Goal: Task Accomplishment & Management: Complete application form

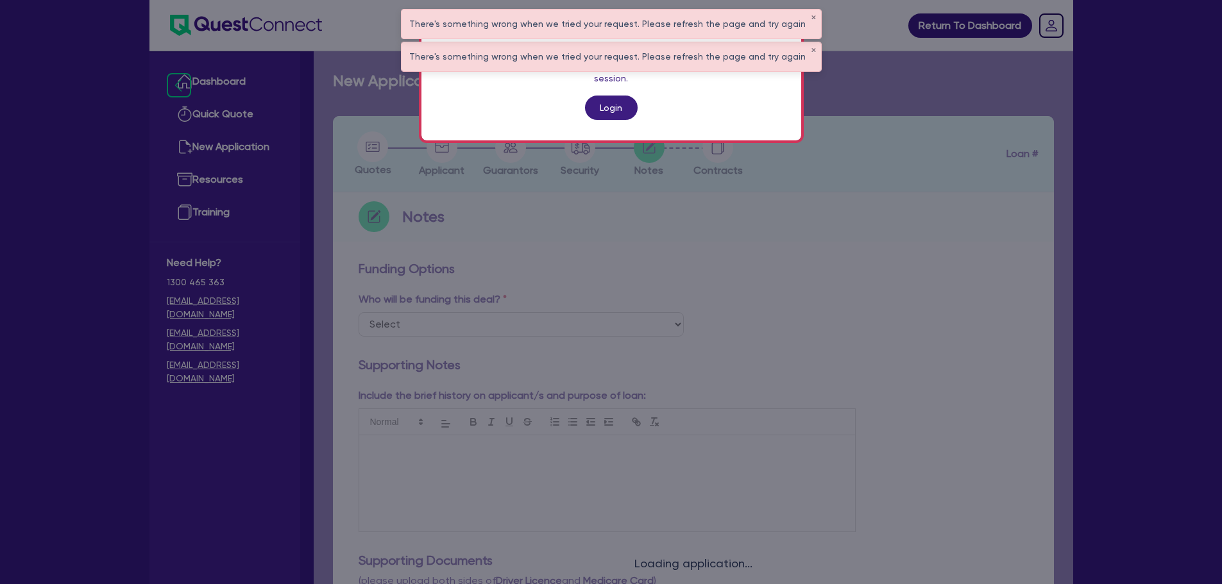
scroll to position [128, 0]
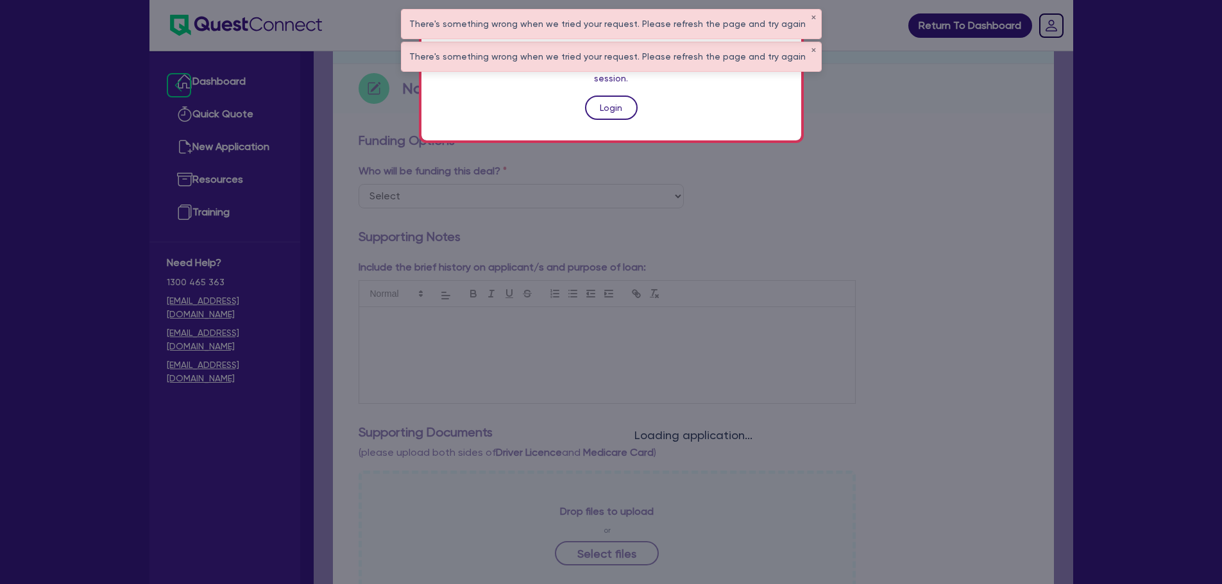
drag, startPoint x: 0, startPoint y: 0, endPoint x: 617, endPoint y: 88, distance: 623.4
click at [617, 96] on link "Login" at bounding box center [611, 108] width 53 height 24
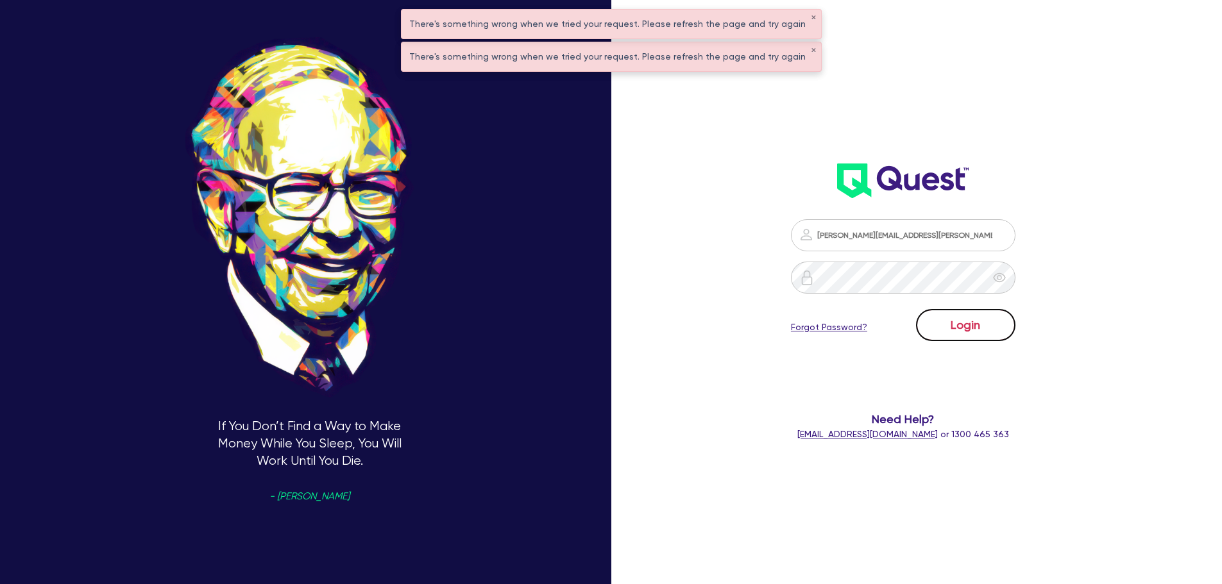
click at [984, 323] on button "Login" at bounding box center [965, 325] width 99 height 32
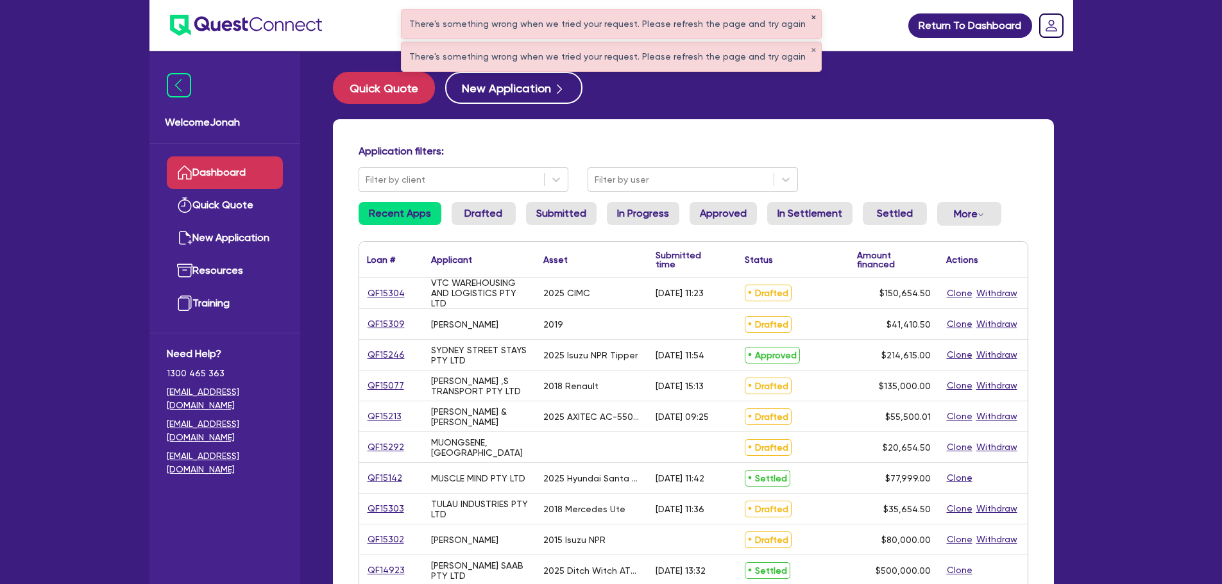
click at [811, 16] on button "✕" at bounding box center [813, 18] width 5 height 6
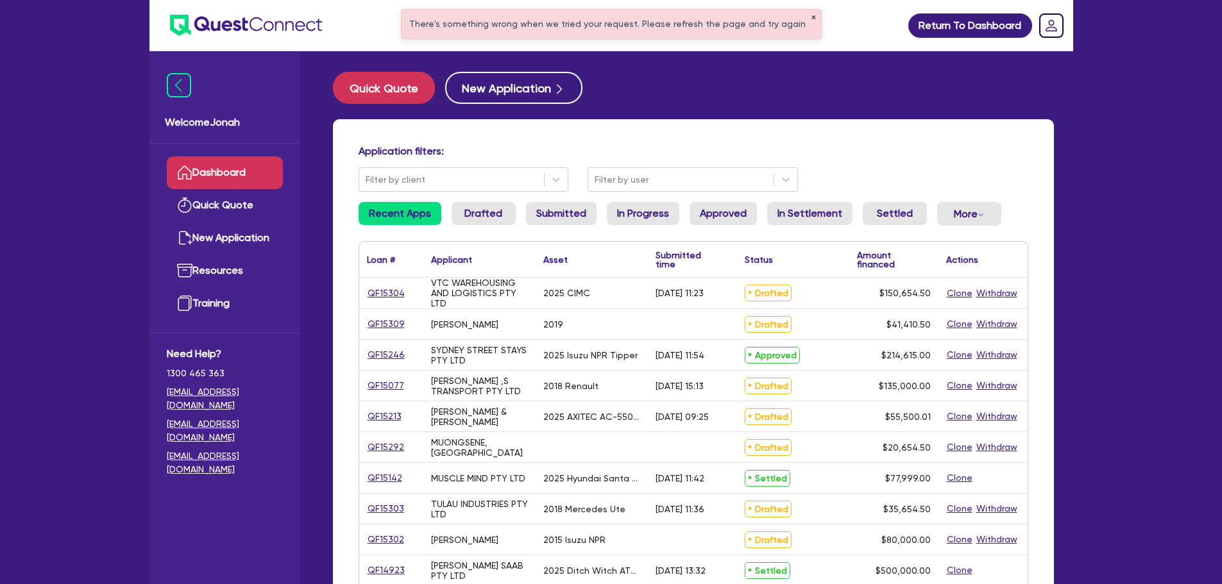
click at [811, 15] on button "✕" at bounding box center [813, 18] width 5 height 6
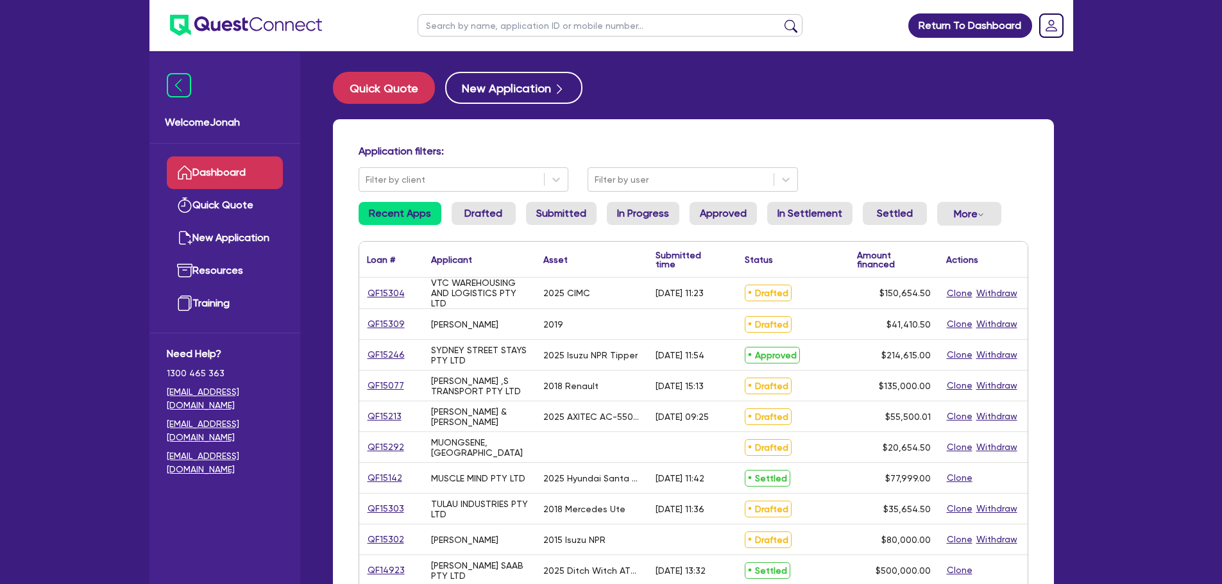
click at [677, 31] on input "text" at bounding box center [610, 25] width 385 height 22
click at [593, 29] on input "text" at bounding box center [610, 25] width 385 height 22
type input "shayne"
click at [790, 21] on button "submit" at bounding box center [791, 28] width 21 height 18
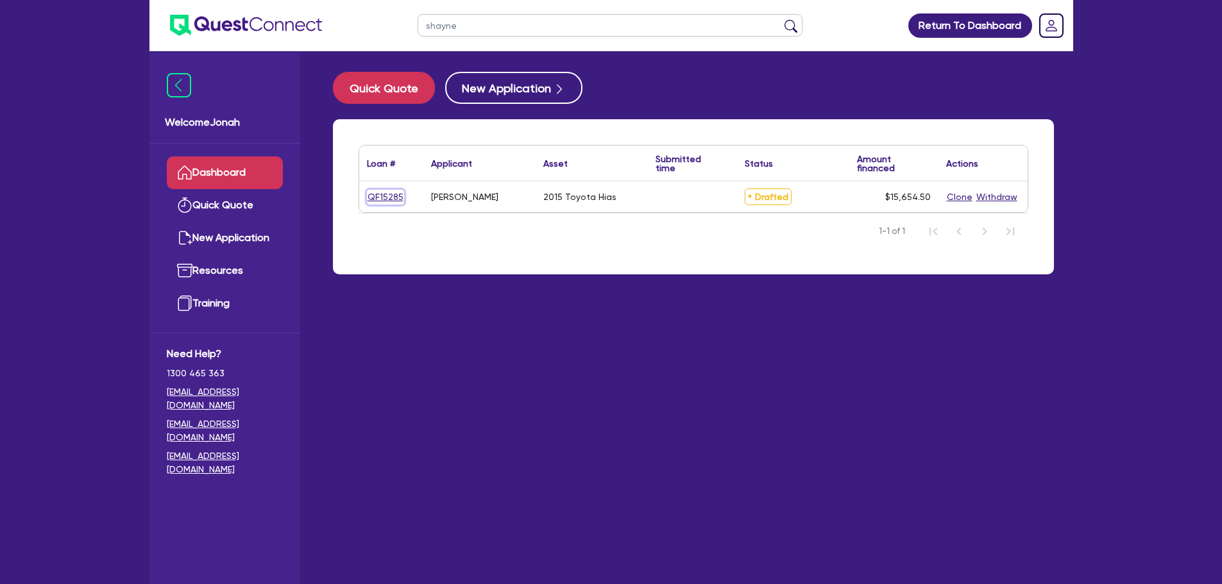
click at [382, 198] on link "QF15285" at bounding box center [385, 197] width 37 height 15
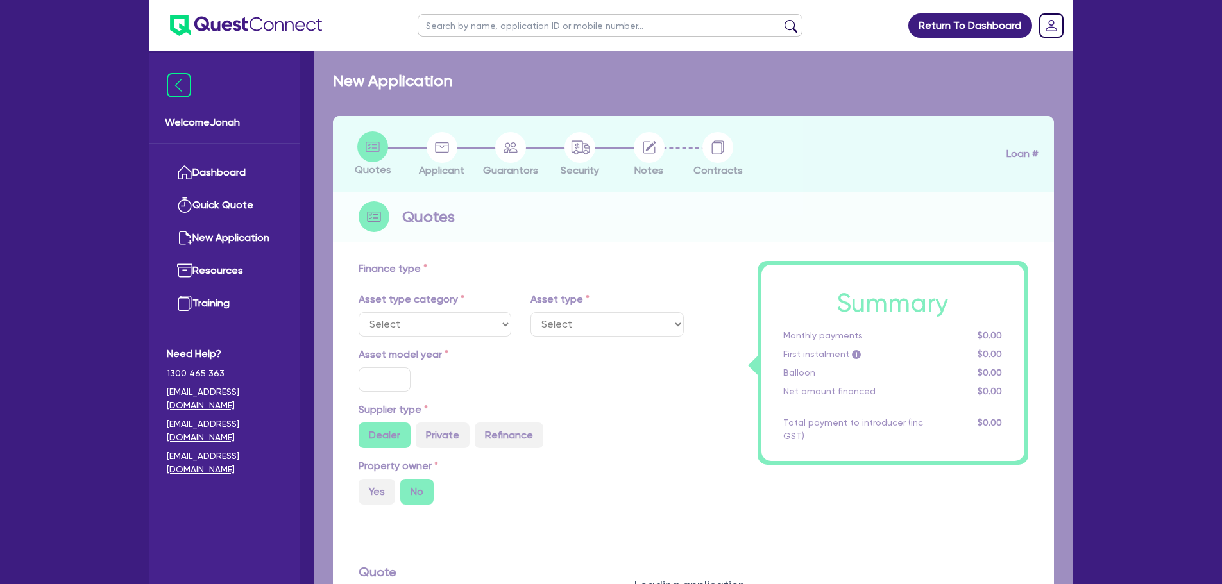
select select "CARS_AND_LIGHT_TRUCKS"
type input "2015"
type input "20,000"
type input "5,000"
type input "4"
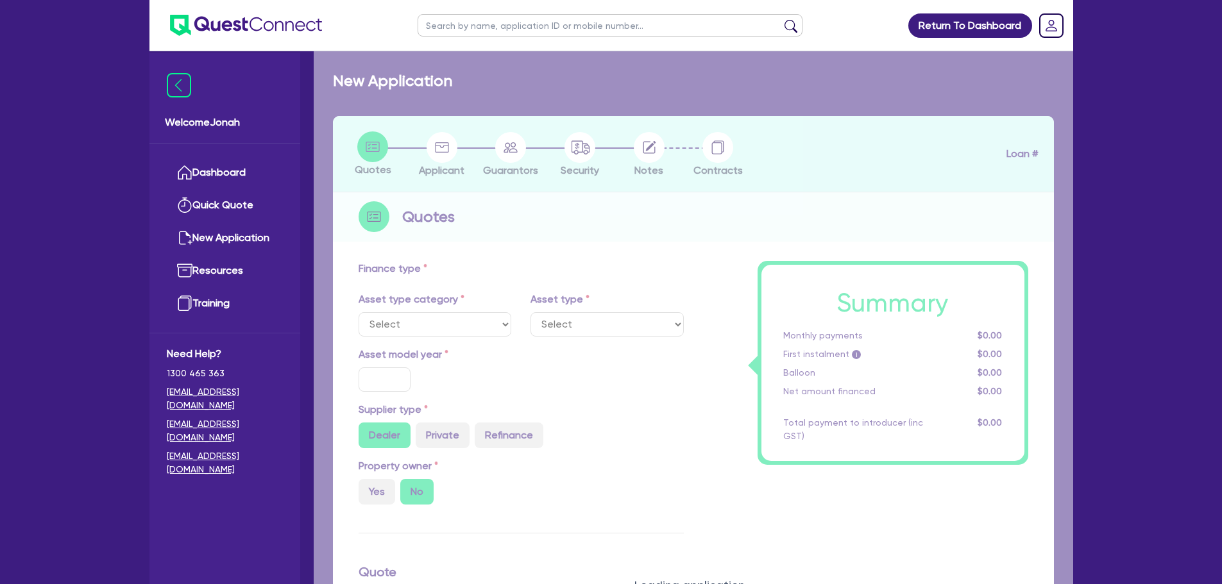
type input "626.18"
radio input "true"
type input "13"
select select "VANS_AND_UTES"
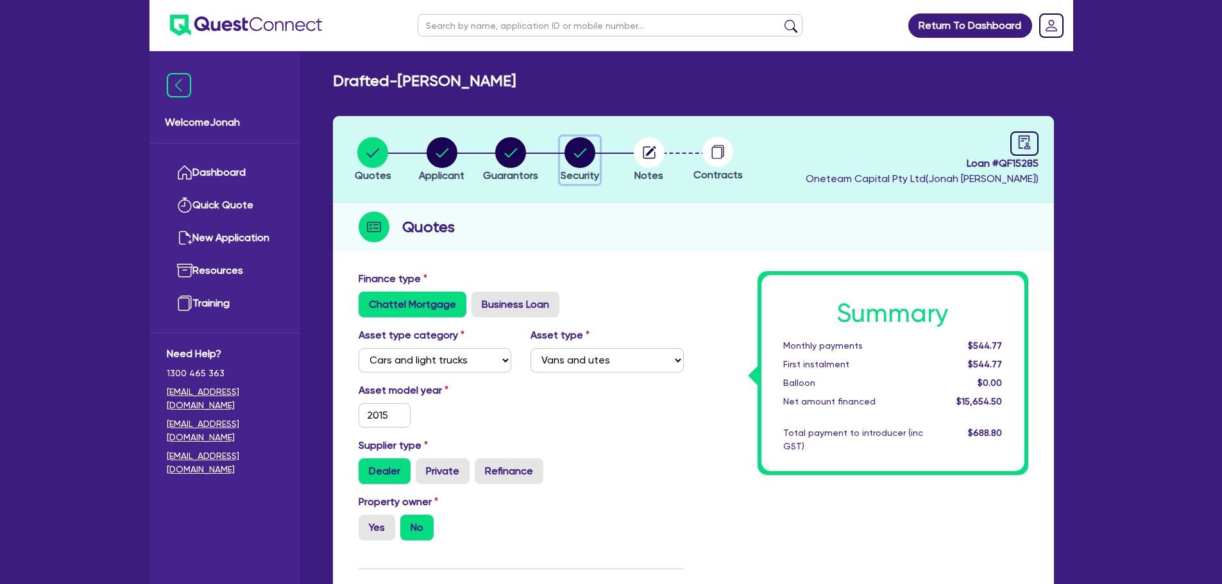
click at [585, 147] on circle "button" at bounding box center [580, 152] width 31 height 31
select select "CARS_AND_LIGHT_TRUCKS"
select select "VANS_AND_UTES"
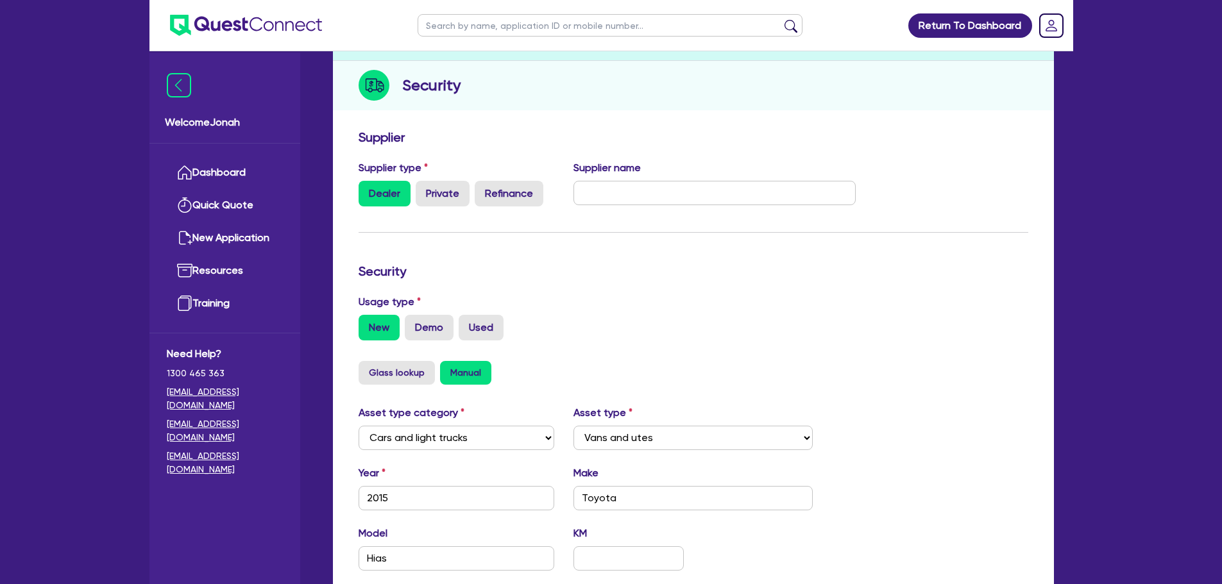
scroll to position [64, 0]
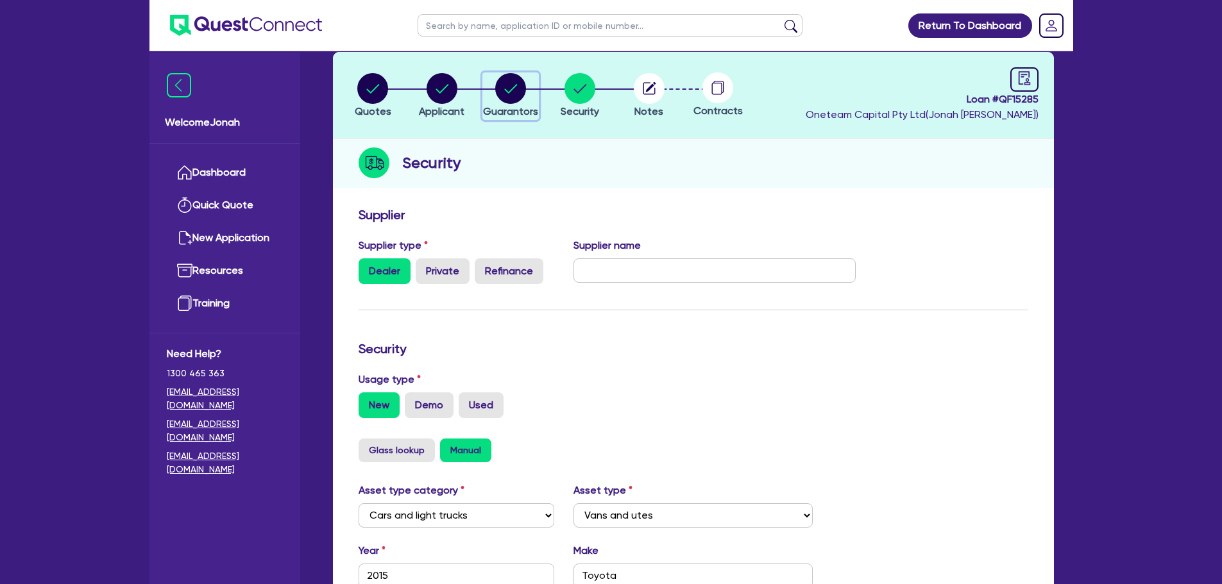
click at [500, 96] on circle "button" at bounding box center [510, 88] width 31 height 31
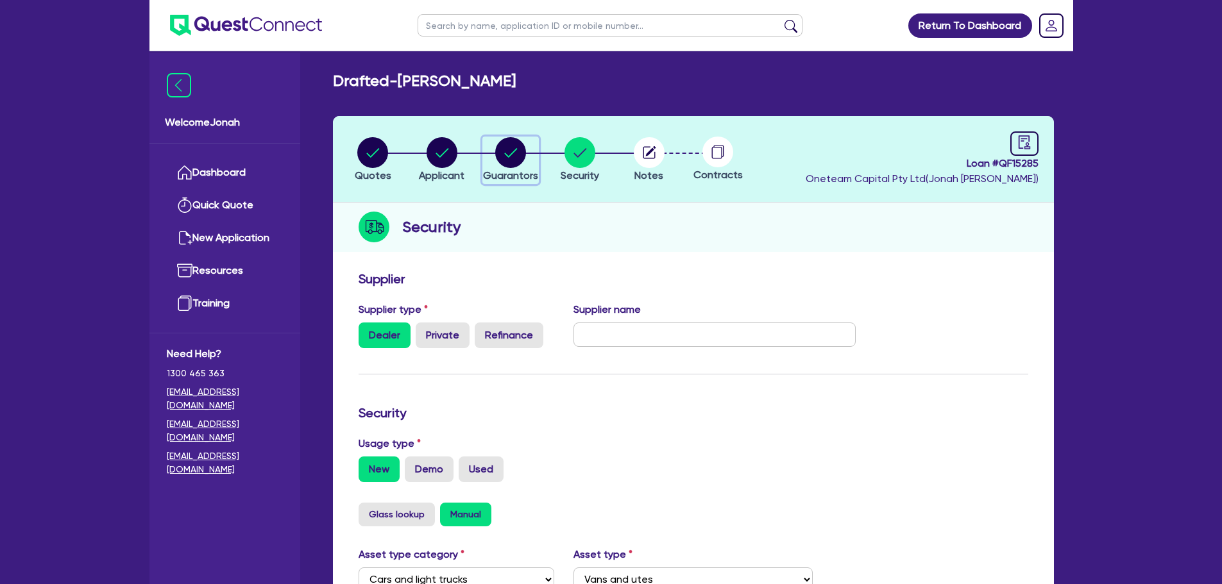
select select "MR"
select select "NSW"
select select "SINGLE"
select select "CASH"
select select "VEHICLE"
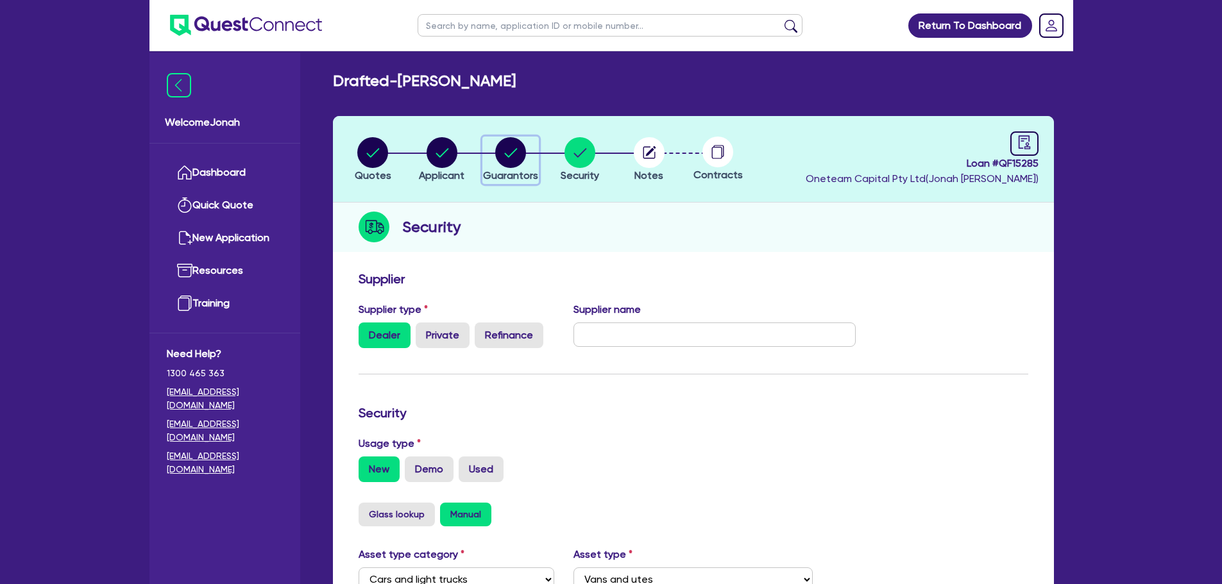
select select "OTHER"
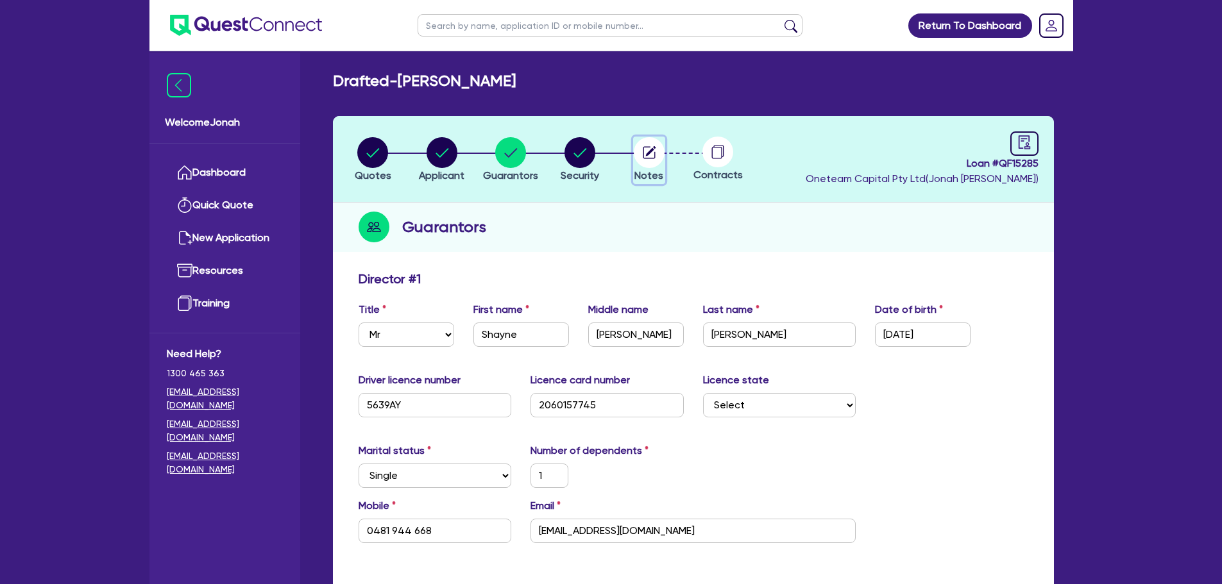
click at [652, 160] on circle "button" at bounding box center [649, 152] width 31 height 31
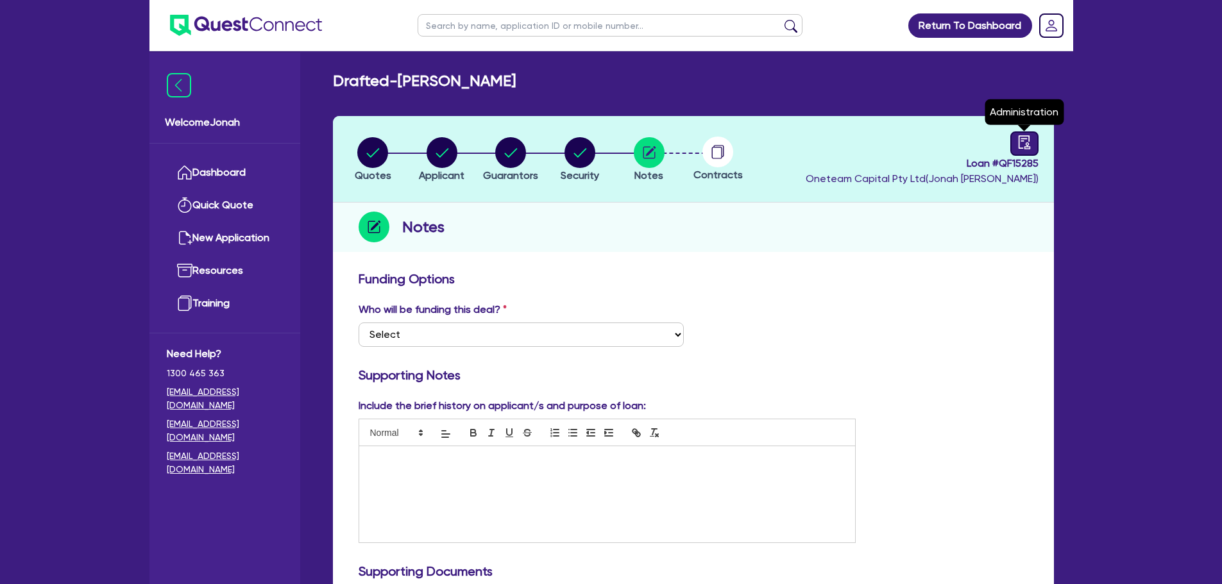
click at [1022, 142] on icon "audit" at bounding box center [1025, 142] width 14 height 14
select select "DRAFTED_NEW"
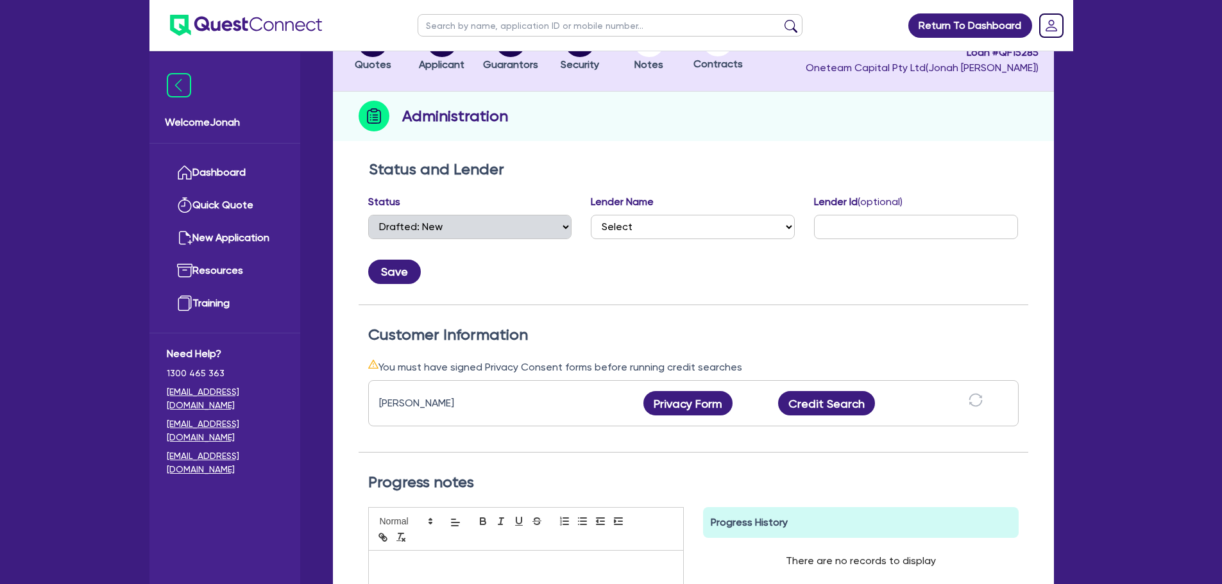
scroll to position [128, 0]
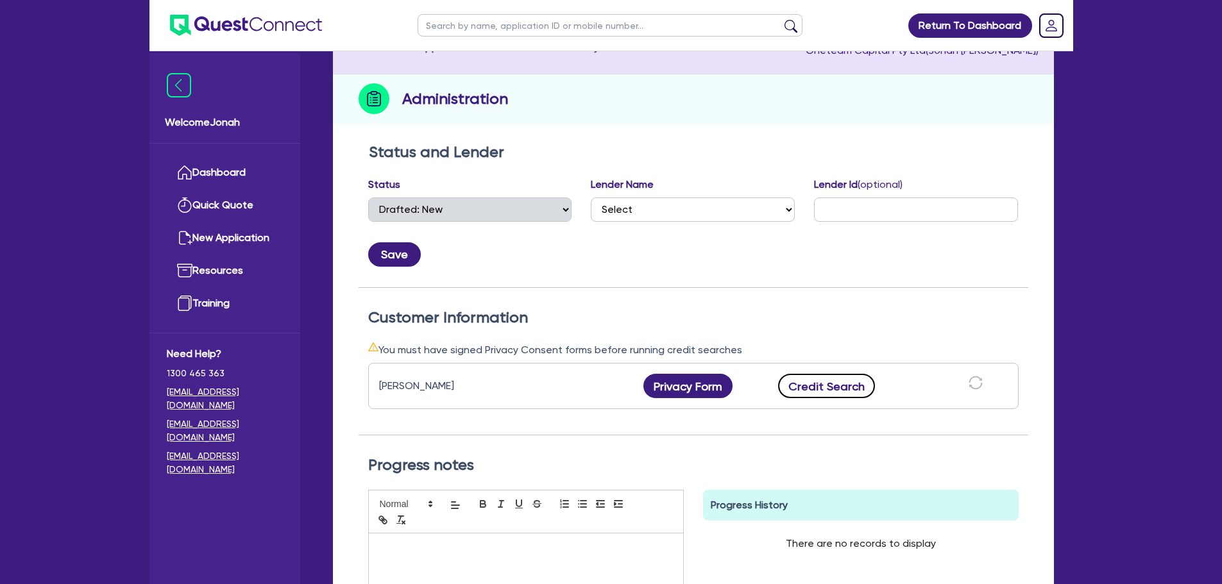
click at [833, 389] on button "Credit Search" at bounding box center [827, 386] width 98 height 24
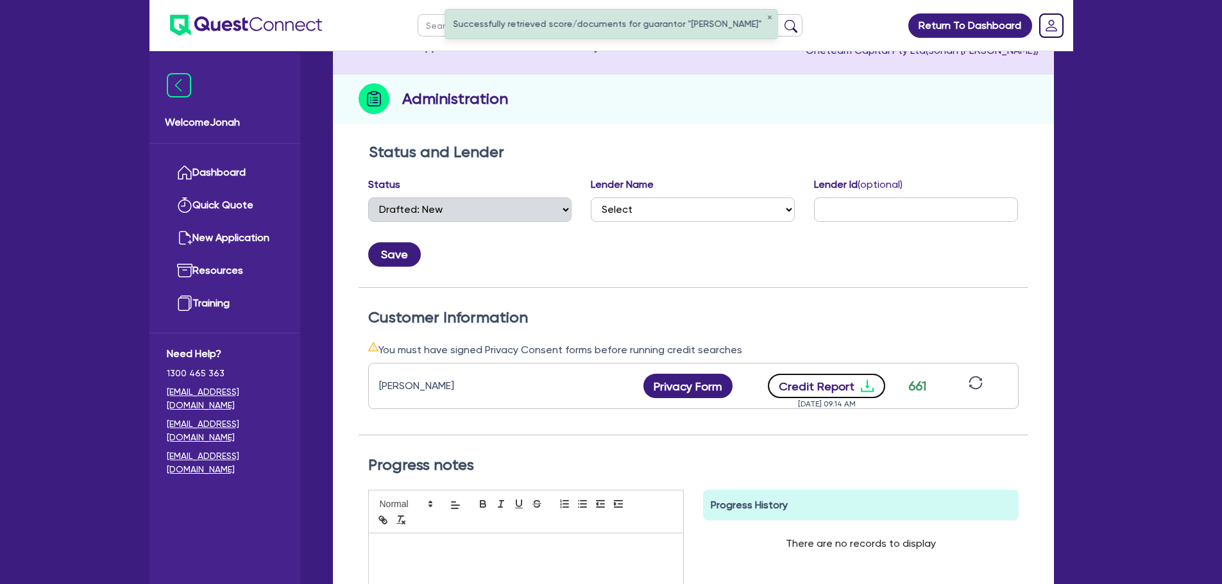
click at [869, 384] on icon "download" at bounding box center [867, 386] width 15 height 15
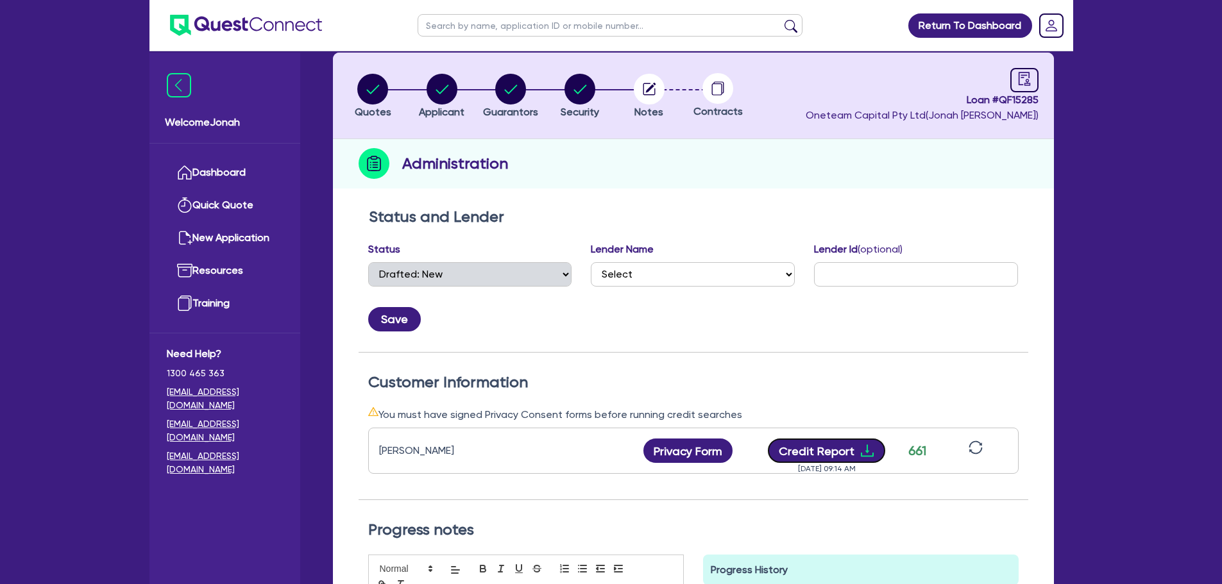
scroll to position [0, 0]
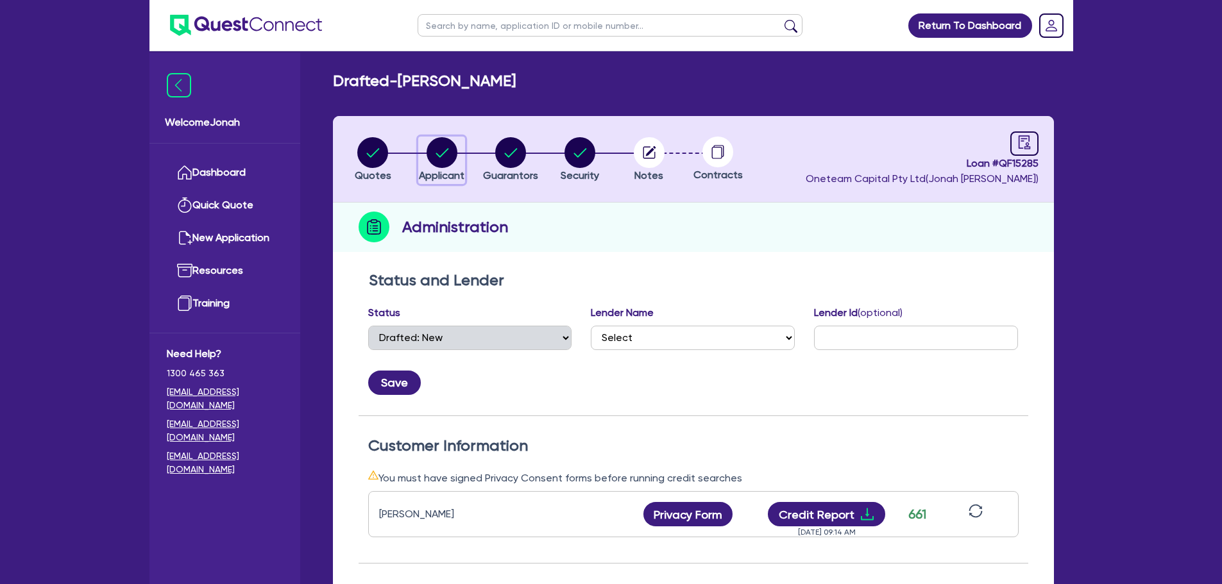
click at [459, 150] on div "button" at bounding box center [442, 152] width 46 height 31
select select "SOLE_TRADER"
select select "ARTS_RECREATION"
select select "SPORTS_CLUB"
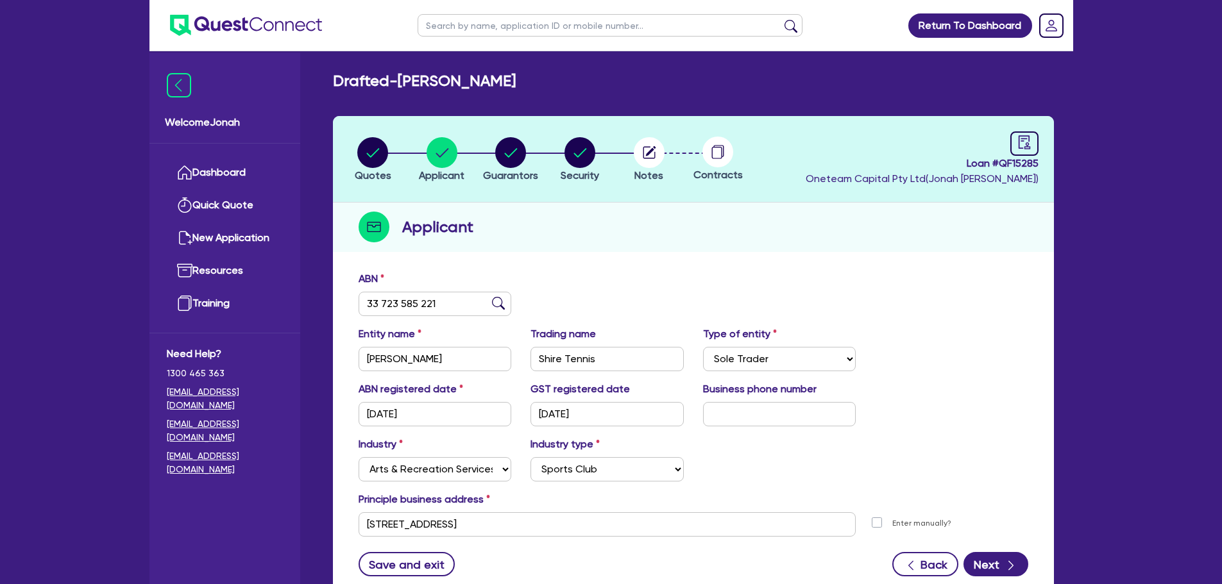
click at [391, 145] on li "Quotes" at bounding box center [373, 159] width 69 height 45
click at [381, 152] on circle "button" at bounding box center [372, 152] width 31 height 31
select select "CARS_AND_LIGHT_TRUCKS"
select select "VANS_AND_UTES"
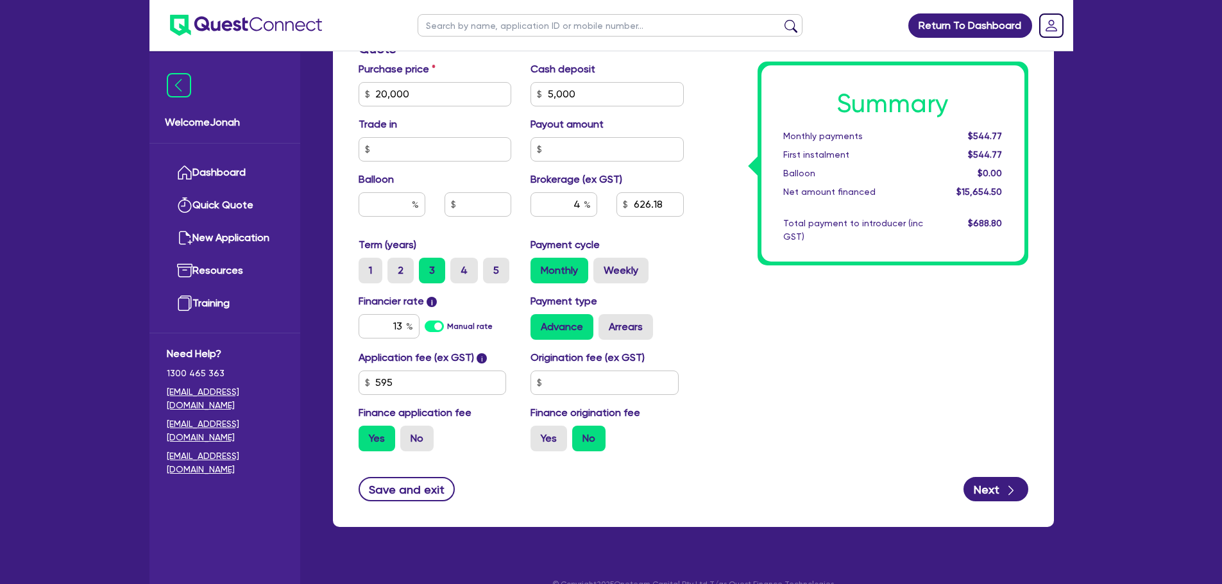
scroll to position [577, 0]
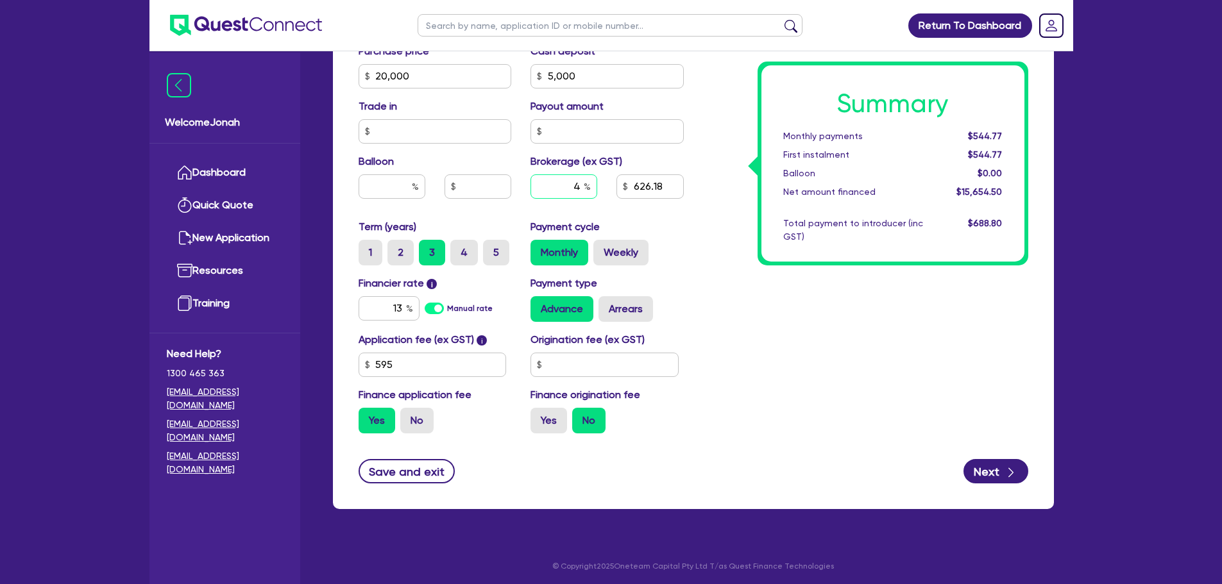
drag, startPoint x: 575, startPoint y: 183, endPoint x: 583, endPoint y: 182, distance: 7.7
click at [583, 182] on input "4" at bounding box center [564, 187] width 67 height 24
type input "7"
type input "20,000"
type input "5,000"
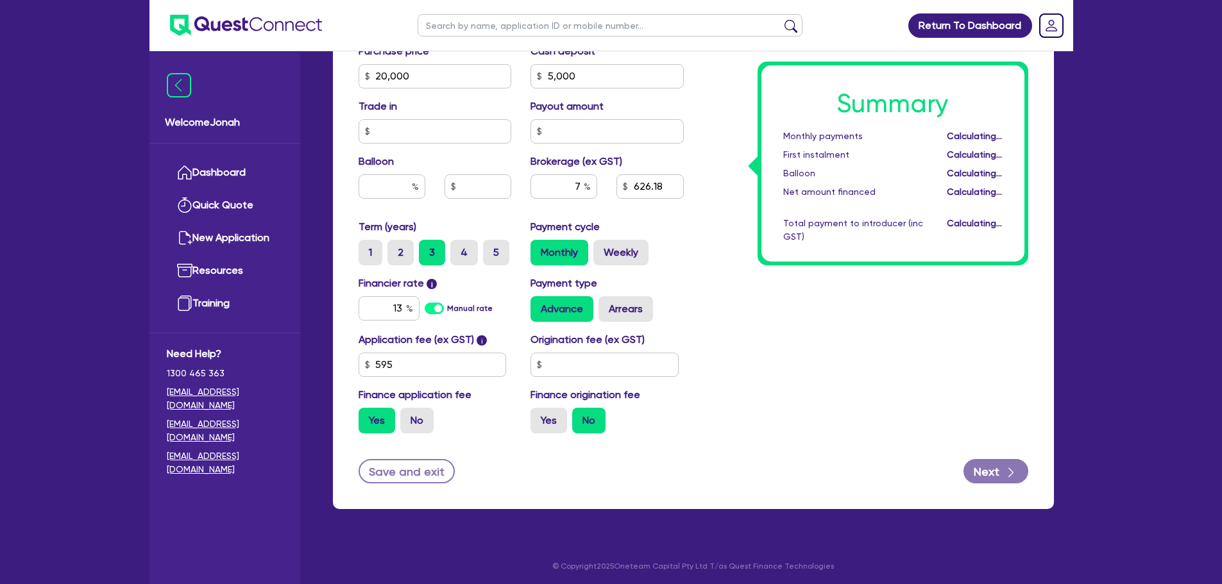
click at [728, 288] on div "Summary Monthly payments Calculating... First instalment Calculating... Balloon…" at bounding box center [866, 69] width 345 height 750
type input "20,000"
type input "5,000"
type input "1,095.82"
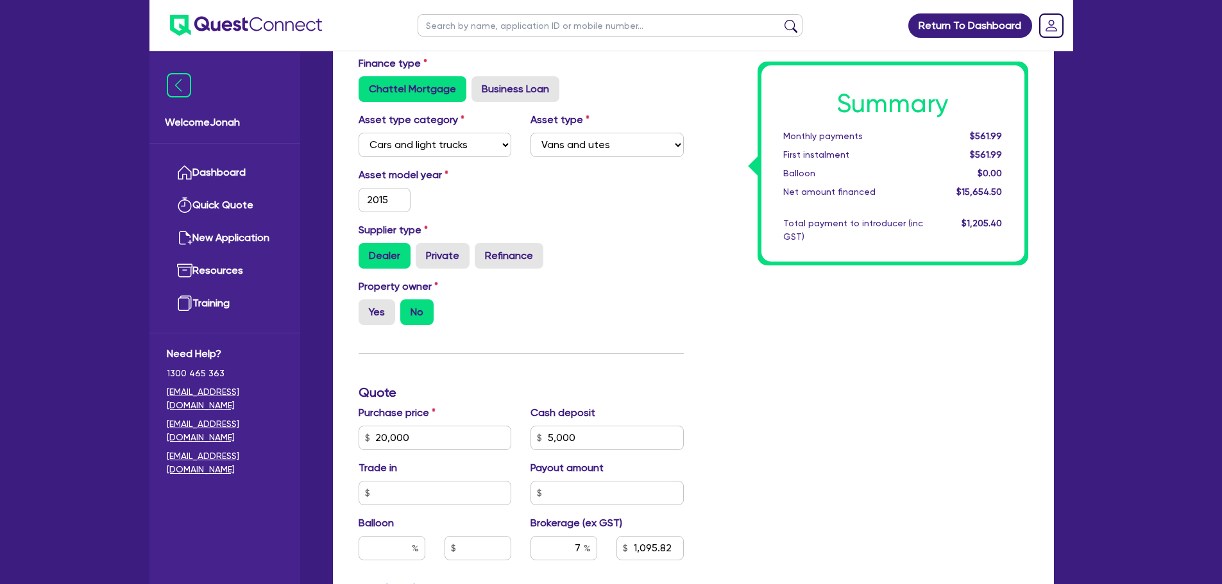
scroll to position [0, 0]
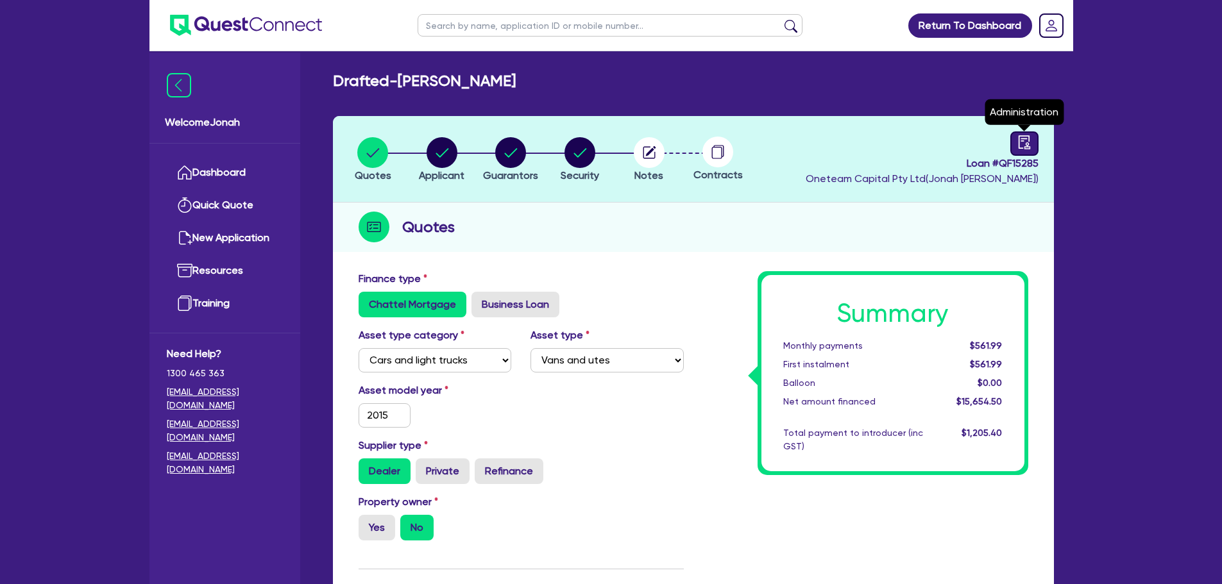
click at [1026, 141] on icon "audit" at bounding box center [1025, 142] width 14 height 14
select select "DRAFTED_NEW"
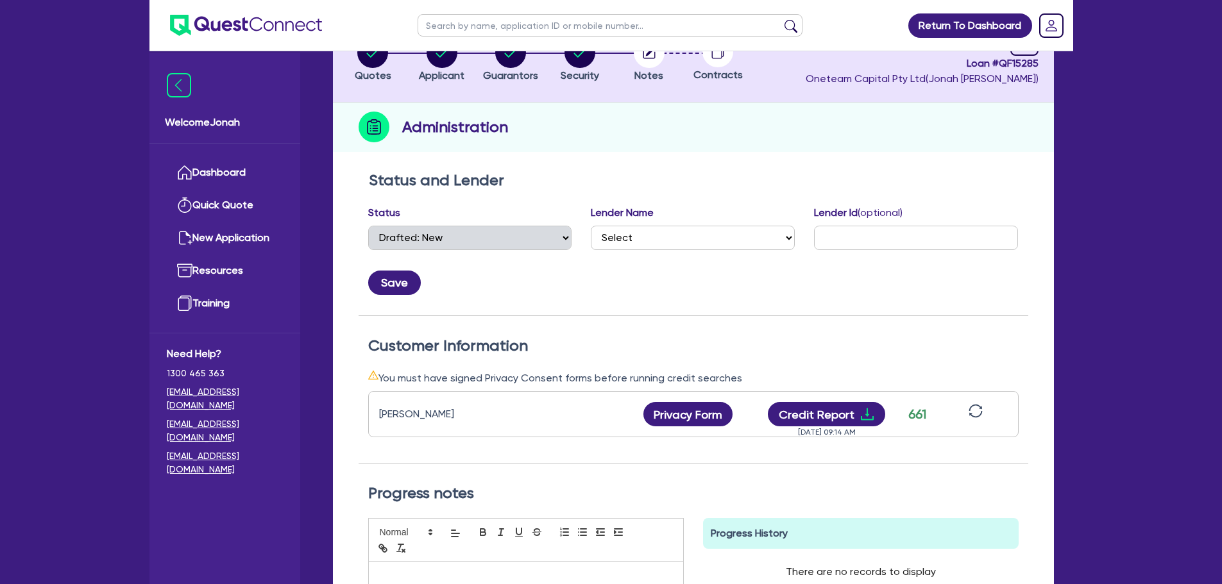
scroll to position [192, 0]
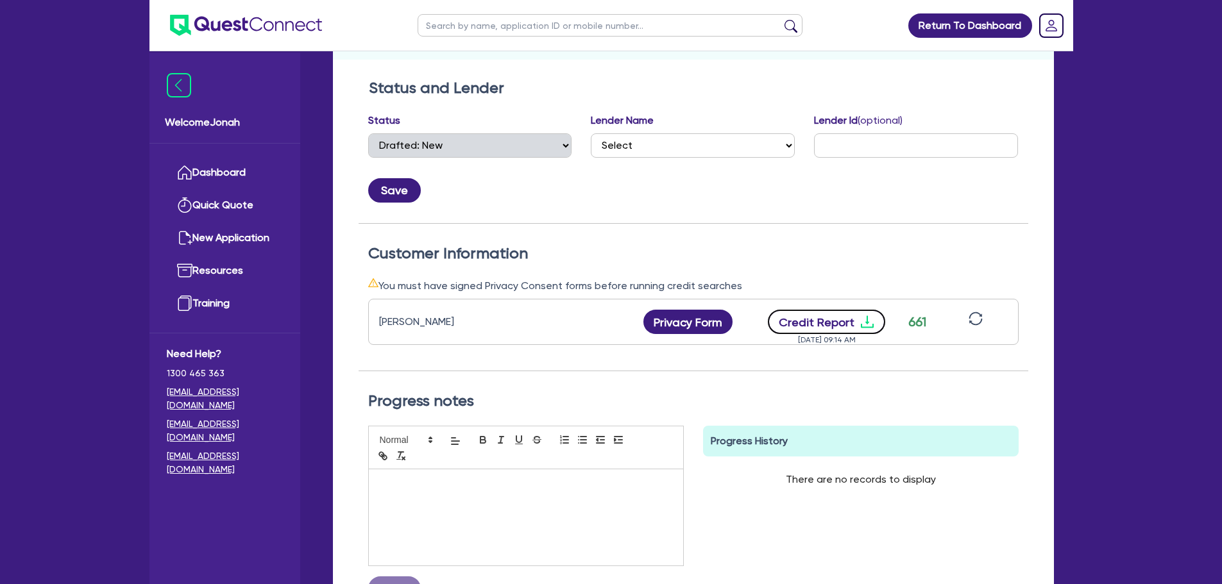
click at [833, 314] on button "Credit Report" at bounding box center [826, 322] width 117 height 24
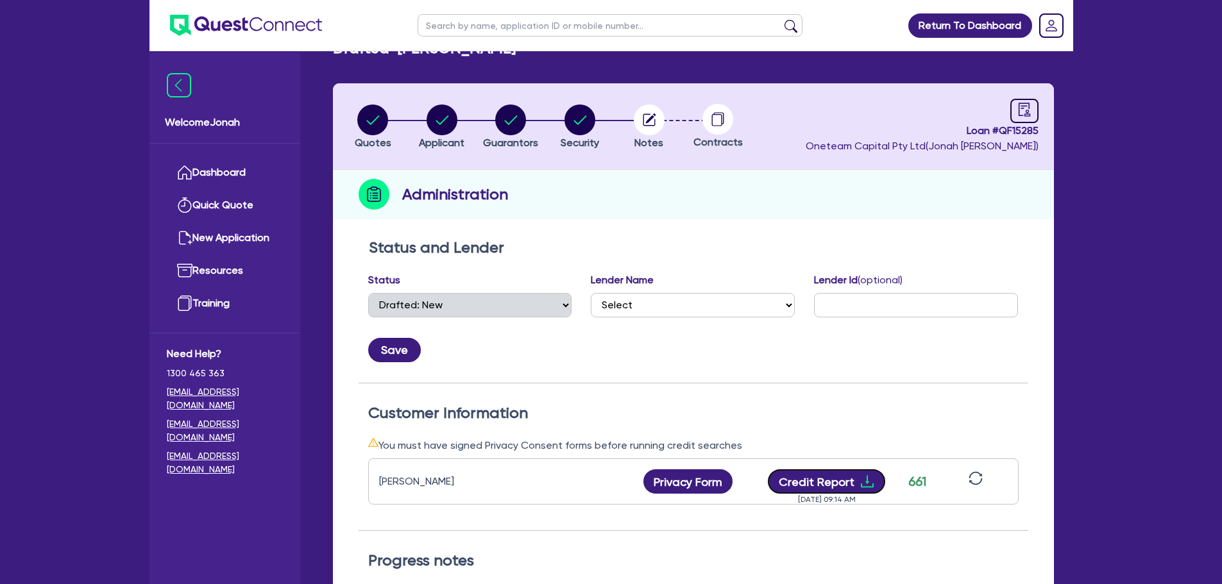
scroll to position [23, 0]
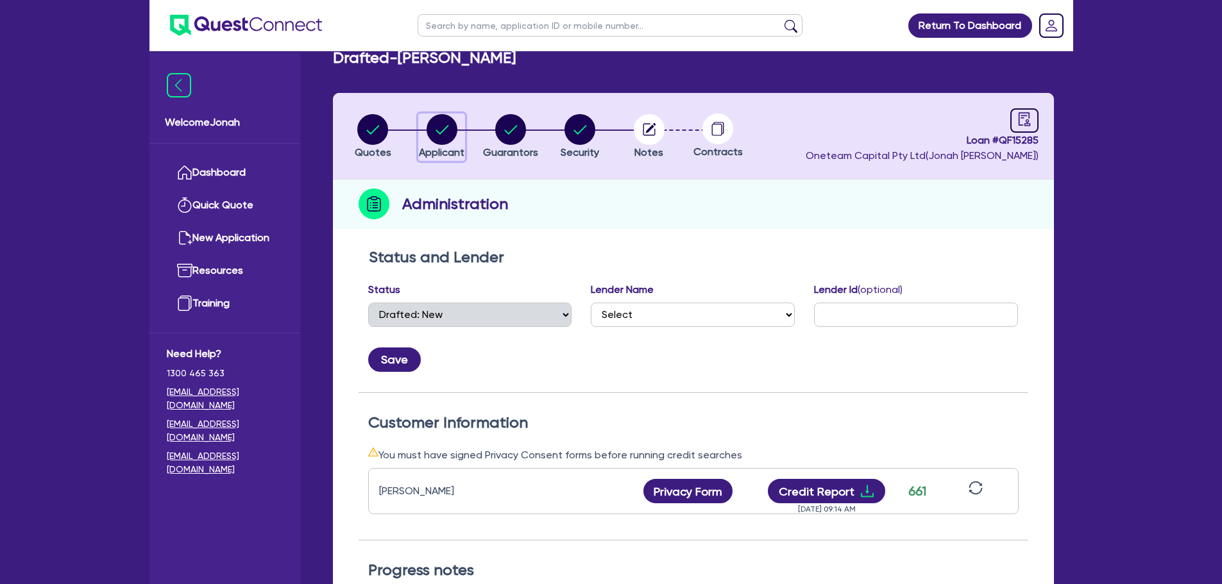
click at [434, 133] on circle "button" at bounding box center [442, 129] width 31 height 31
select select "SOLE_TRADER"
select select "ARTS_RECREATION"
select select "SPORTS_CLUB"
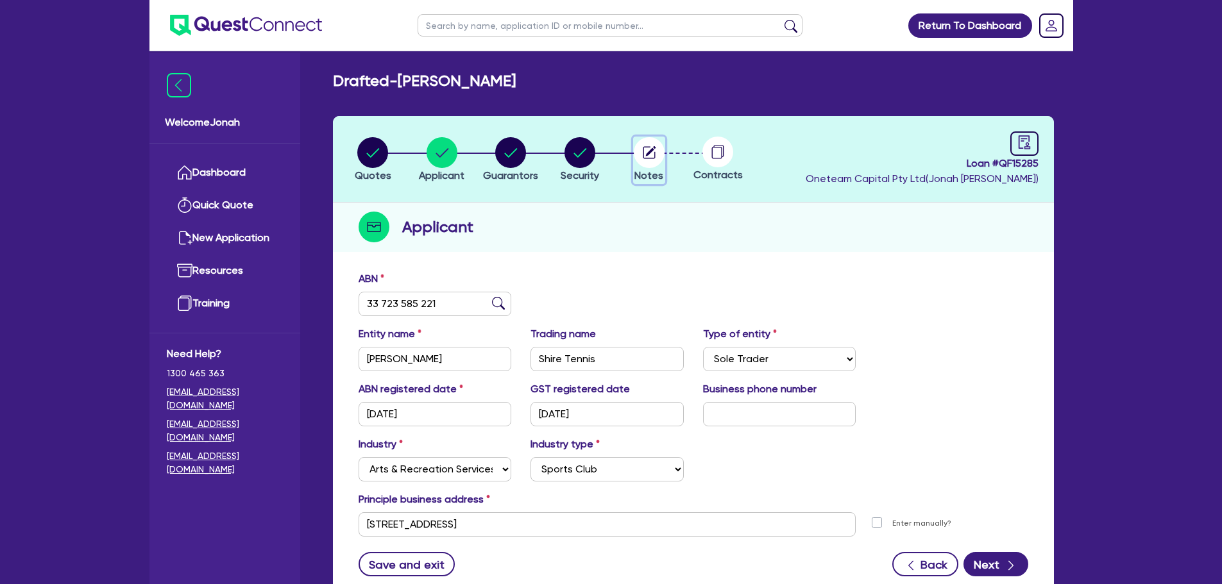
click at [653, 151] on circle "button" at bounding box center [649, 152] width 31 height 31
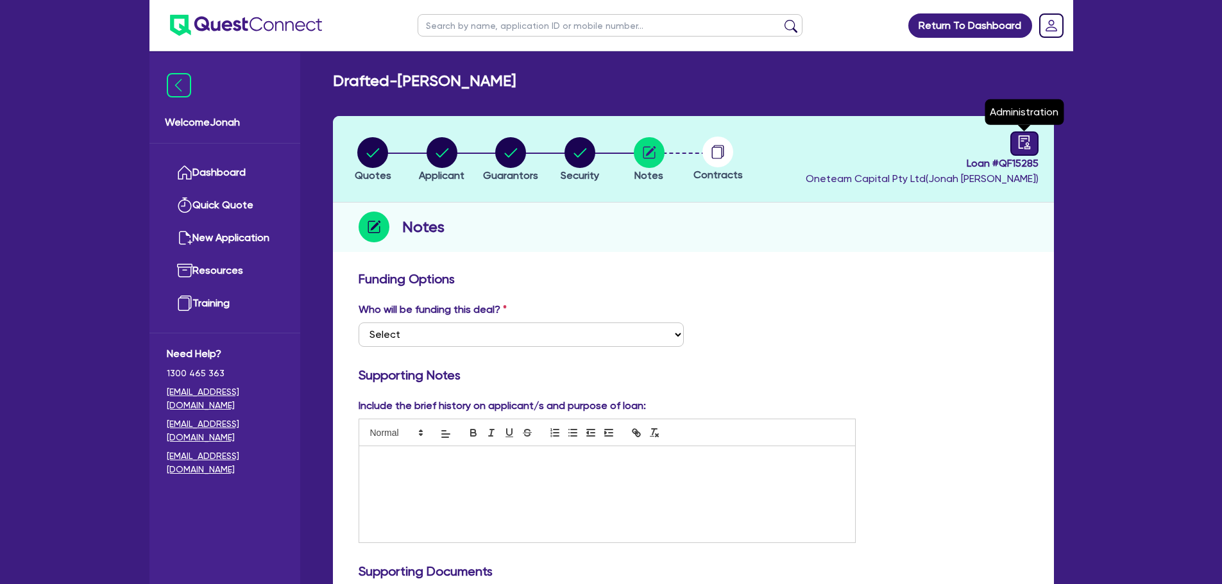
click at [1028, 148] on icon "audit" at bounding box center [1025, 142] width 14 height 14
select select "DRAFTED_NEW"
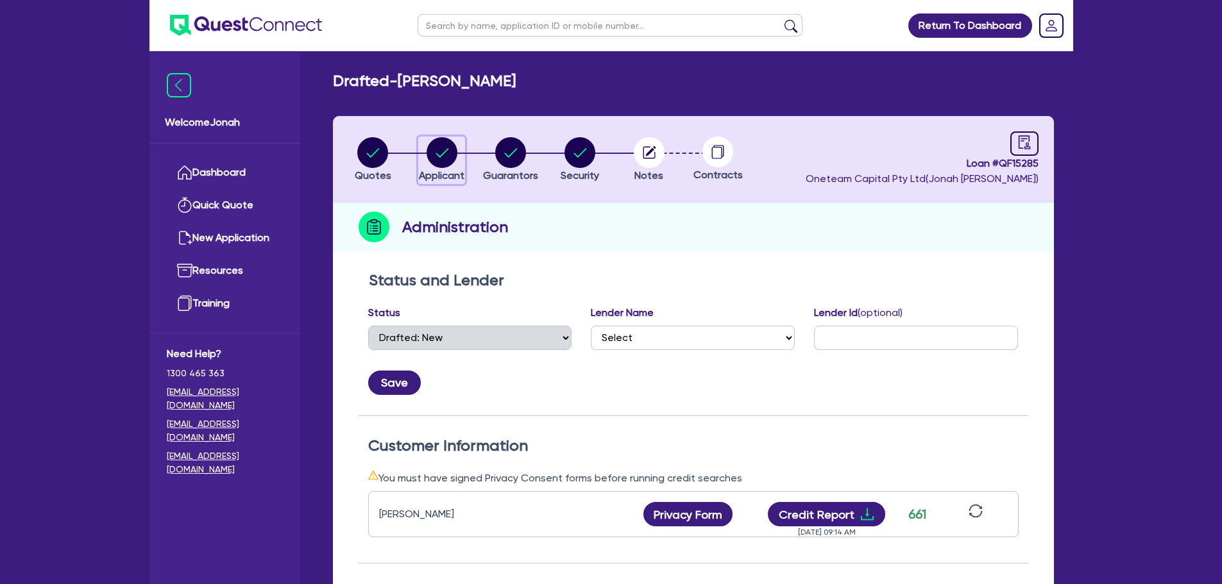
click at [432, 166] on icon "button" at bounding box center [442, 152] width 31 height 31
select select "SOLE_TRADER"
select select "ARTS_RECREATION"
select select "SPORTS_CLUB"
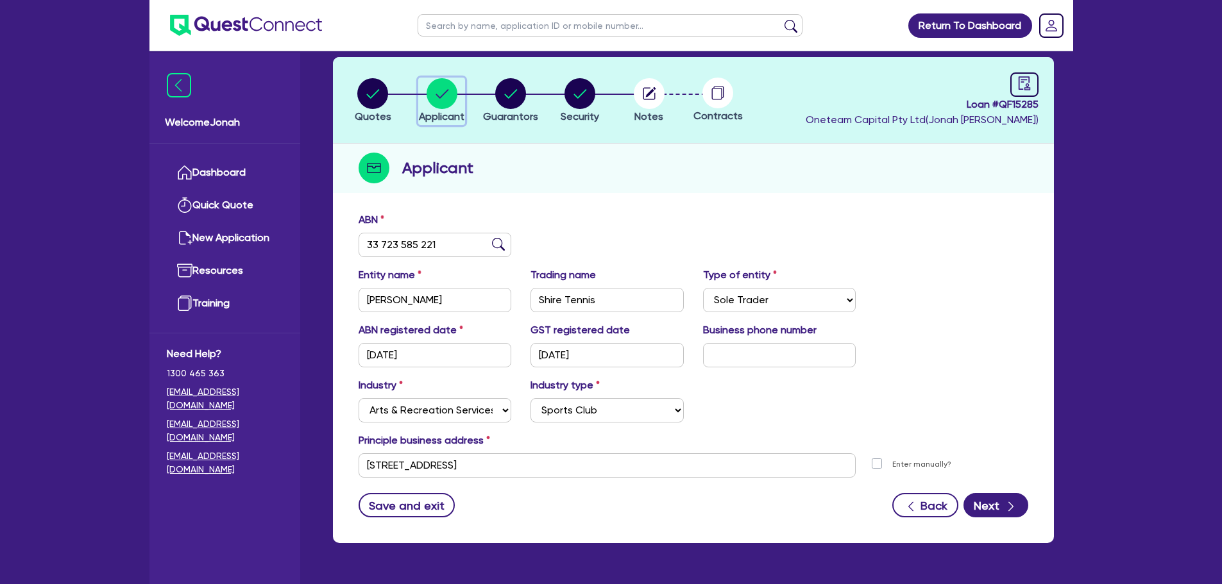
scroll to position [64, 0]
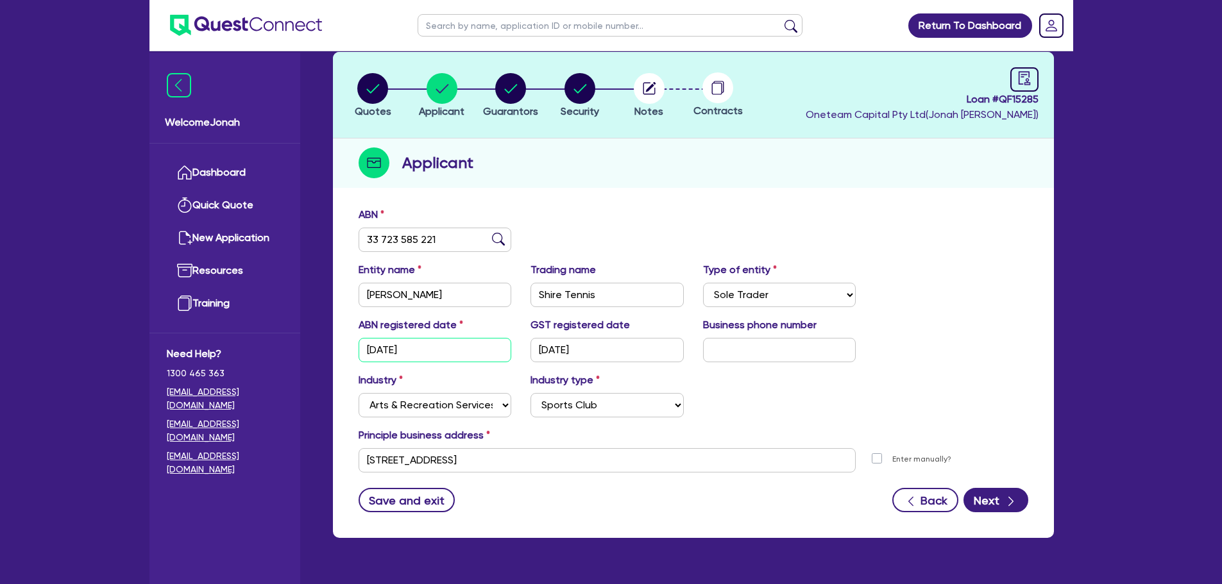
click at [445, 344] on input "14/03/2023" at bounding box center [435, 350] width 153 height 24
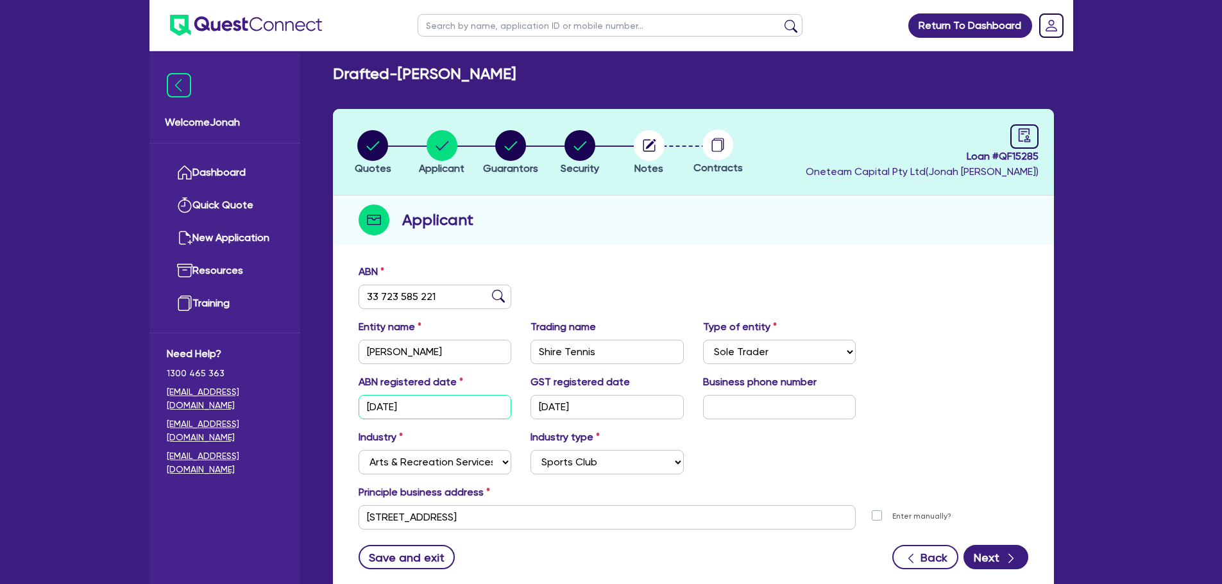
scroll to position [0, 0]
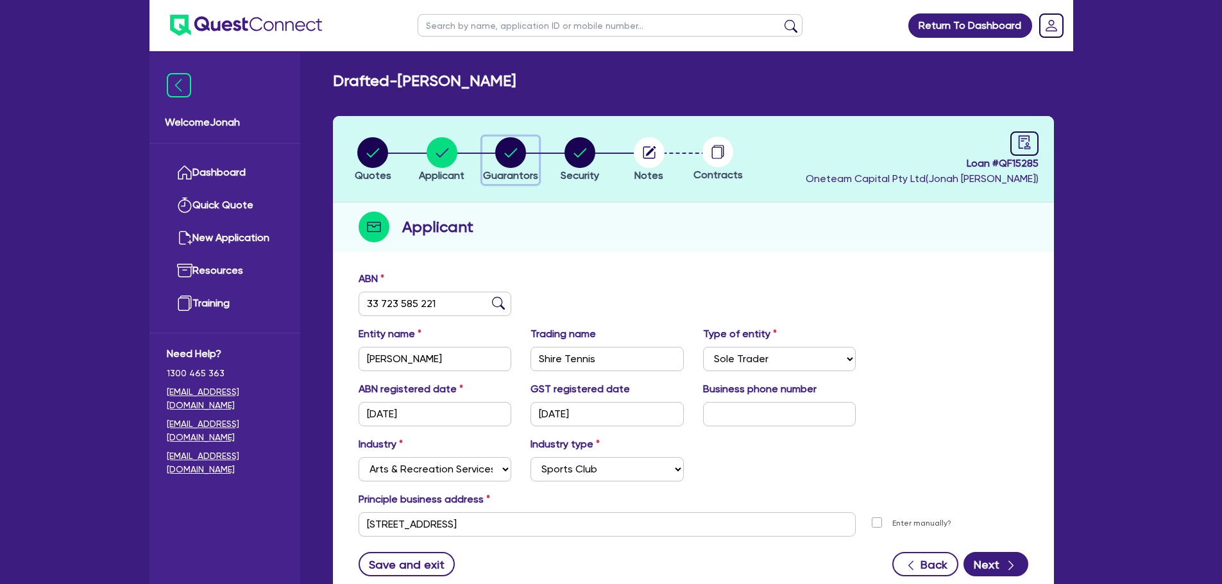
click at [506, 149] on circle "button" at bounding box center [510, 152] width 31 height 31
select select "MR"
select select "NSW"
select select "SINGLE"
select select "CASH"
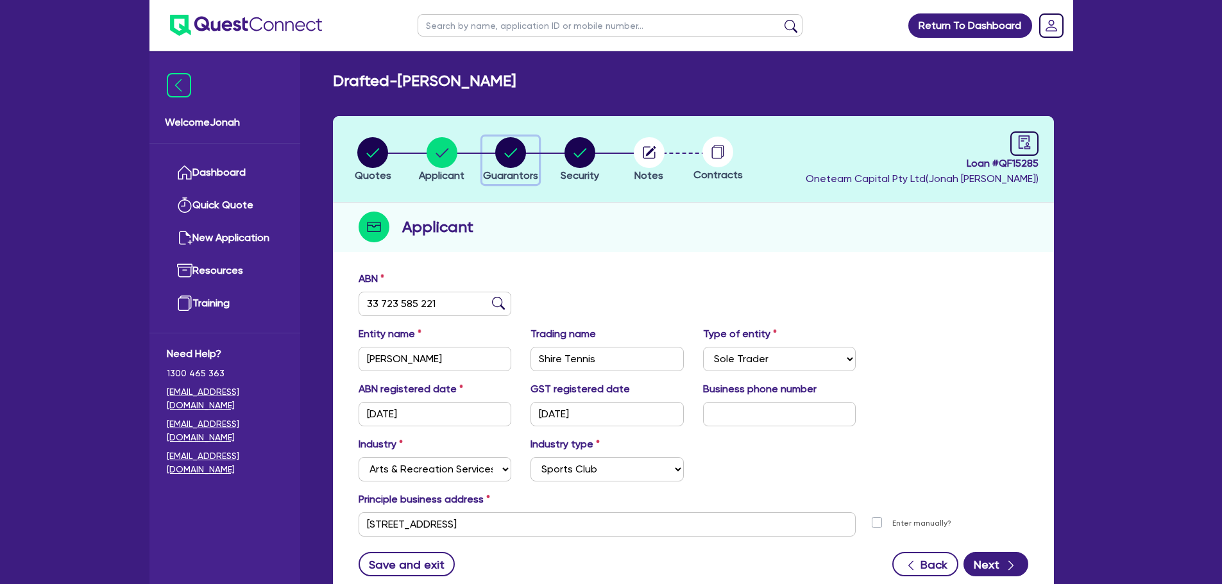
select select "VEHICLE"
select select "OTHER"
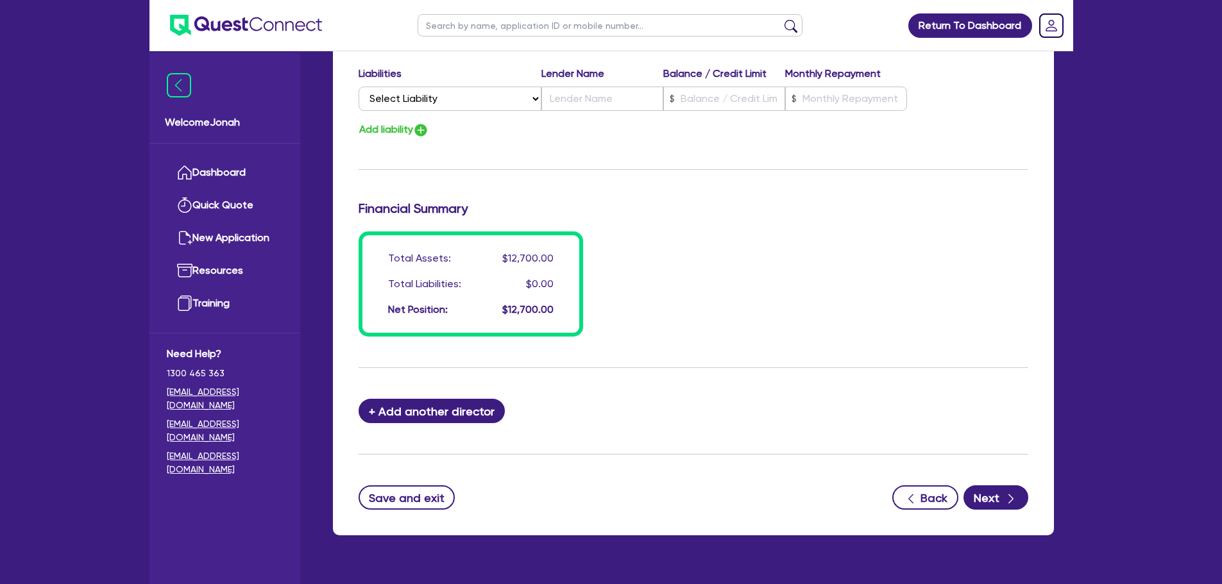
scroll to position [972, 0]
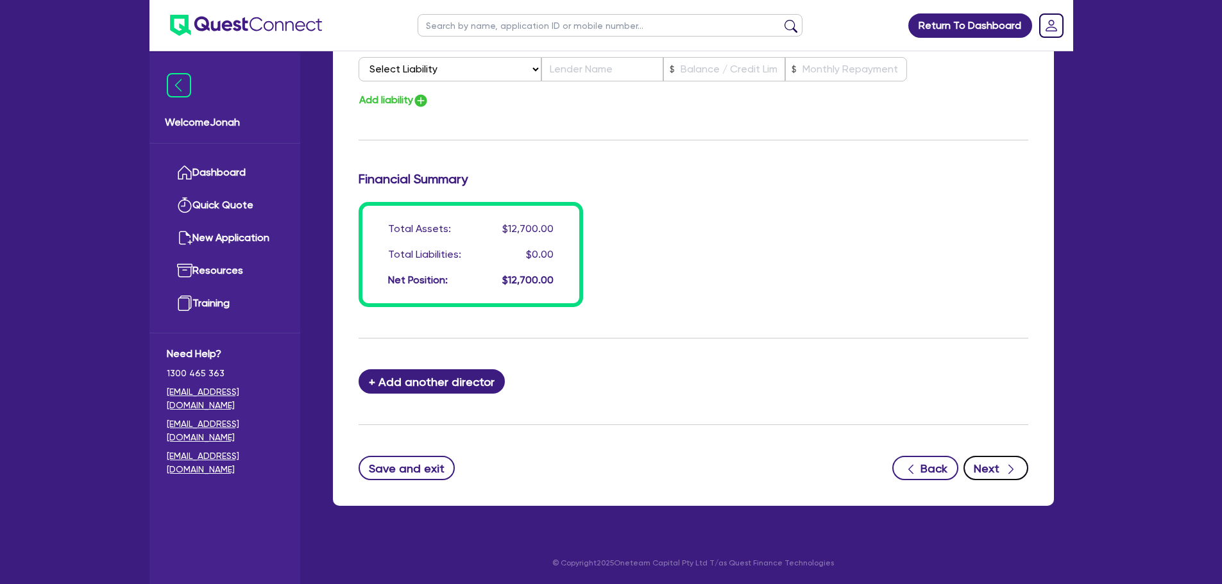
click at [987, 478] on button "Next" at bounding box center [996, 468] width 65 height 24
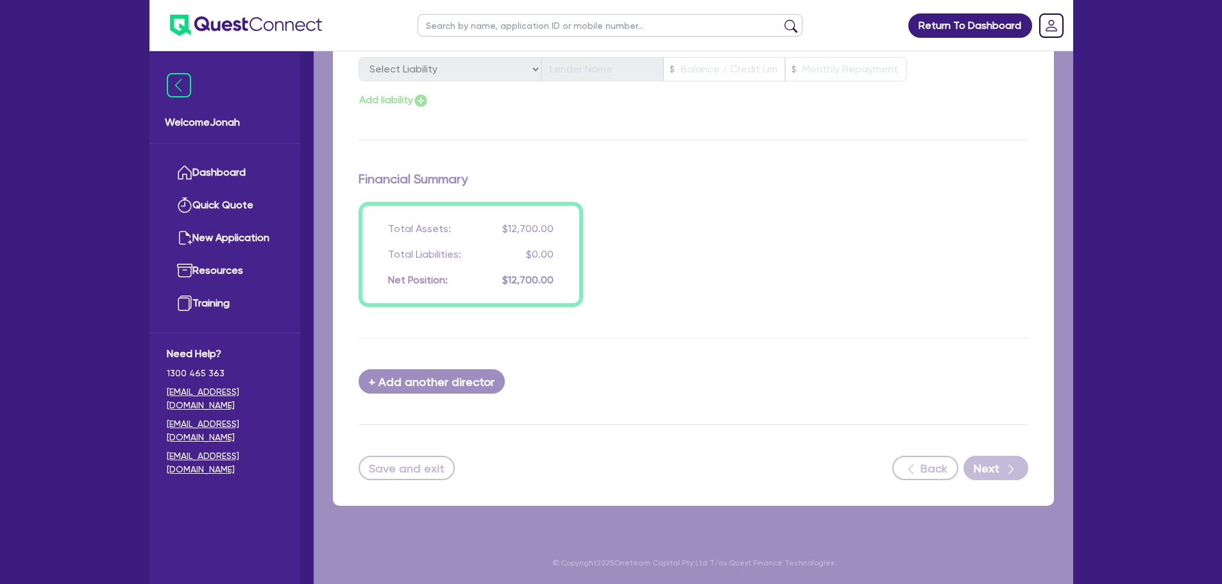
select select "CARS_AND_LIGHT_TRUCKS"
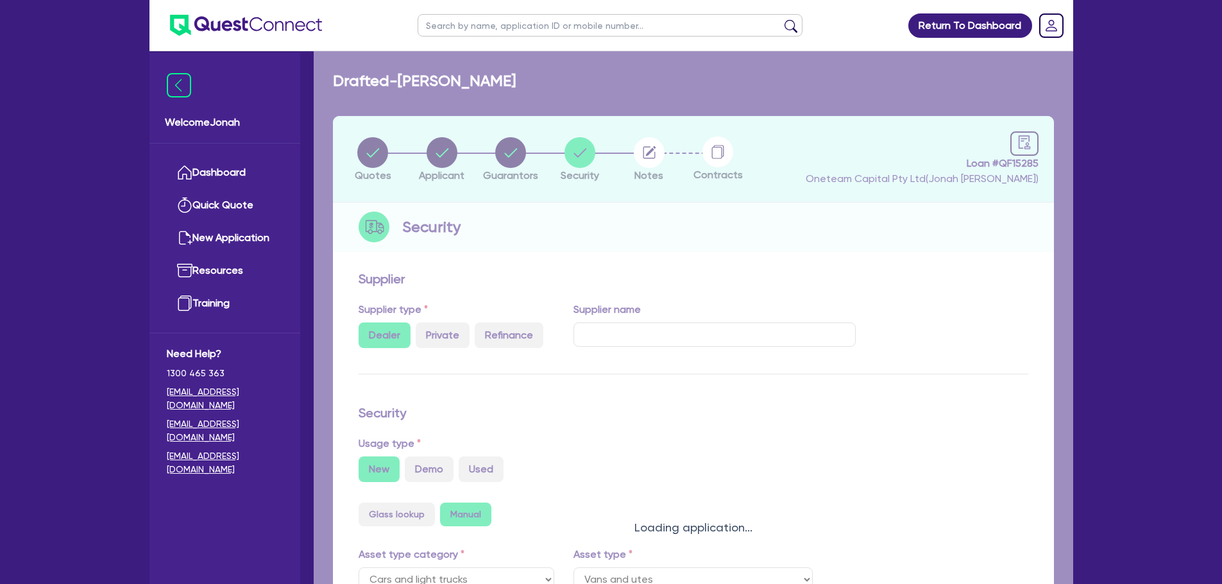
select select "VANS_AND_UTES"
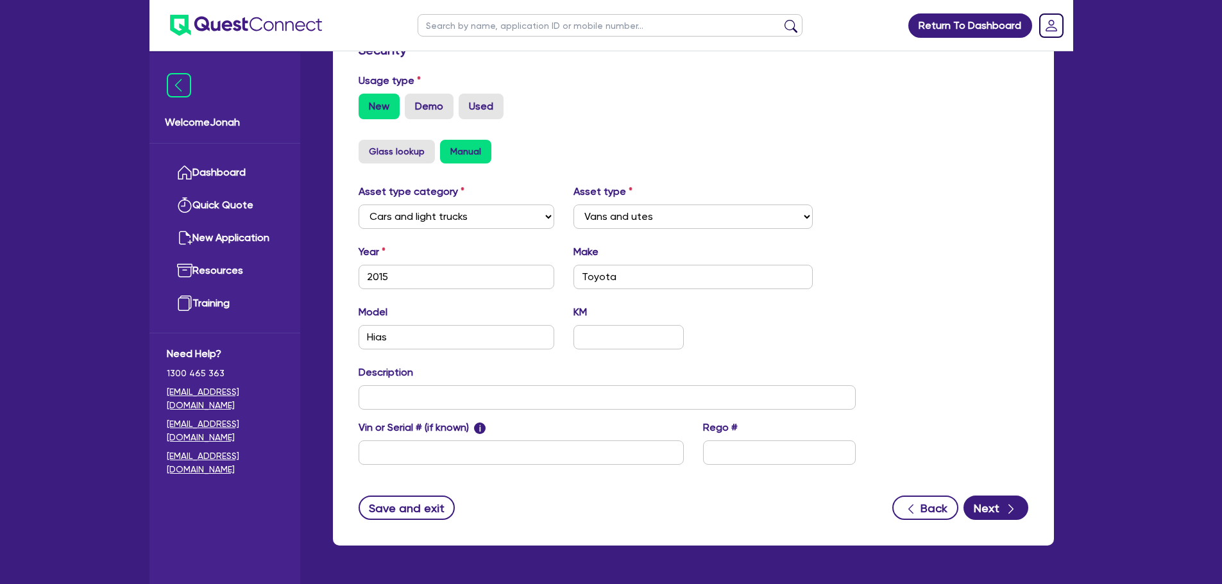
scroll to position [385, 0]
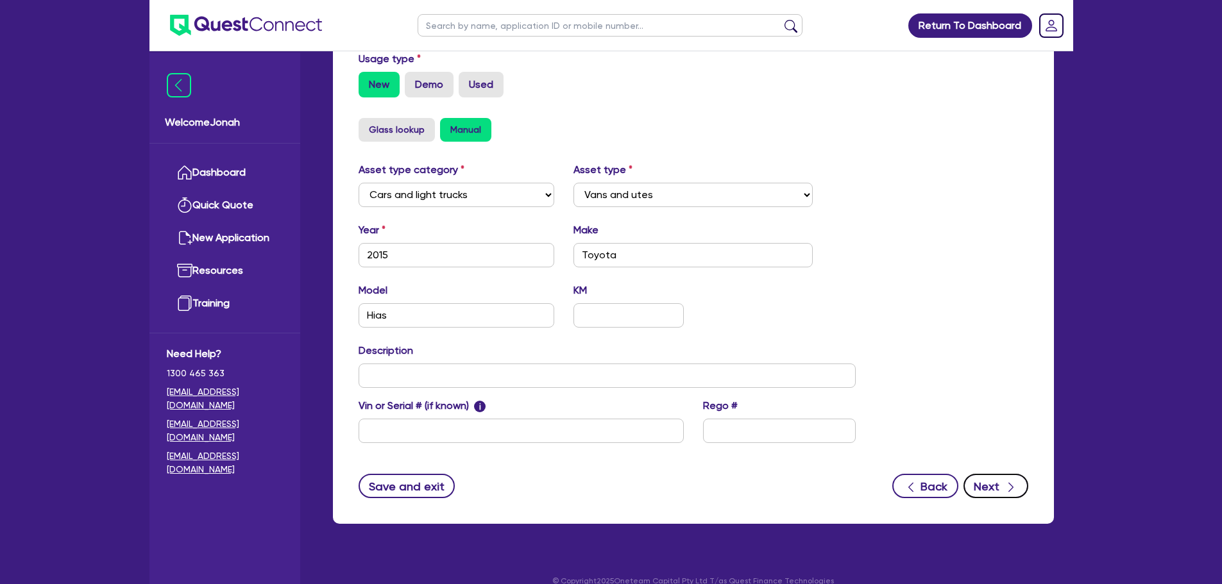
click at [1001, 497] on button "Next" at bounding box center [996, 486] width 65 height 24
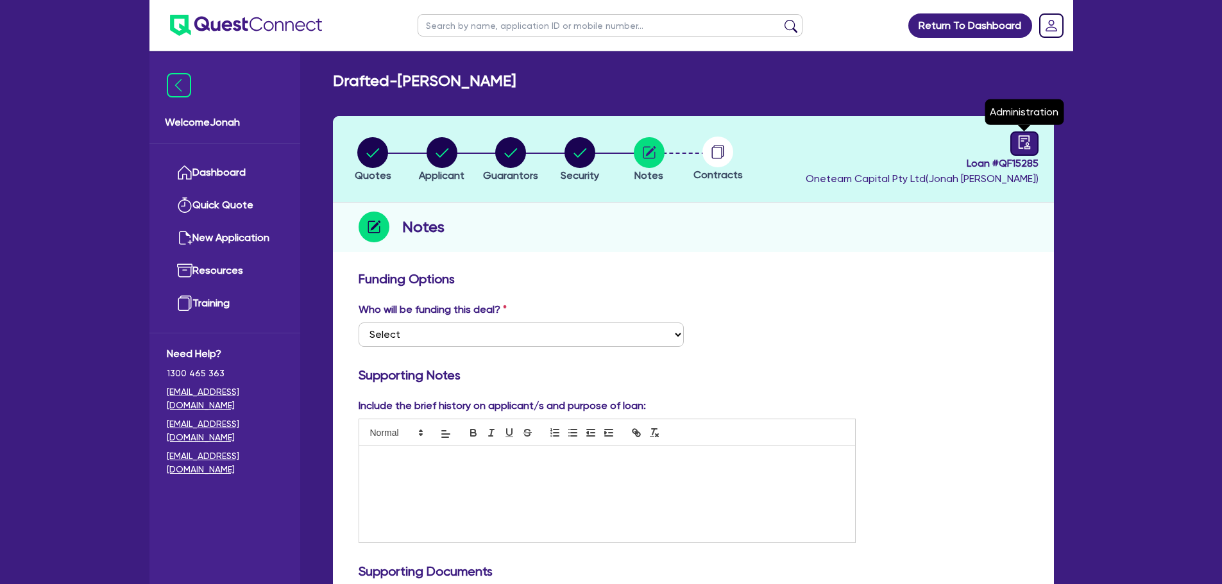
click at [1021, 151] on link at bounding box center [1024, 144] width 28 height 24
select select "DRAFTED_NEW"
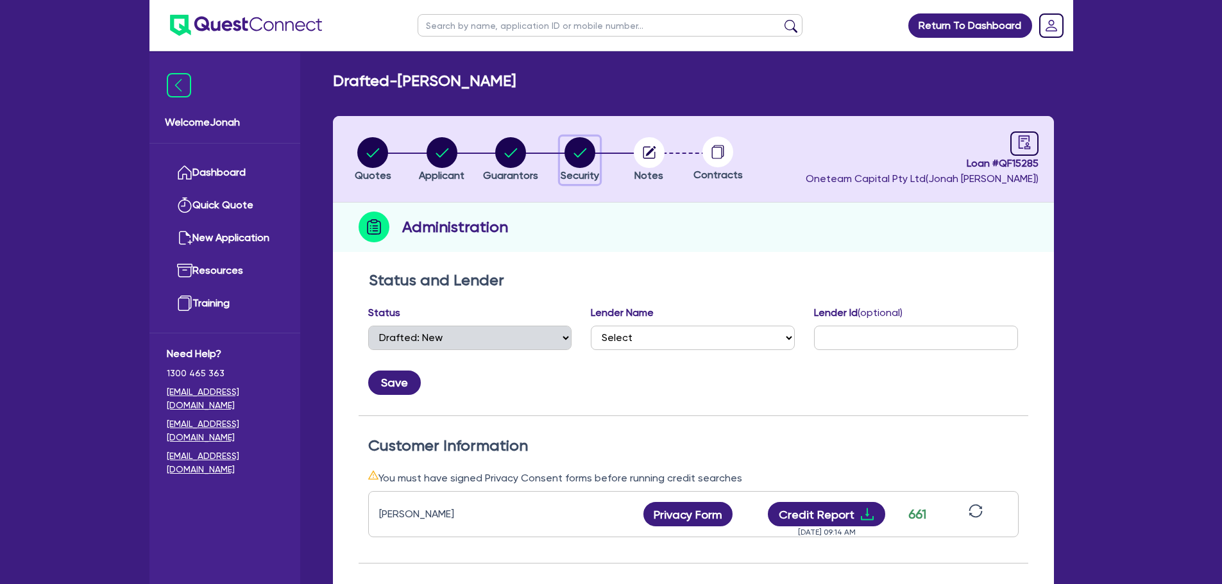
click at [570, 144] on circle "button" at bounding box center [580, 152] width 31 height 31
select select "CARS_AND_LIGHT_TRUCKS"
select select "VANS_AND_UTES"
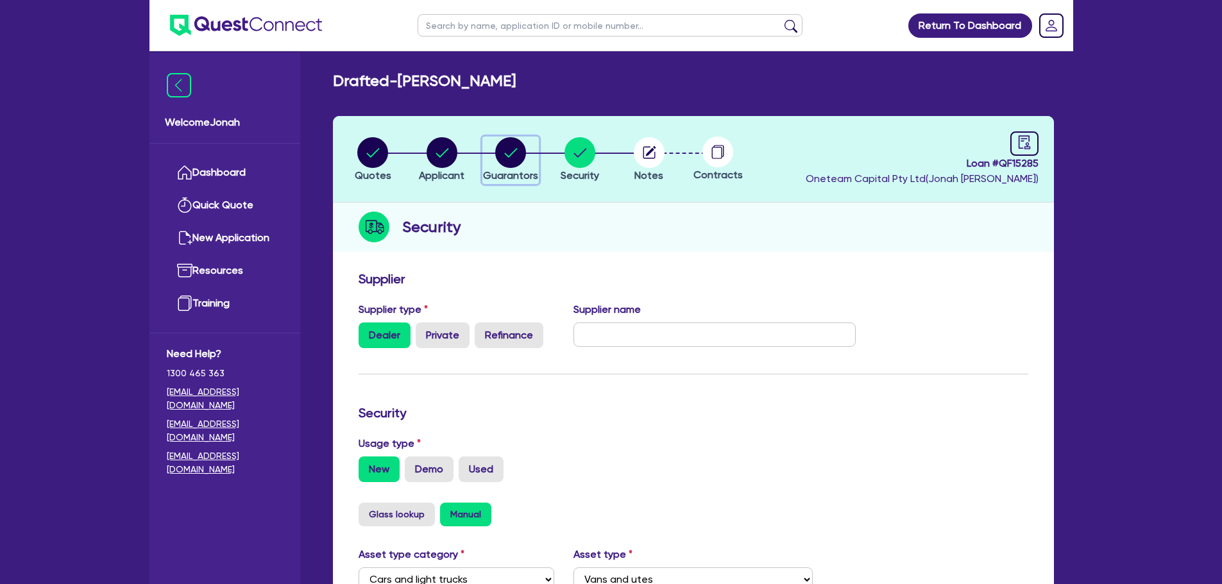
click at [502, 151] on circle "button" at bounding box center [510, 152] width 31 height 31
select select "MR"
select select "NSW"
select select "SINGLE"
select select "CASH"
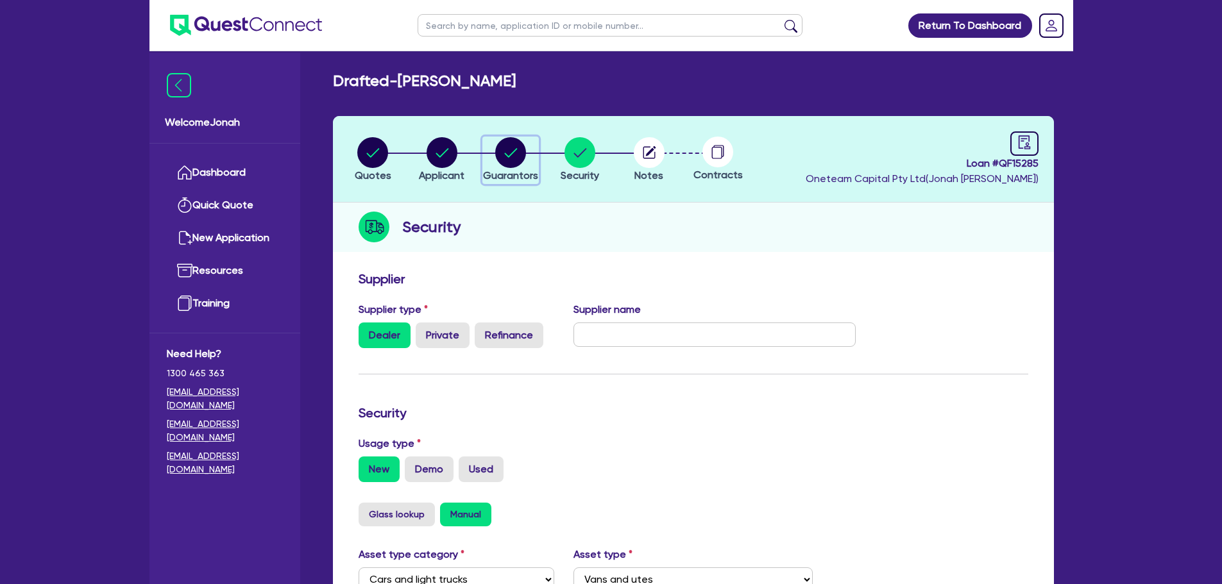
select select "VEHICLE"
select select "OTHER"
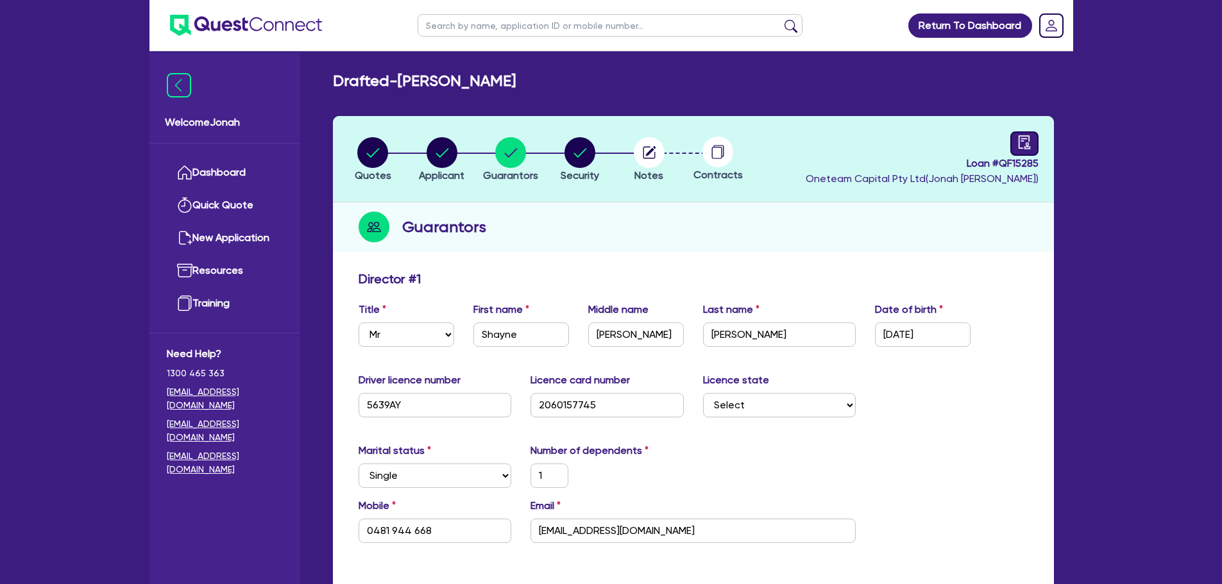
click at [1042, 153] on header "Quotes Applicant Guarantors Security Notes Contracts Loan # QF15285 Oneteam Cap…" at bounding box center [693, 159] width 721 height 87
click at [1031, 151] on link at bounding box center [1024, 144] width 28 height 24
select select "DRAFTED_NEW"
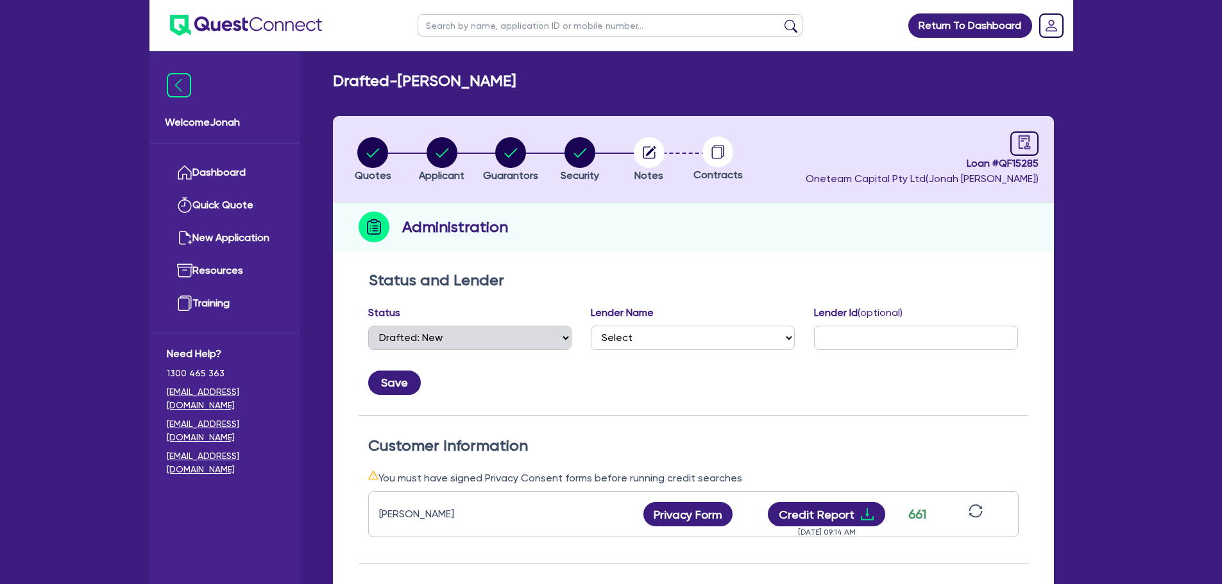
click at [615, 152] on li "Security" at bounding box center [579, 159] width 69 height 45
click at [641, 154] on circle "button" at bounding box center [649, 152] width 31 height 31
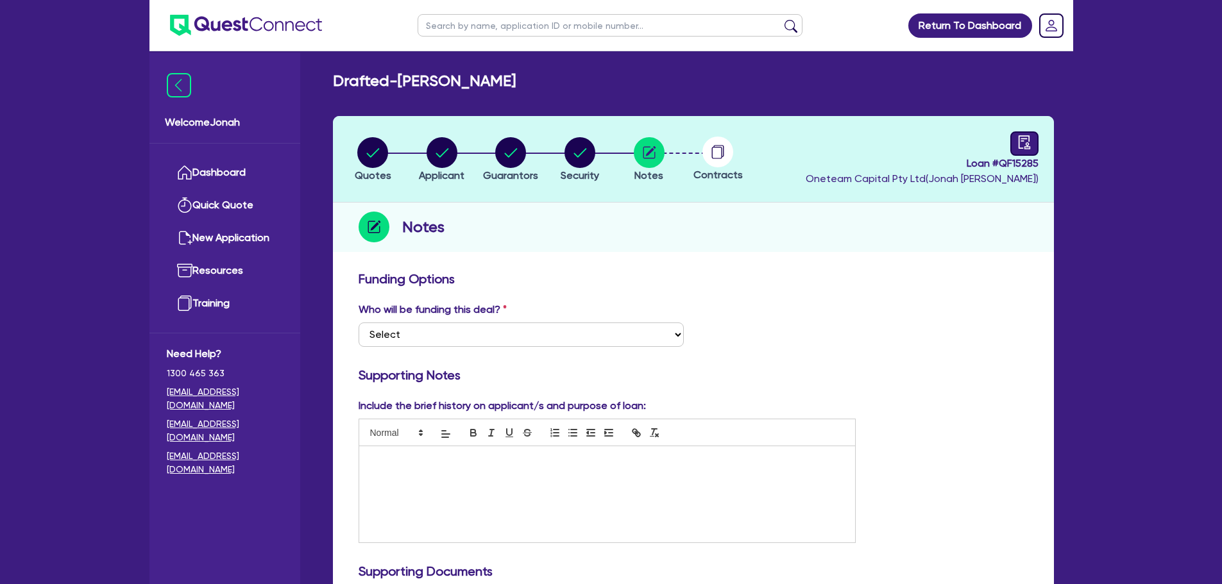
click at [1021, 132] on link at bounding box center [1024, 144] width 28 height 24
select select "DRAFTED_NEW"
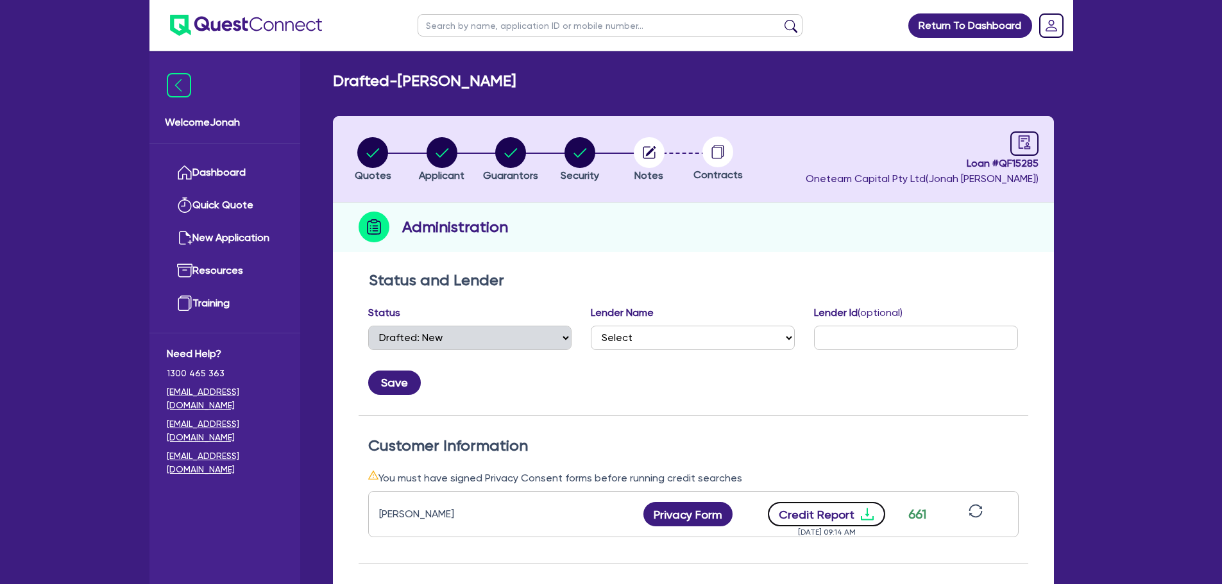
click at [865, 515] on icon "download" at bounding box center [867, 514] width 15 height 15
click at [431, 149] on circle "button" at bounding box center [442, 152] width 31 height 31
select select "SOLE_TRADER"
select select "ARTS_RECREATION"
select select "SPORTS_CLUB"
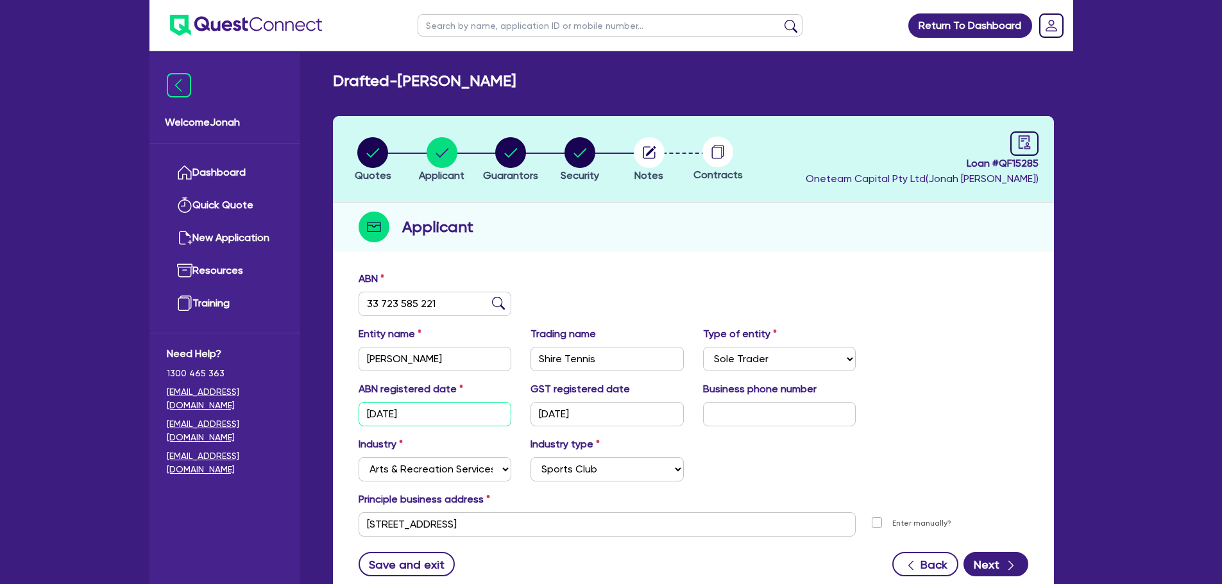
click at [439, 421] on input "14/03/2023" at bounding box center [435, 414] width 153 height 24
click at [602, 419] on input "01/09/2025" at bounding box center [607, 414] width 153 height 24
click at [530, 147] on div "button" at bounding box center [510, 152] width 55 height 31
select select "MR"
select select "NSW"
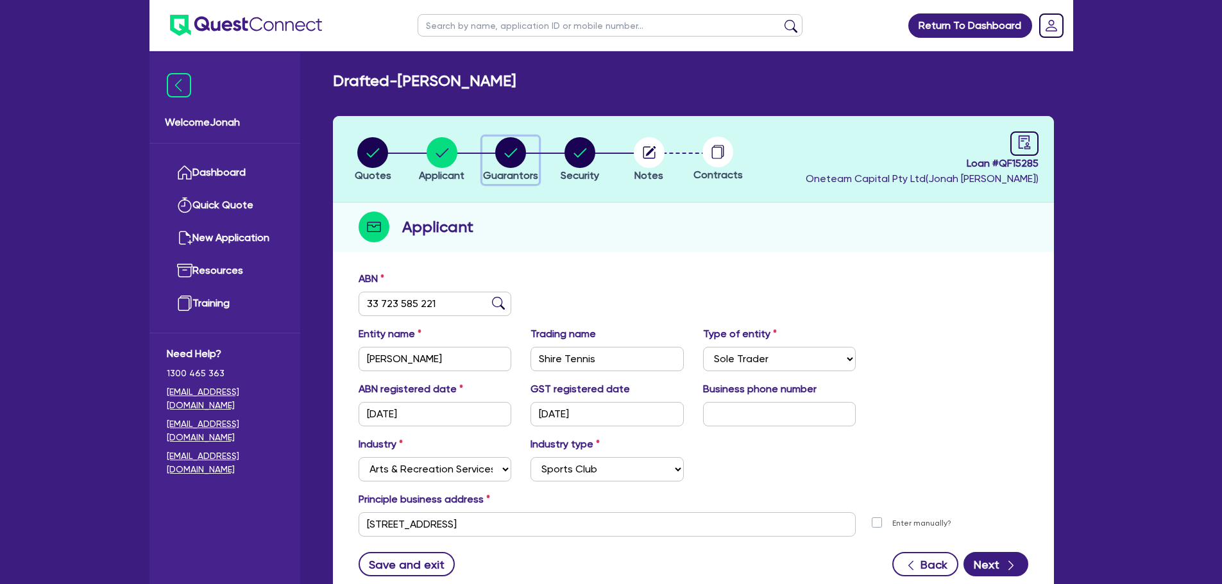
select select "SINGLE"
select select "CASH"
select select "VEHICLE"
select select "OTHER"
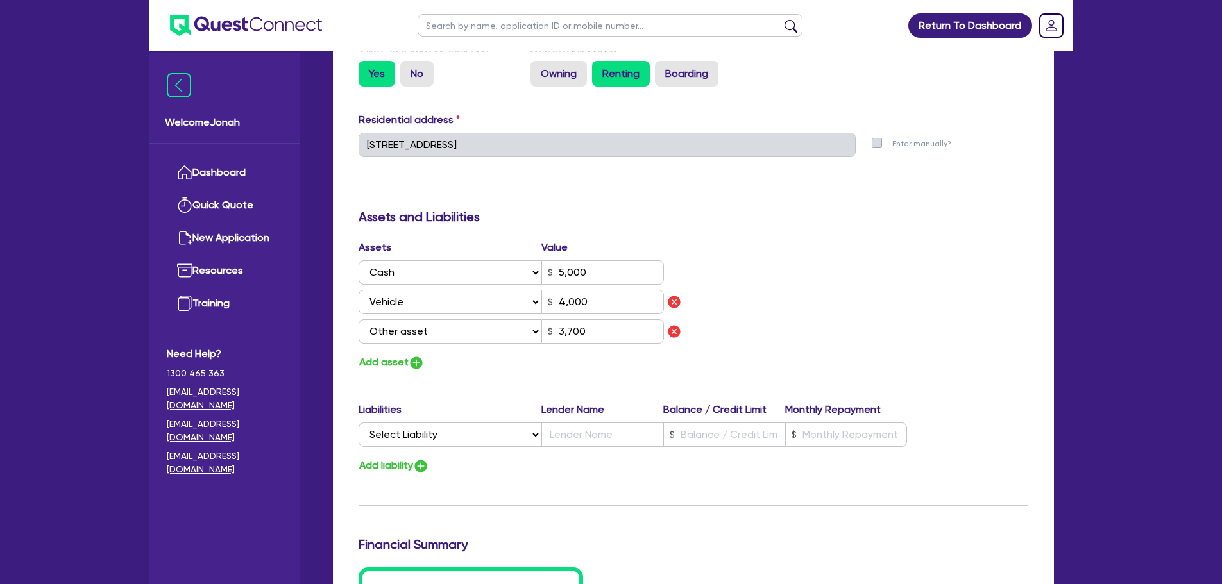
scroll to position [577, 0]
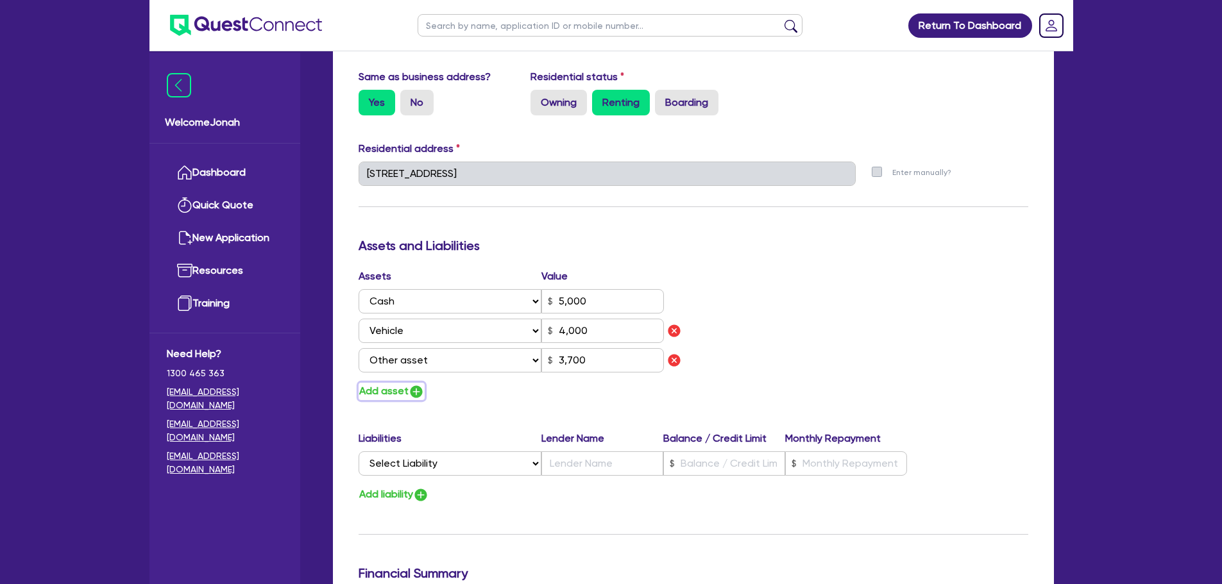
click at [393, 391] on button "Add asset" at bounding box center [392, 391] width 66 height 17
type input "1"
type input "0481 944 668"
type input "5,000"
type input "4,000"
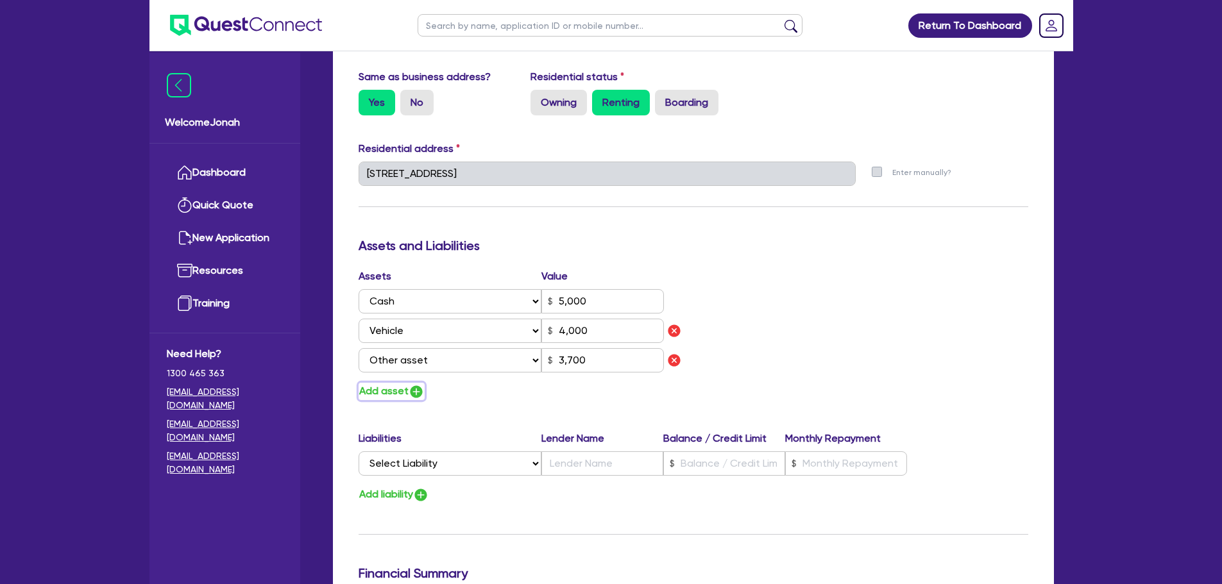
type input "3,700"
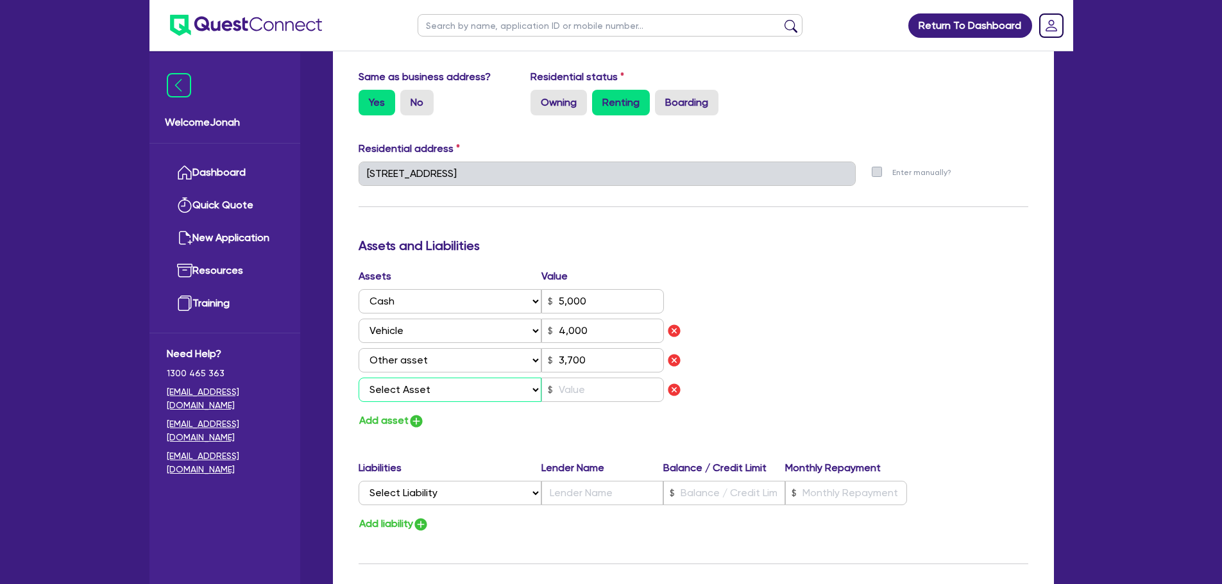
drag, startPoint x: 409, startPoint y: 388, endPoint x: 414, endPoint y: 400, distance: 12.6
click at [409, 388] on select "Select Asset Cash Property Investment property Vehicle Truck Trailer Equipment …" at bounding box center [450, 390] width 183 height 24
select select "HOUSEHOLD_PERSONAL"
click at [359, 378] on select "Select Asset Cash Property Investment property Vehicle Truck Trailer Equipment …" at bounding box center [450, 390] width 183 height 24
type input "1"
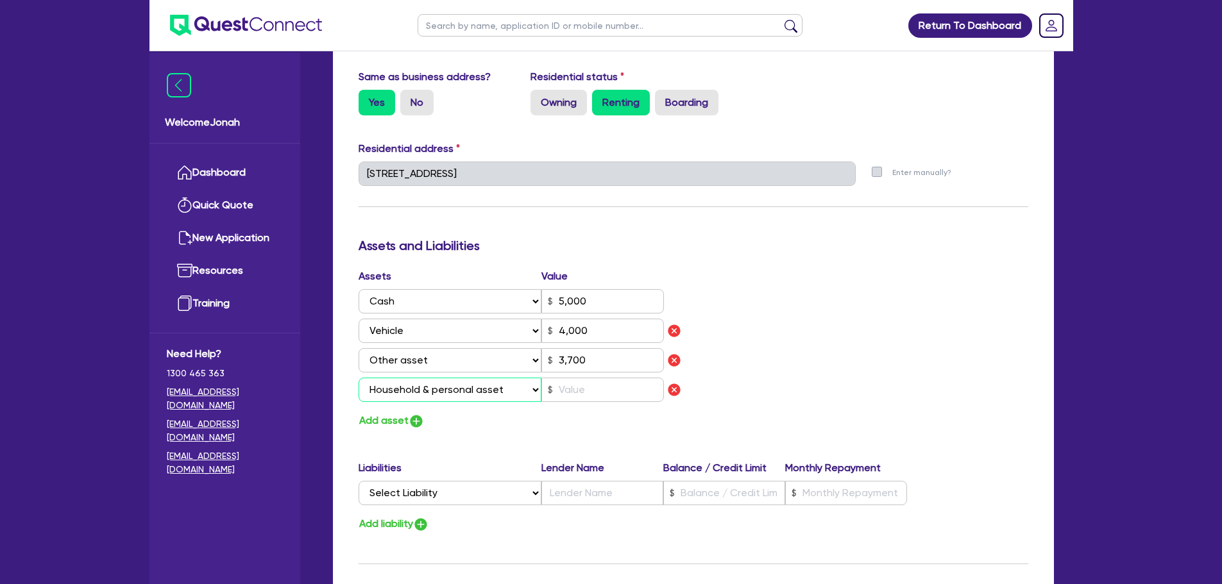
type input "0481 944 668"
type input "5,000"
type input "4,000"
type input "3,700"
click at [606, 392] on input "text" at bounding box center [602, 390] width 123 height 24
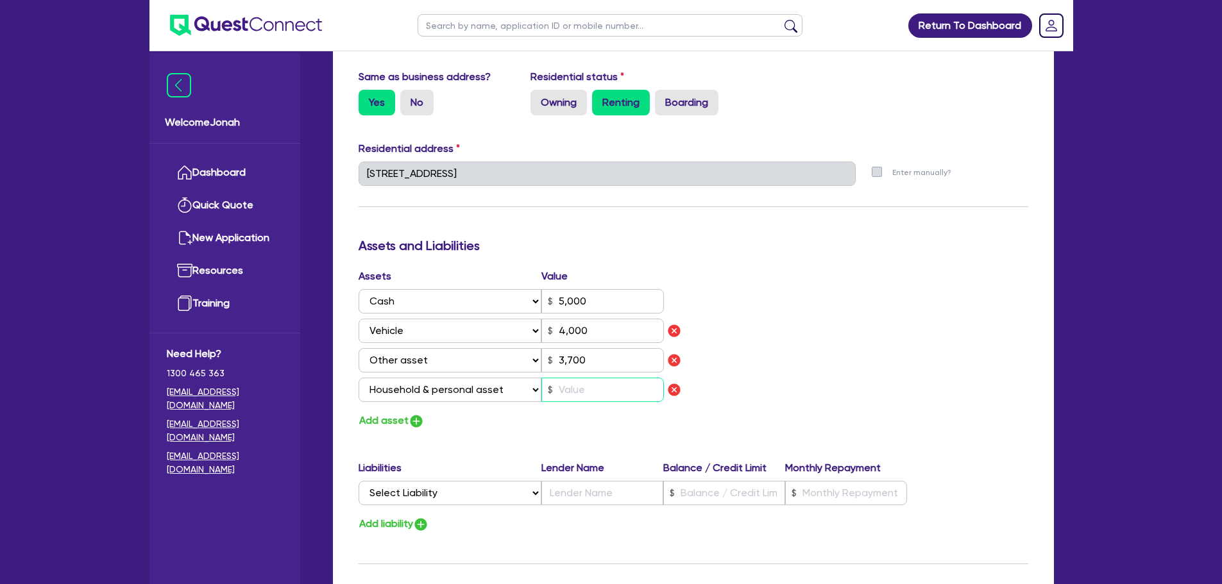
type input "1"
type input "0481 944 668"
type input "5,000"
type input "4,000"
type input "3,700"
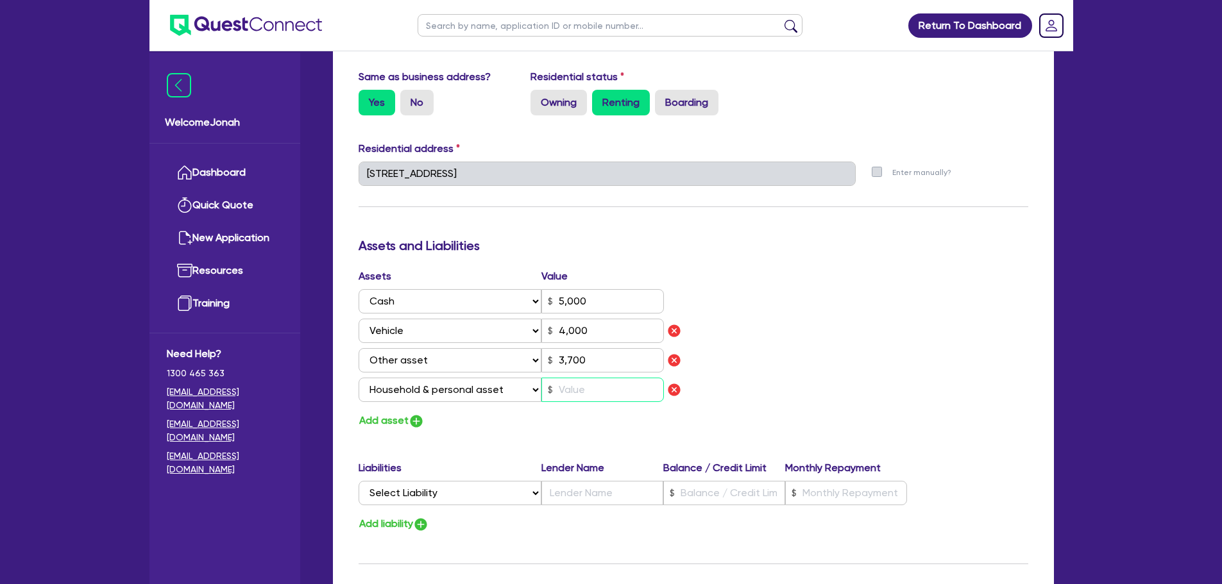
type input "2"
type input "1"
type input "0481 944 668"
type input "5,000"
type input "4,000"
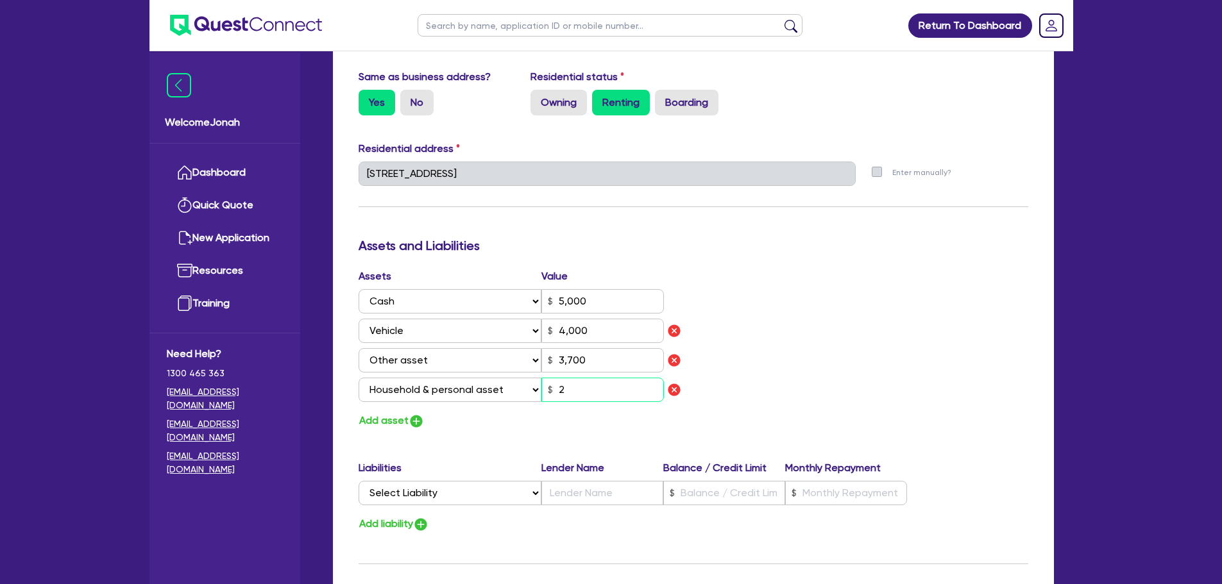
type input "3,700"
type input "20"
type input "1"
type input "0481 944 668"
type input "5,000"
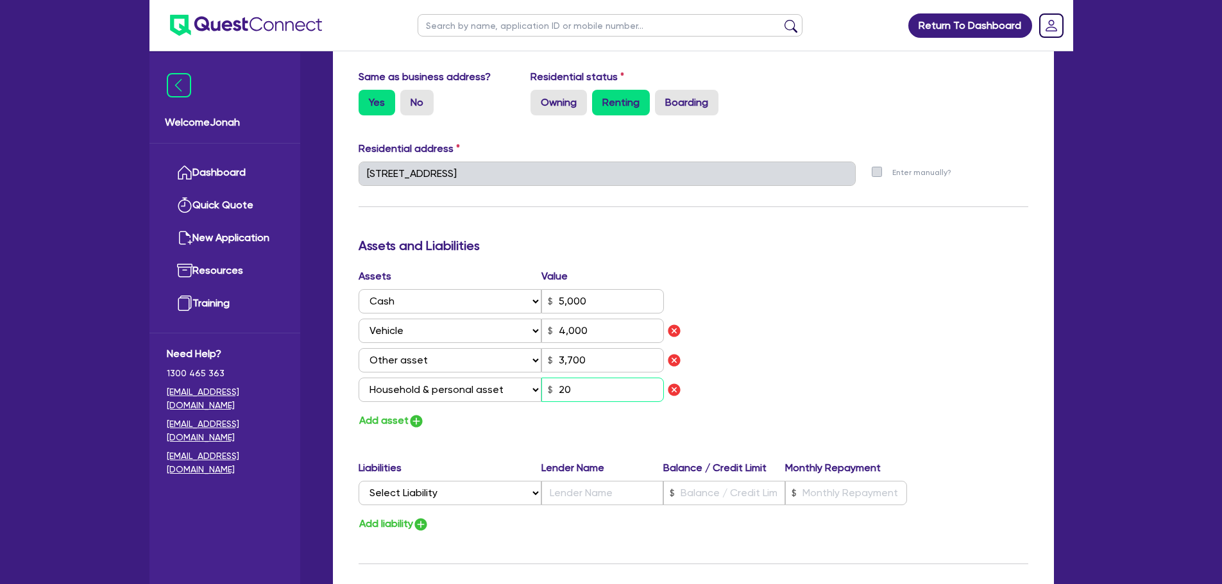
type input "4,000"
type input "3,700"
type input "200"
type input "1"
type input "0481 944 668"
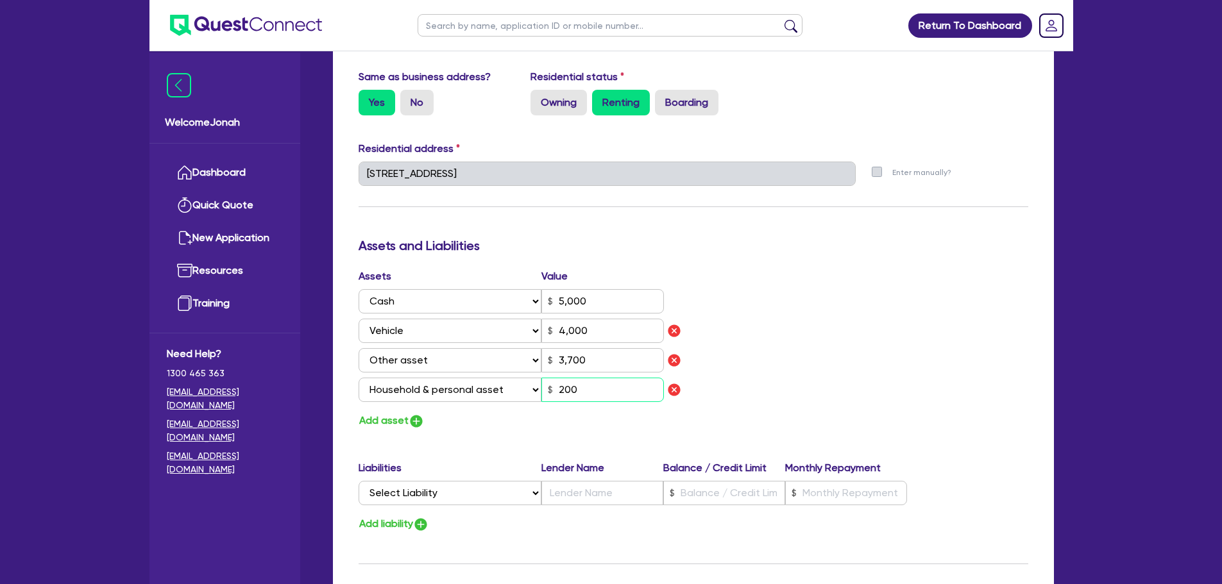
type input "5,000"
type input "4,000"
type input "3,700"
type input "2,000"
type input "1"
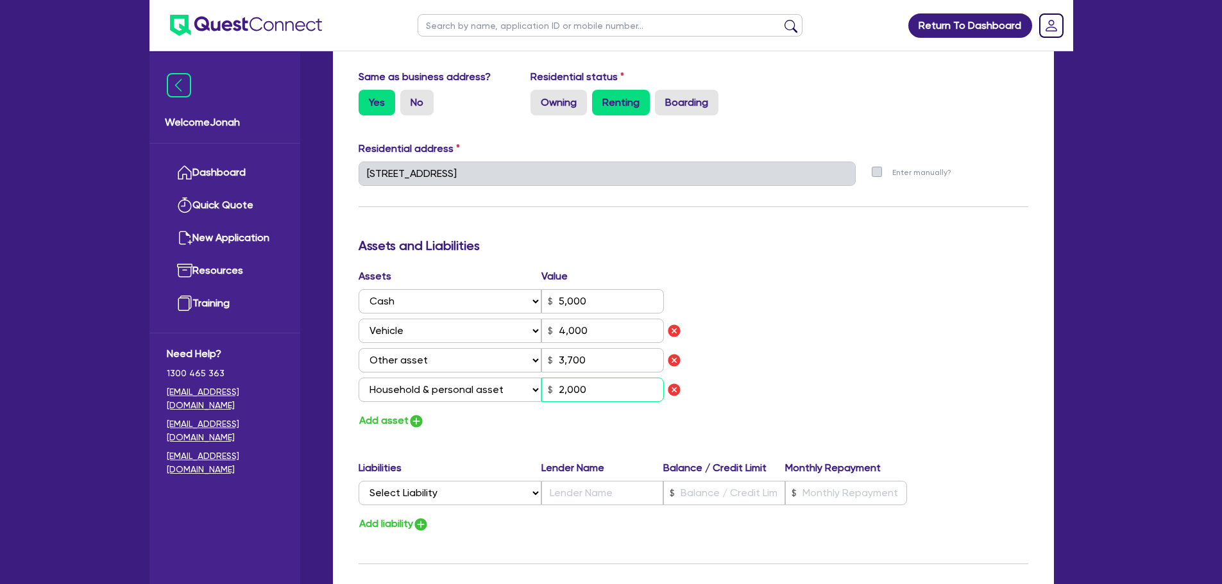
type input "0481 944 668"
type input "5,000"
type input "4,000"
type input "3,700"
type input "20,000"
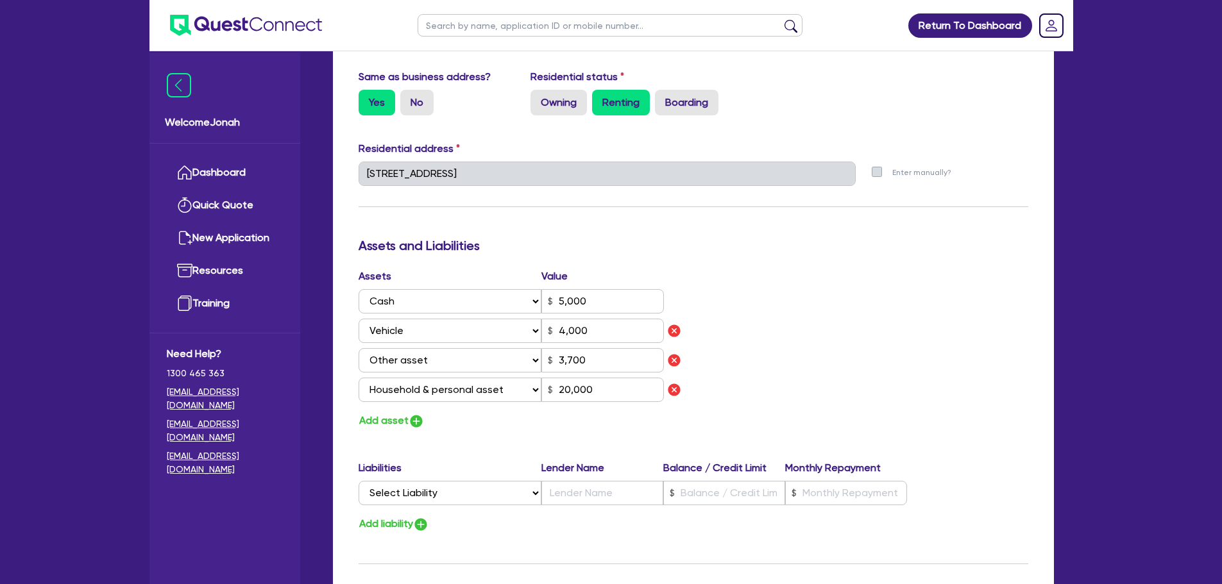
click at [726, 256] on div "Assets and Liabilities" at bounding box center [693, 248] width 689 height 21
drag, startPoint x: 561, startPoint y: 326, endPoint x: 541, endPoint y: 329, distance: 20.1
click at [541, 329] on input "4,000" at bounding box center [602, 331] width 123 height 24
type input "1"
type input "0481 944 668"
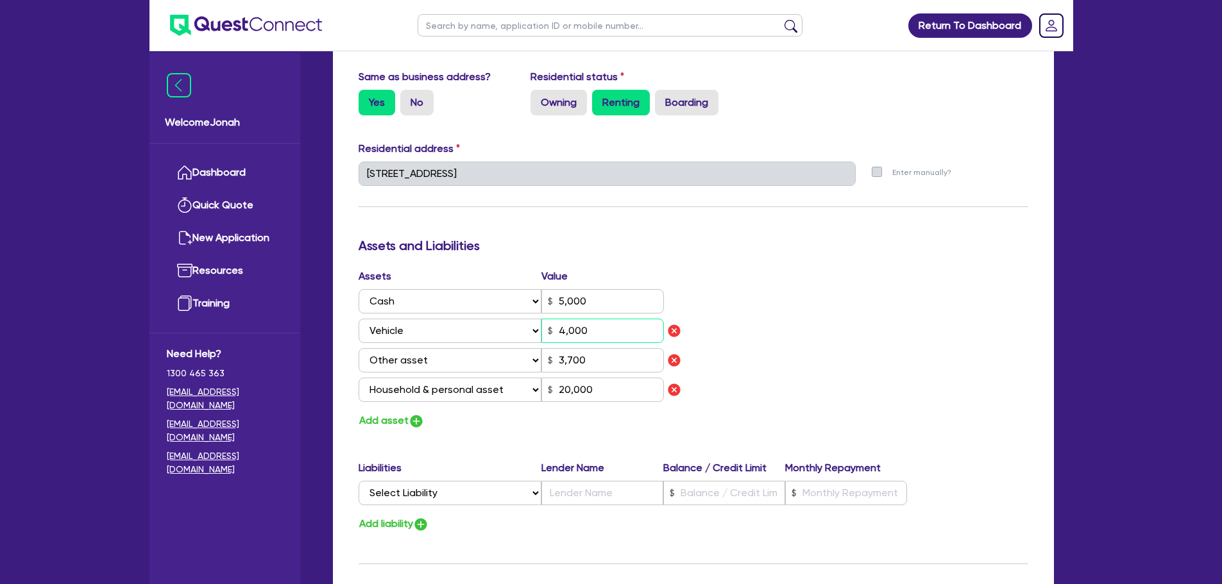
type input "5,000"
type input "1"
type input "3,700"
type input "20,000"
type input "1"
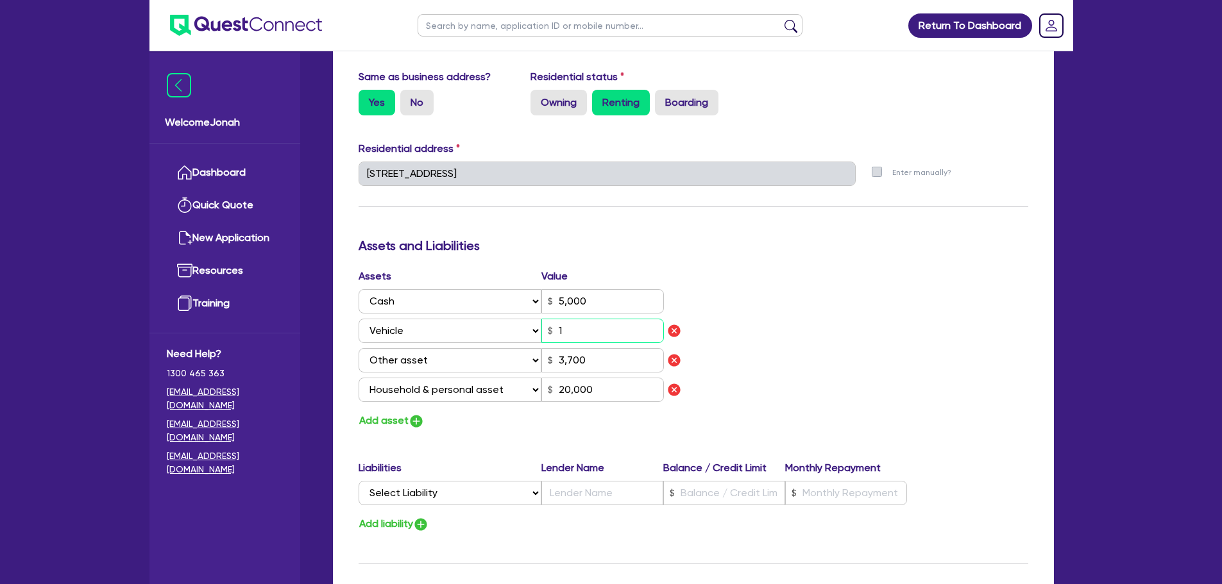
type input "0481 944 668"
type input "5,000"
type input "10"
type input "3,700"
type input "20,000"
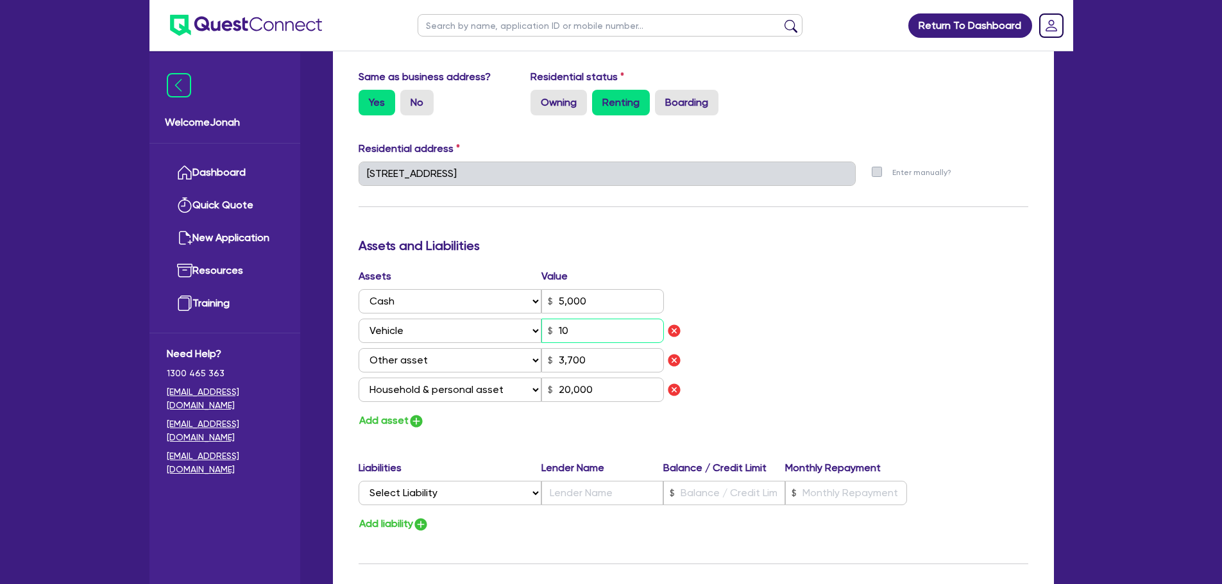
type input "1"
type input "0481 944 668"
type input "5,000"
type input "100"
type input "3,700"
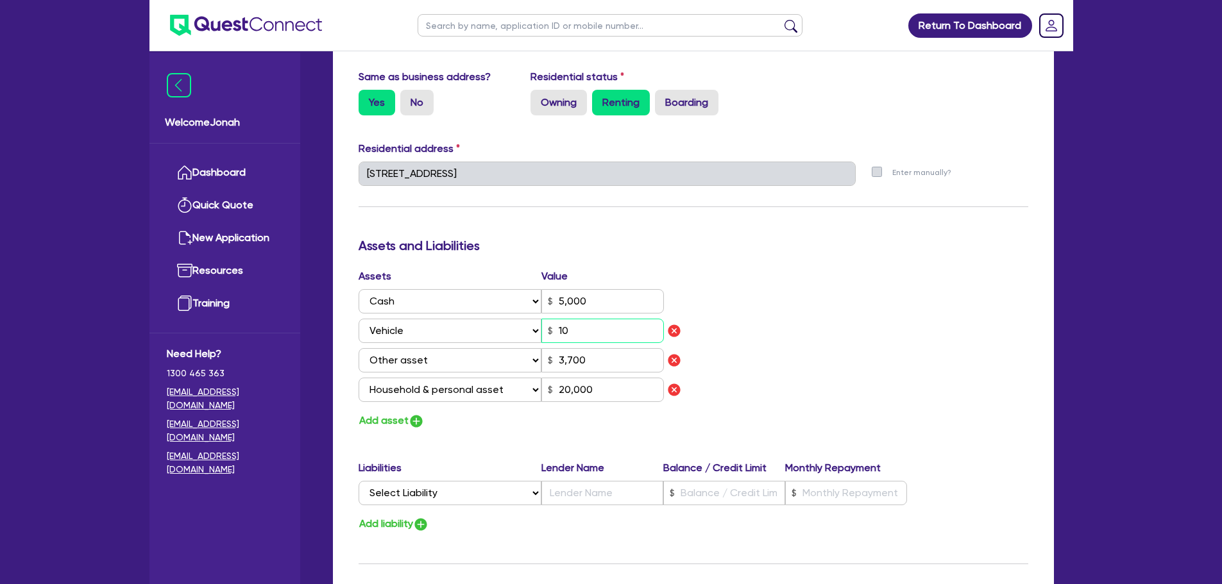
type input "20,000"
type input "1"
type input "0481 944 668"
type input "5,000"
type input "1,000"
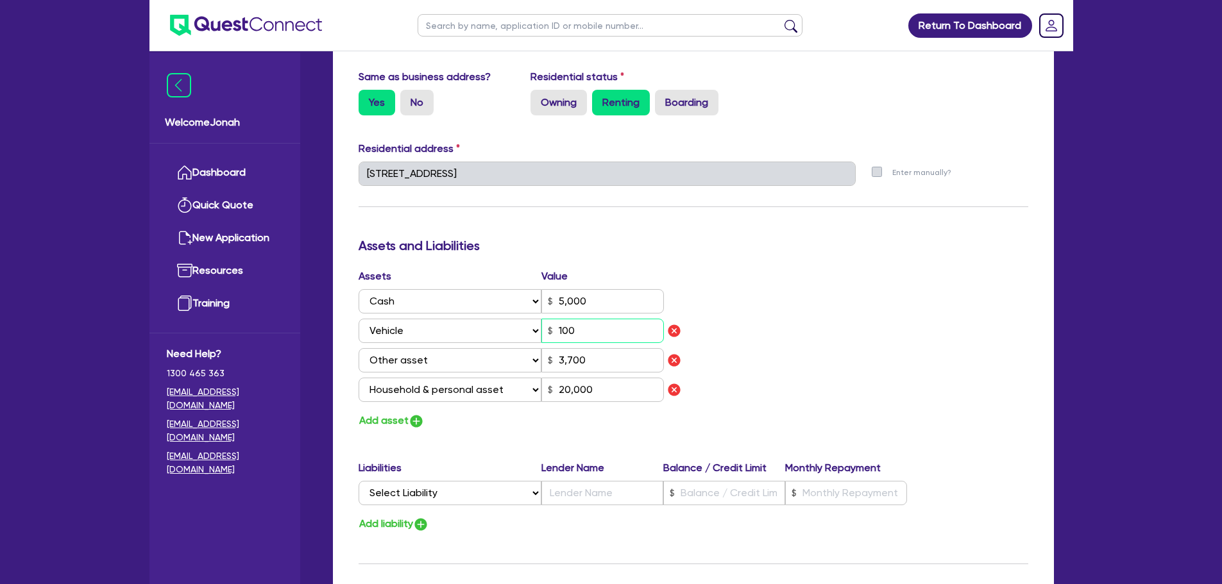
type input "3,700"
type input "20,000"
type input "1"
type input "0481 944 668"
type input "5,000"
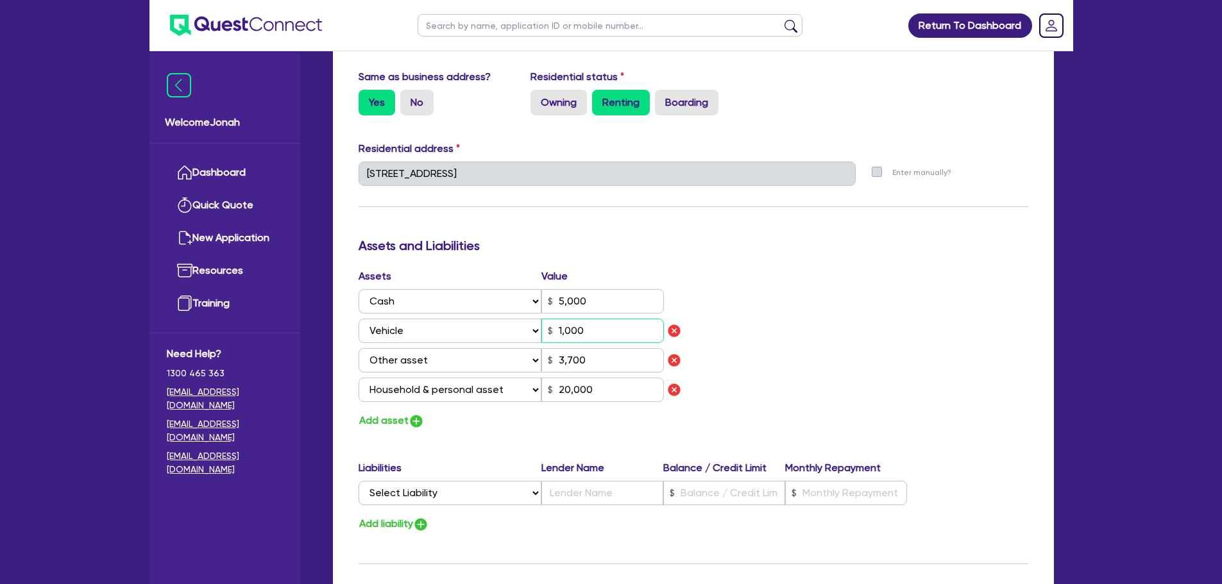
type input "10,000"
type input "3,700"
type input "20,000"
type input "10,000"
drag, startPoint x: 599, startPoint y: 302, endPoint x: 478, endPoint y: 305, distance: 120.7
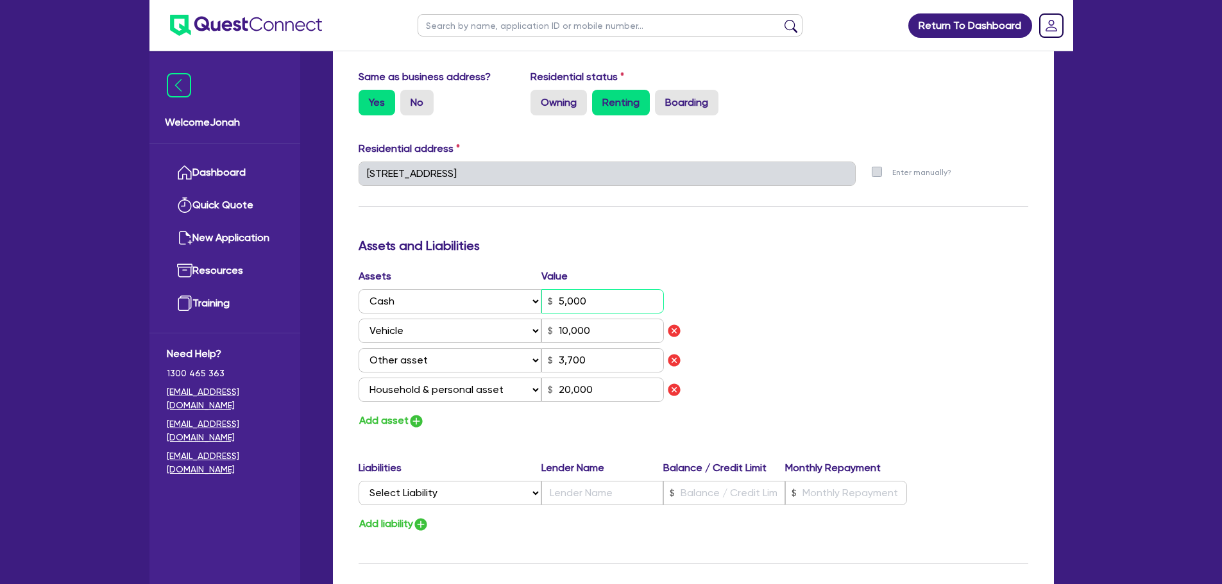
click at [478, 305] on div "Select Asset Cash Property Investment property Vehicle Truck Trailer Equipment …" at bounding box center [512, 301] width 306 height 24
type input "1"
type input "0481 944 668"
type input "1"
type input "10,000"
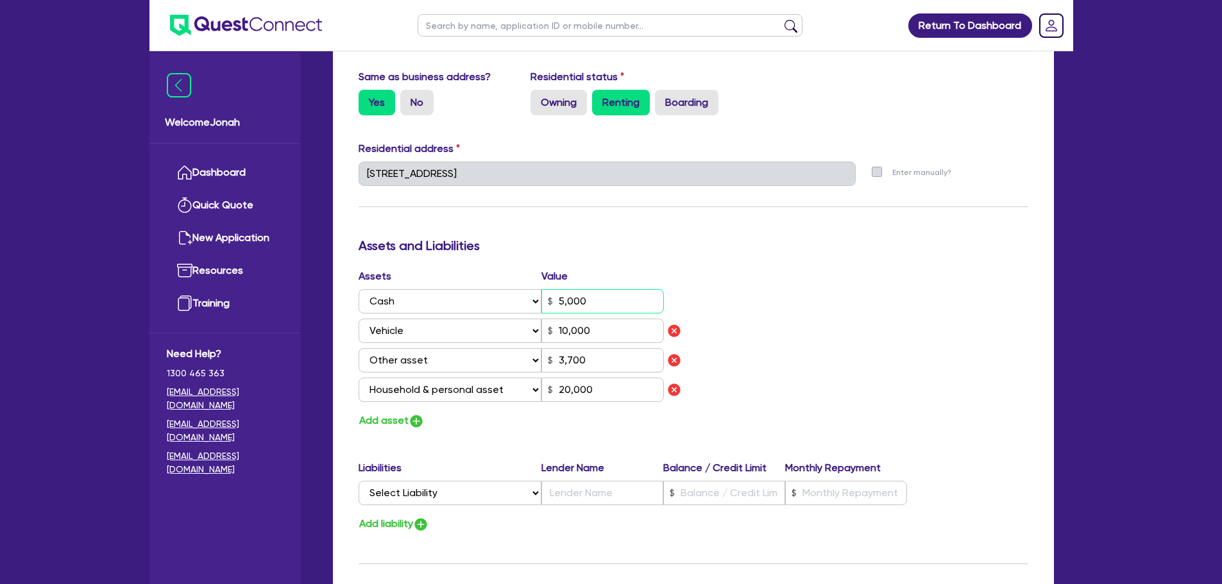
type input "3,700"
type input "20,000"
type input "1"
type input "0481 944 668"
type input "10"
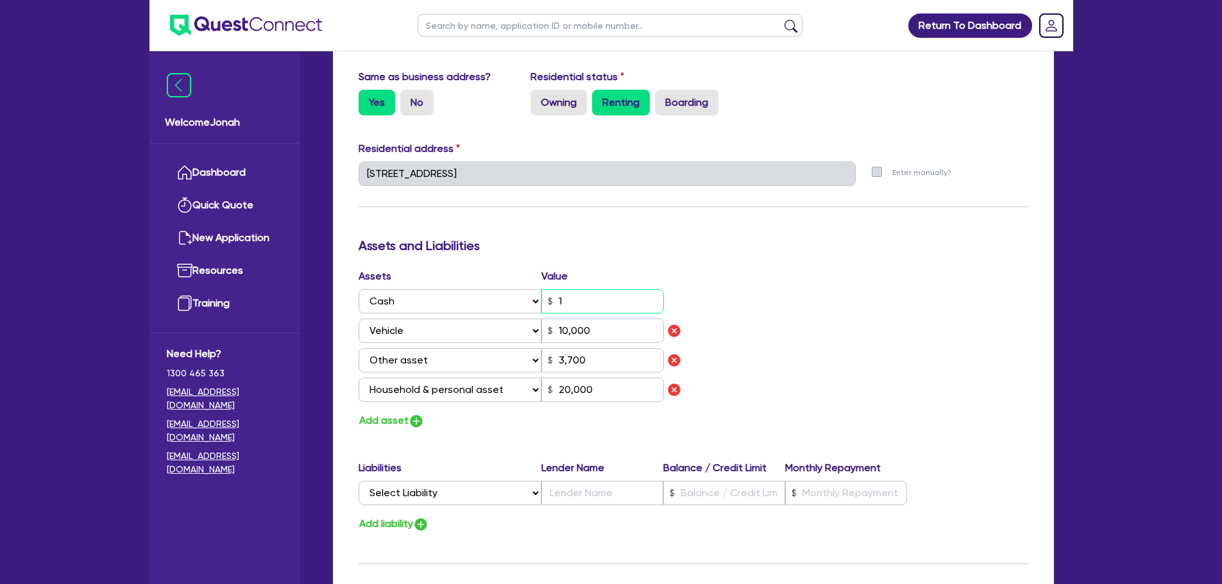
type input "10,000"
type input "3,700"
type input "20,000"
type input "1"
type input "0481 944 668"
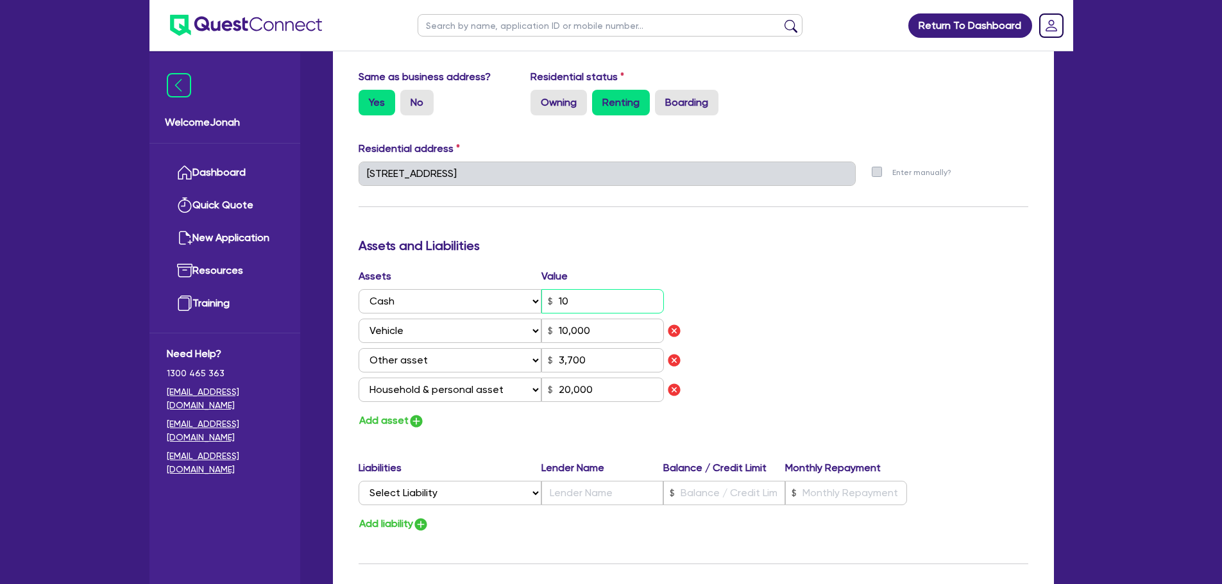
type input "100"
type input "10,000"
type input "3,700"
type input "20,000"
type input "1"
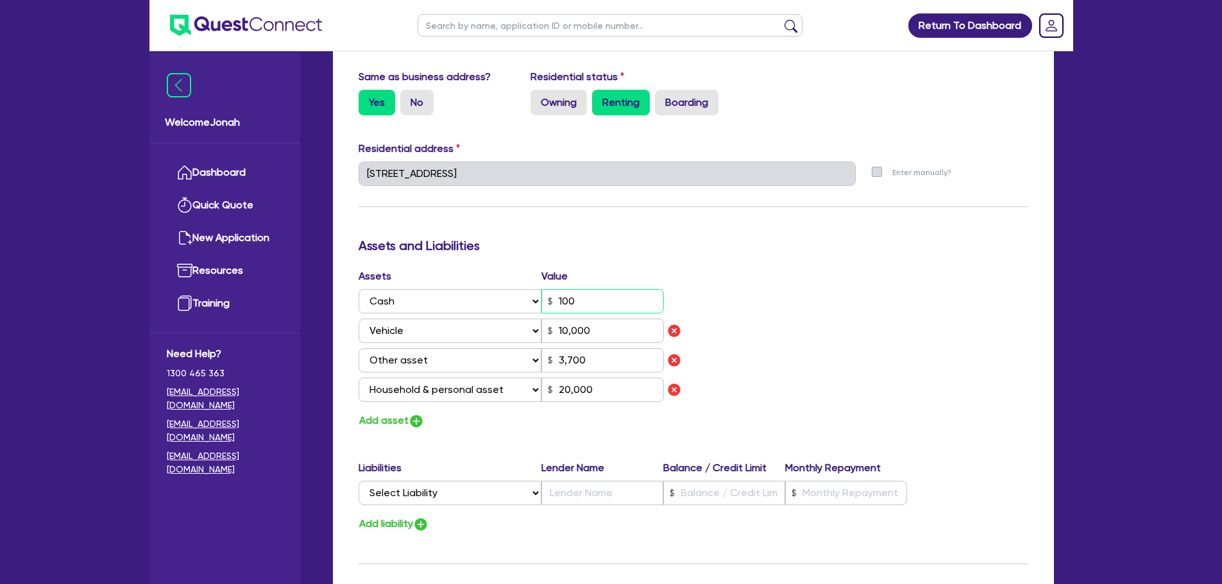
type input "0481 944 668"
type input "1,000"
type input "10,000"
type input "3,700"
type input "20,000"
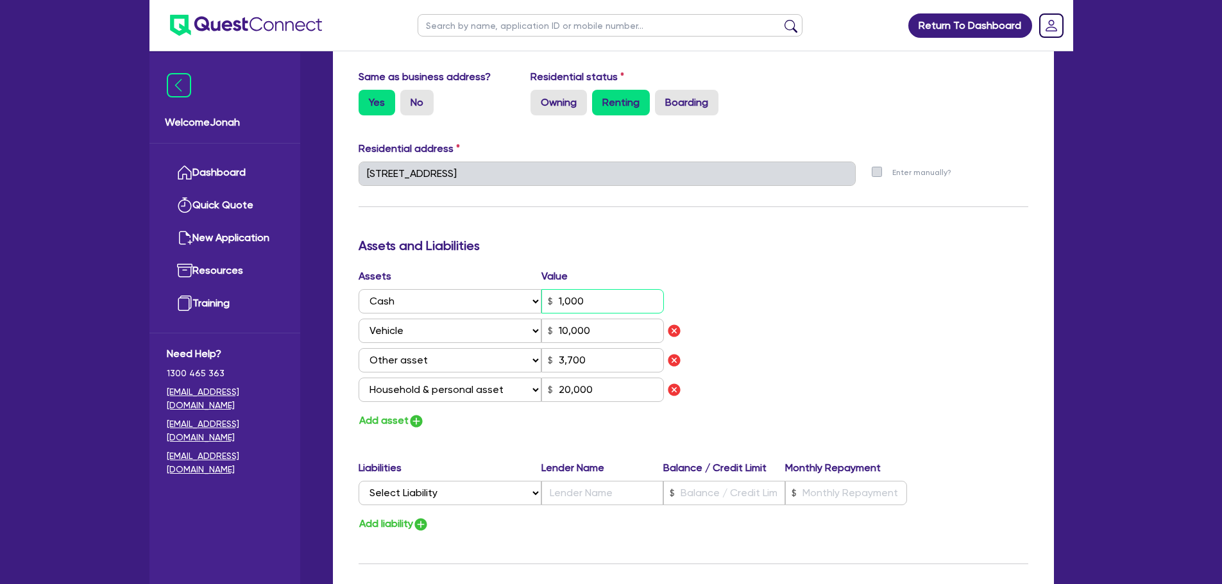
type input "1"
type input "0481 944 668"
type input "10,000"
type input "3,700"
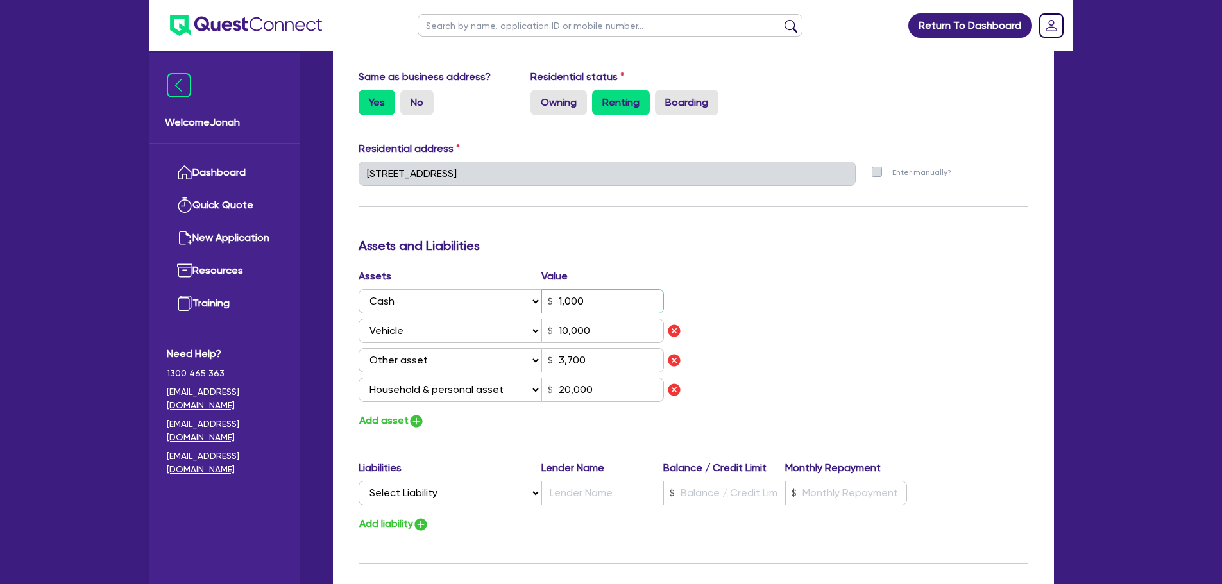
type input "20,000"
type input "1"
type input "0481 944 668"
type input "1,000"
type input "10,000"
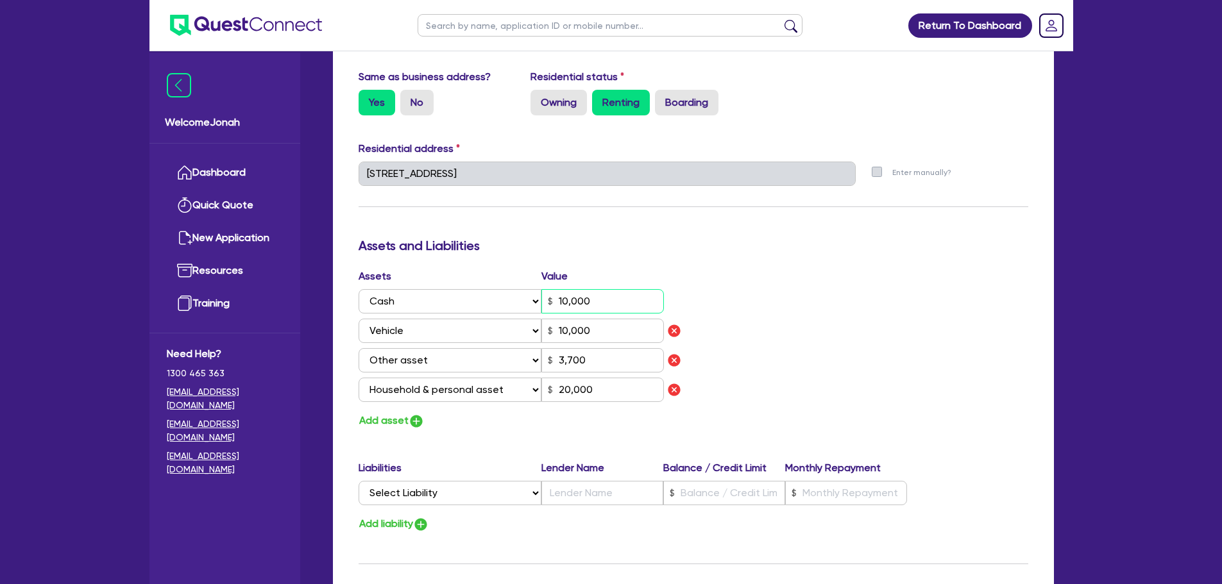
type input "3,700"
type input "20,000"
type input "1"
type input "0481 944 668"
type input "100"
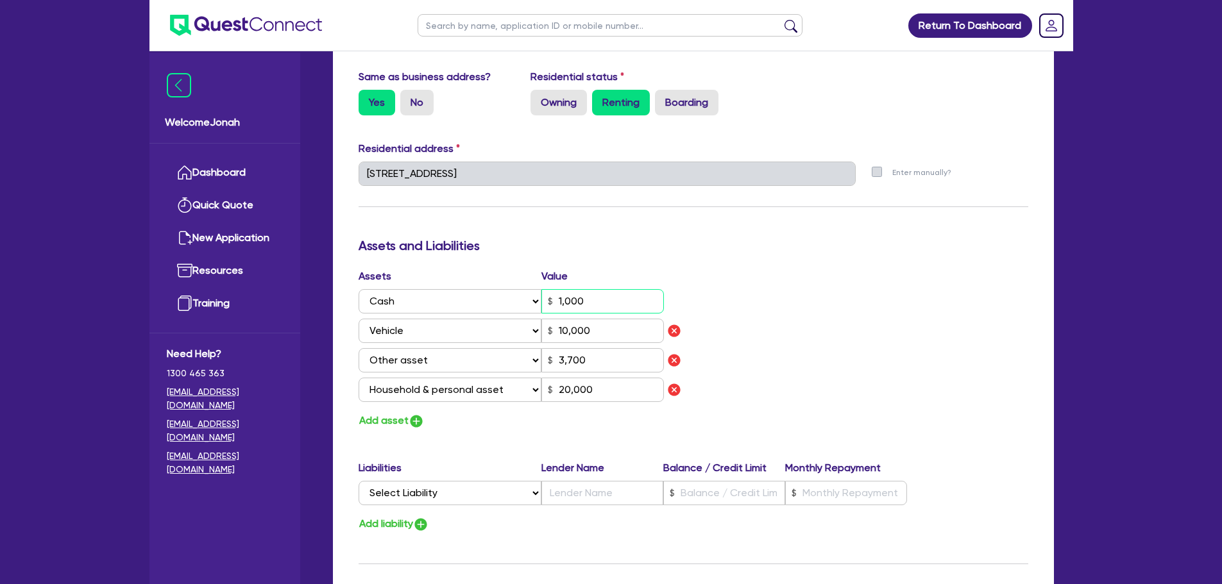
type input "10,000"
type input "3,700"
type input "20,000"
type input "1"
type input "0481 944 668"
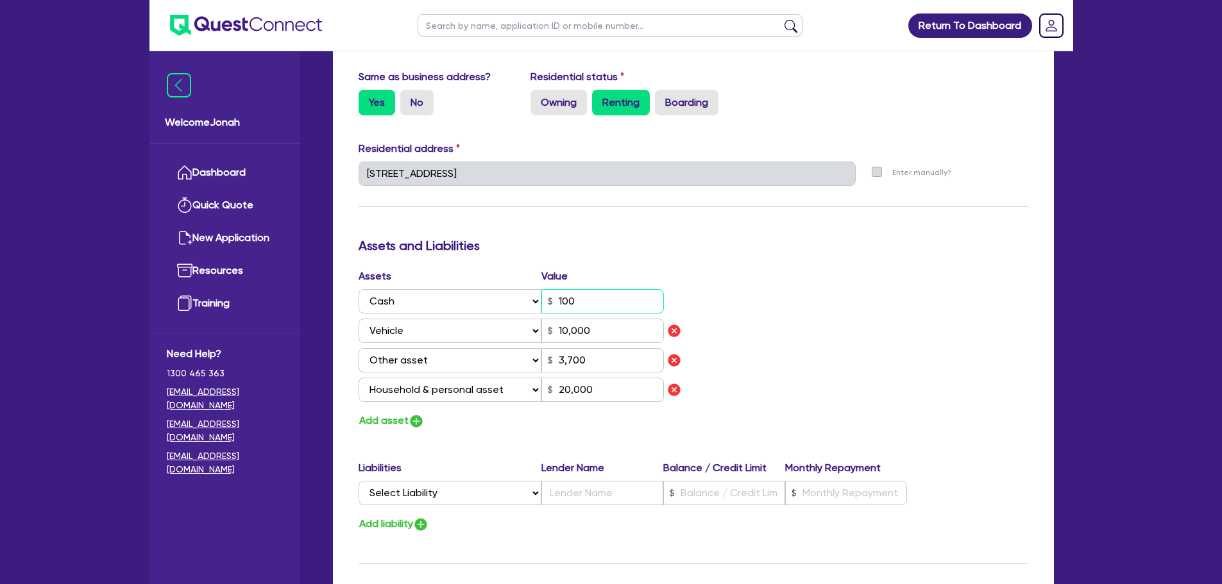
type input "10"
type input "10,000"
type input "3,700"
type input "20,000"
type input "1"
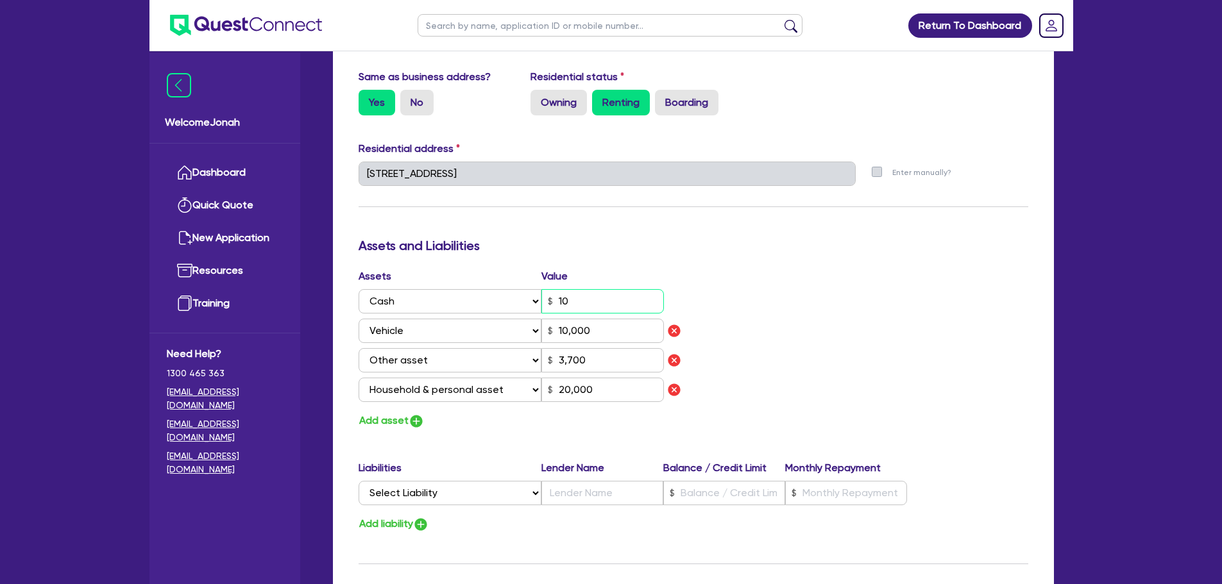
type input "0481 944 668"
type input "1"
type input "10,000"
type input "3,700"
type input "20,000"
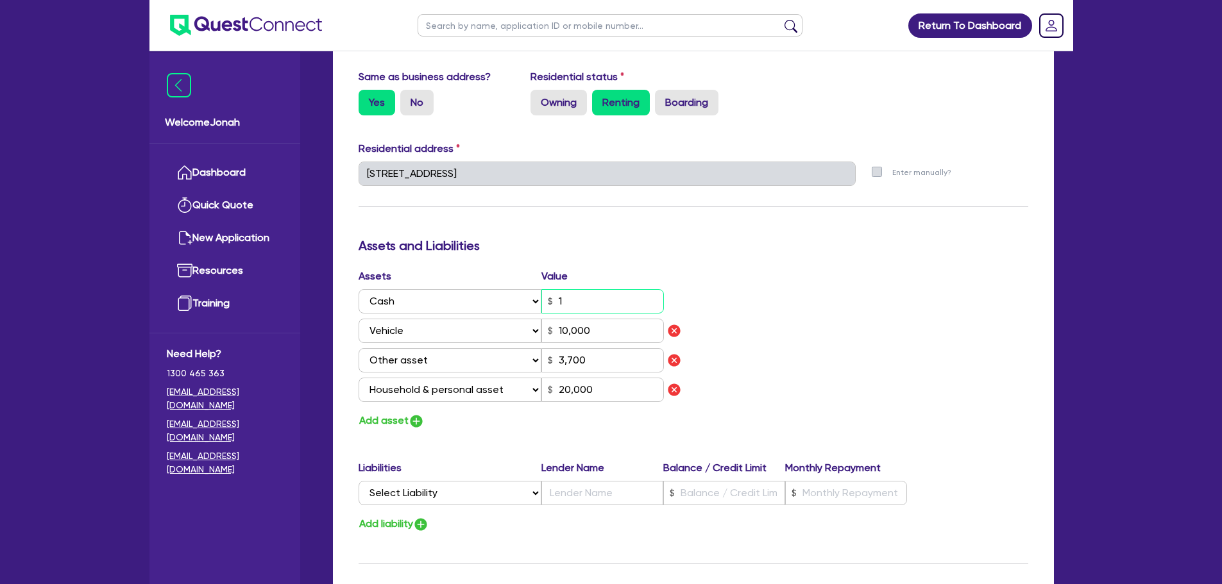
type input "1"
type input "0481 944 668"
type input "12"
type input "10,000"
type input "3,700"
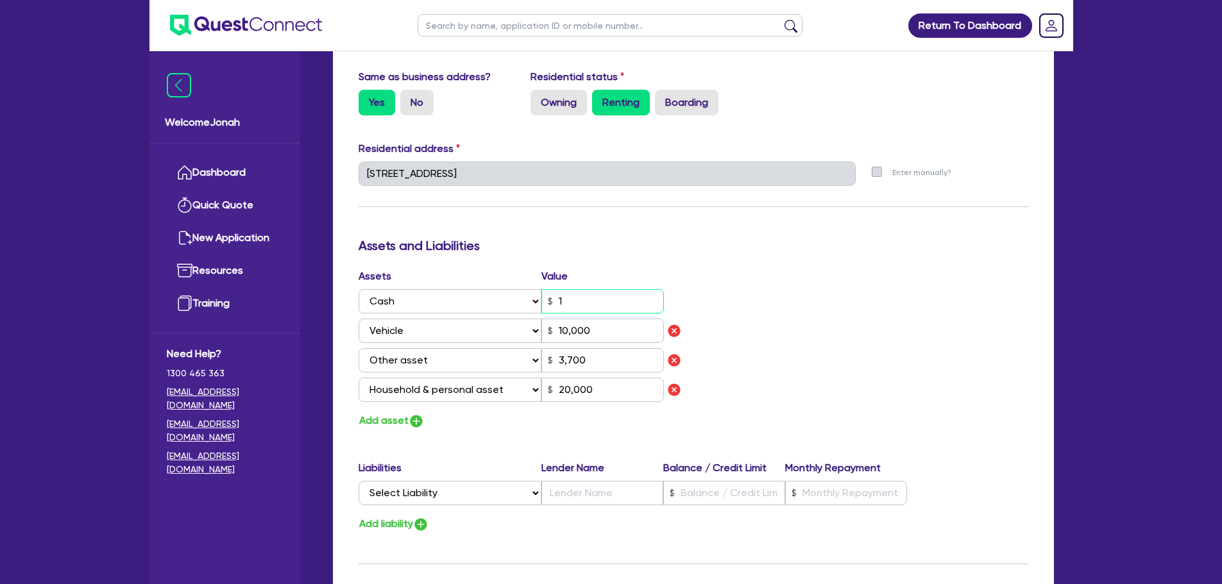
type input "20,000"
type input "1"
type input "0481 944 668"
click at [726, 336] on div "Assets Value Select Asset Cash Property Investment property Vehicle Truck Trail…" at bounding box center [693, 349] width 689 height 161
drag, startPoint x: 615, startPoint y: 359, endPoint x: 497, endPoint y: 350, distance: 118.4
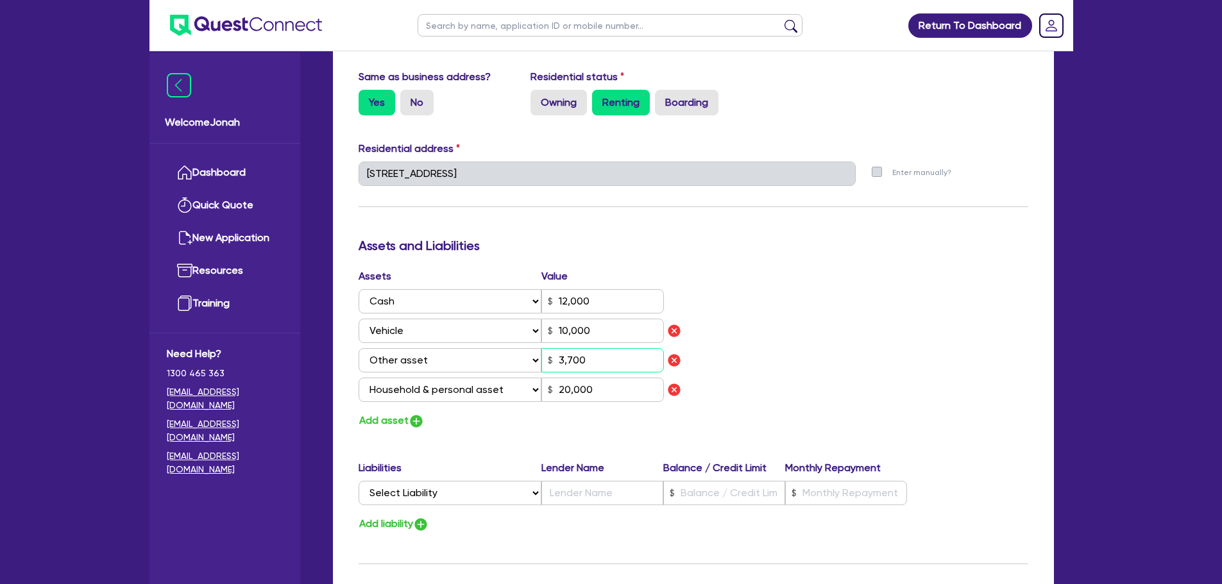
click at [509, 350] on div "Select Asset Cash Property Investment property Vehicle Truck Trailer Equipment …" at bounding box center [512, 360] width 306 height 24
click at [801, 245] on h3 "Assets and Liabilities" at bounding box center [694, 245] width 670 height 15
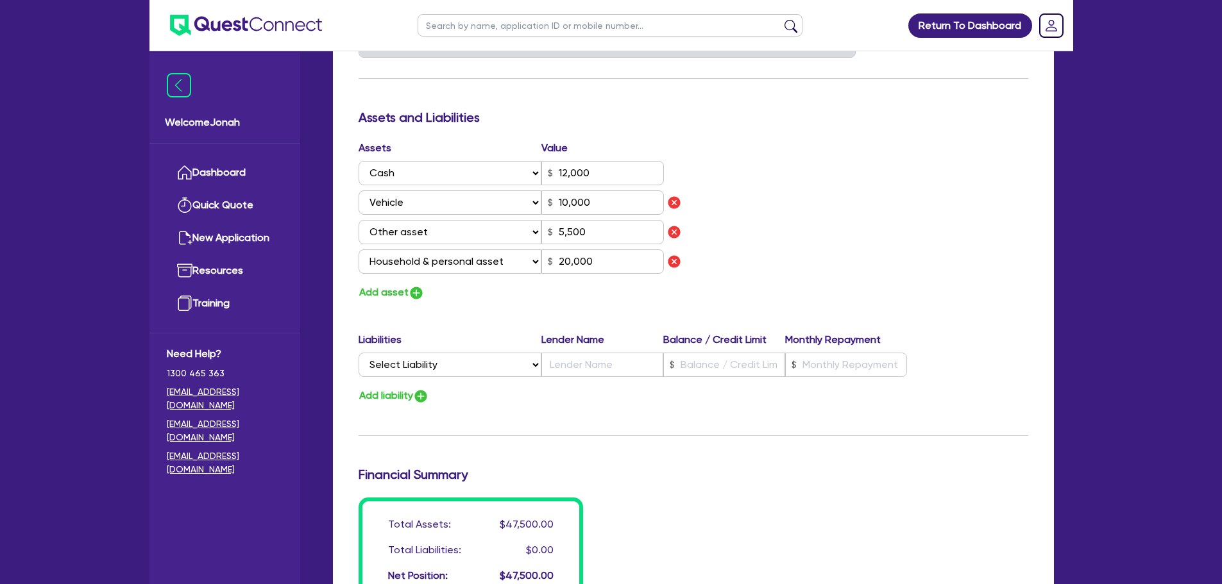
scroll to position [1001, 0]
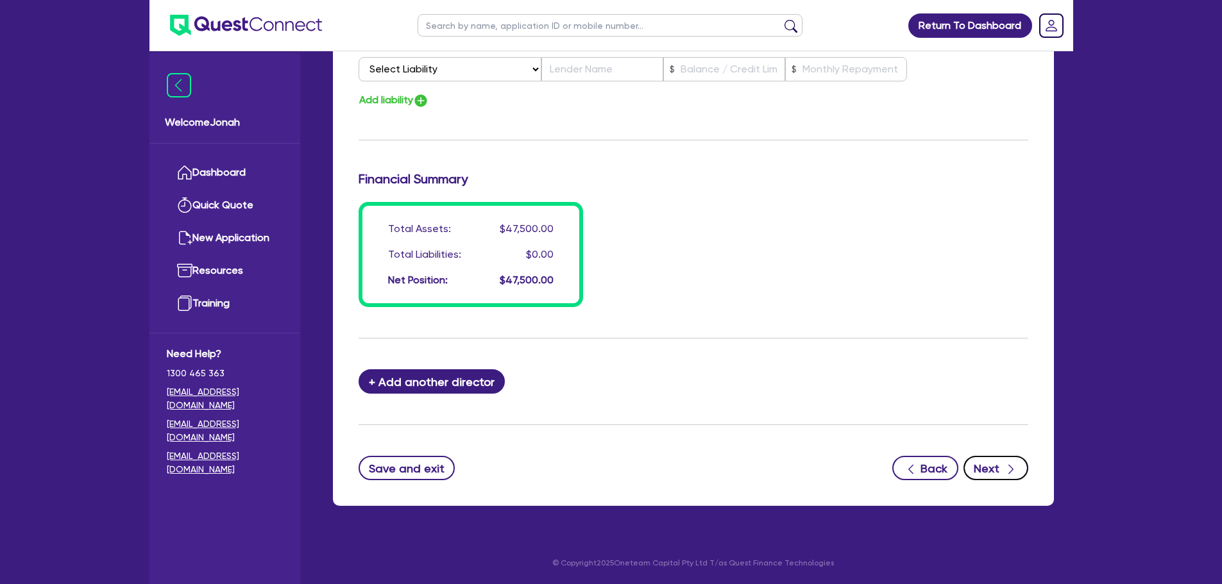
click at [1005, 472] on icon "button" at bounding box center [1011, 469] width 13 height 13
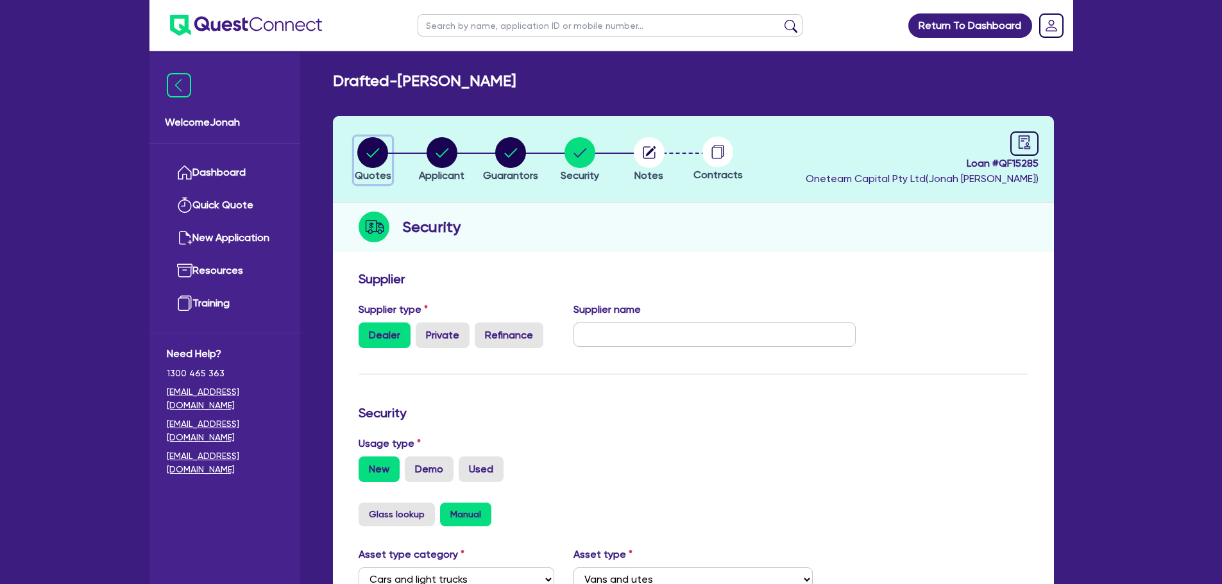
drag, startPoint x: 380, startPoint y: 149, endPoint x: 448, endPoint y: 172, distance: 71.6
click at [380, 149] on circle "button" at bounding box center [372, 152] width 31 height 31
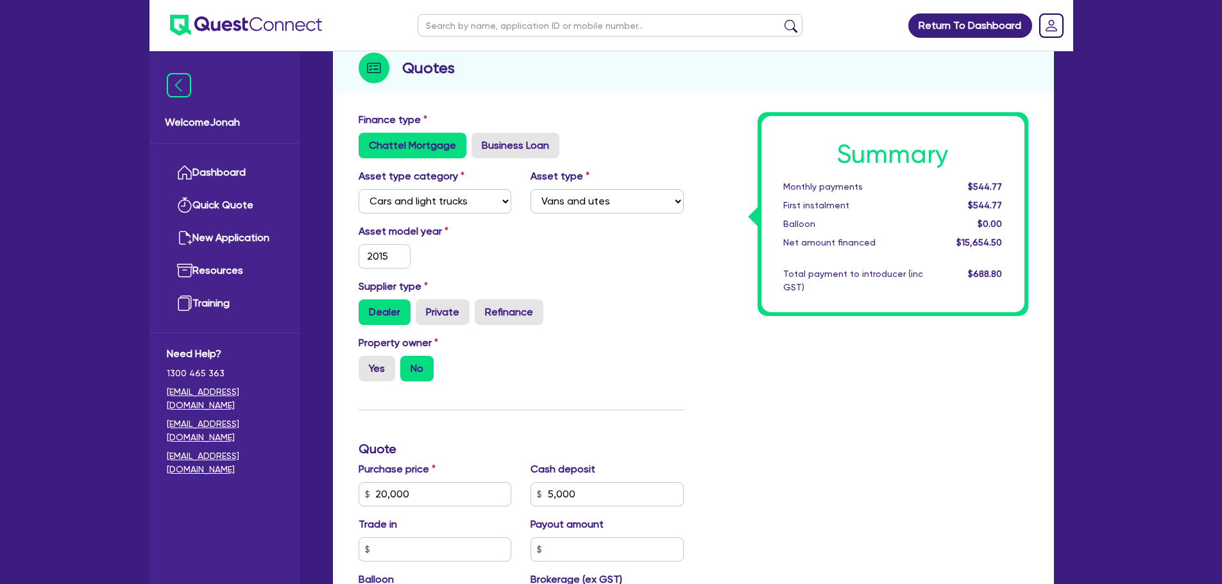
scroll to position [257, 0]
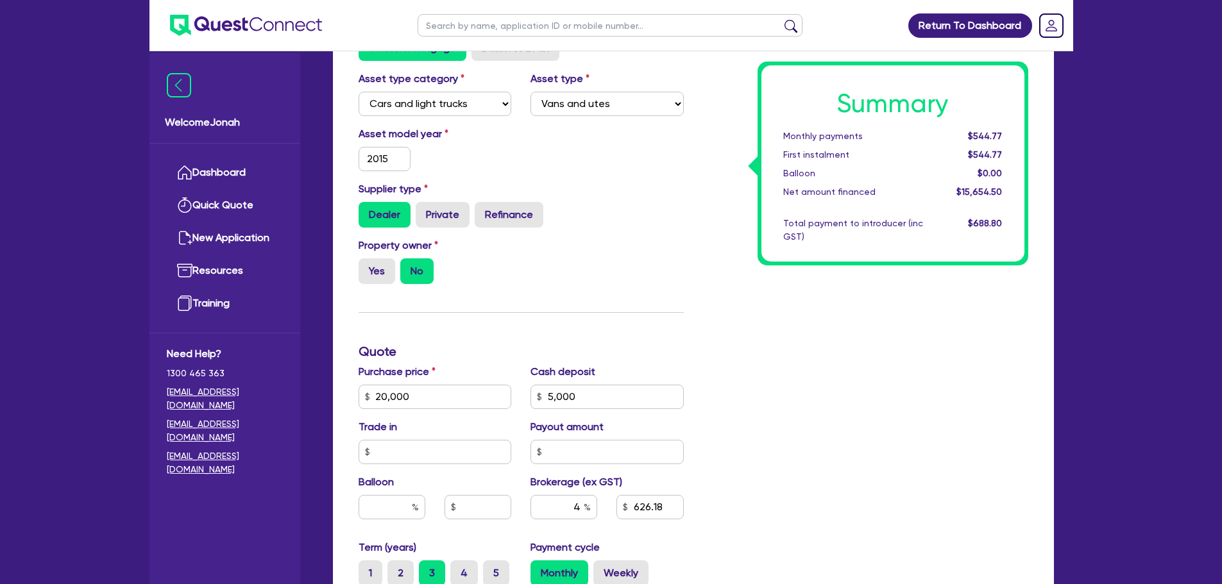
drag, startPoint x: 408, startPoint y: 148, endPoint x: 382, endPoint y: 157, distance: 27.2
click at [392, 150] on div "2015" at bounding box center [385, 159] width 53 height 24
drag, startPoint x: 410, startPoint y: 163, endPoint x: 315, endPoint y: 150, distance: 95.8
click at [315, 150] on div "Drafted - CAMILLERI, SHAYNE Quotes Applicant Guarantors Security Notes Contract…" at bounding box center [694, 330] width 760 height 1030
click at [677, 188] on div "Supplier type Dealer Private Refinance" at bounding box center [521, 205] width 345 height 46
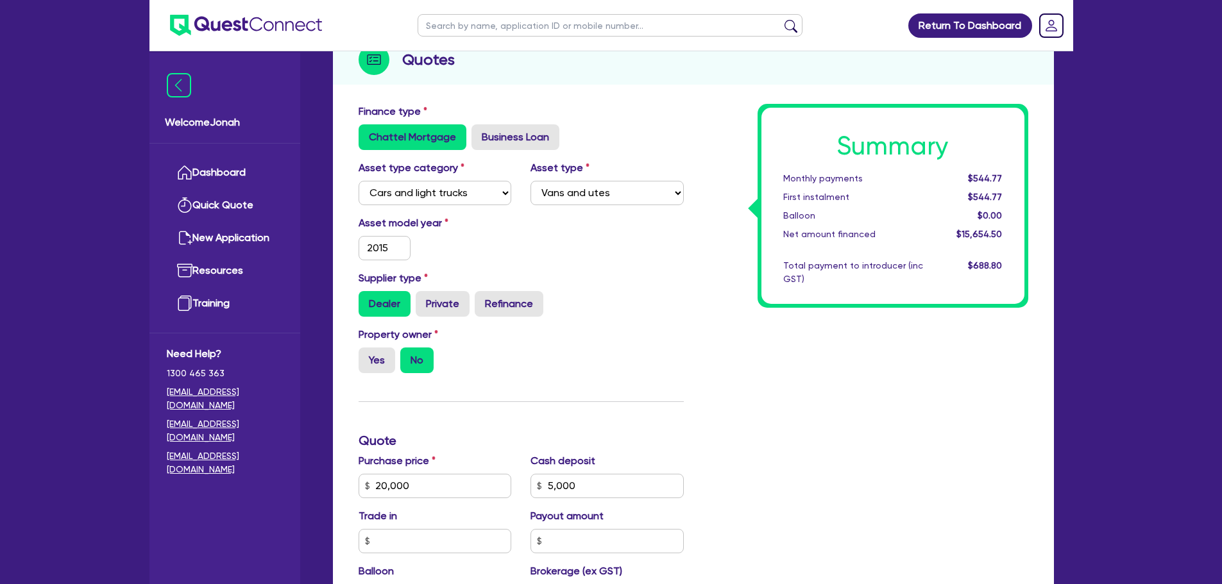
scroll to position [0, 0]
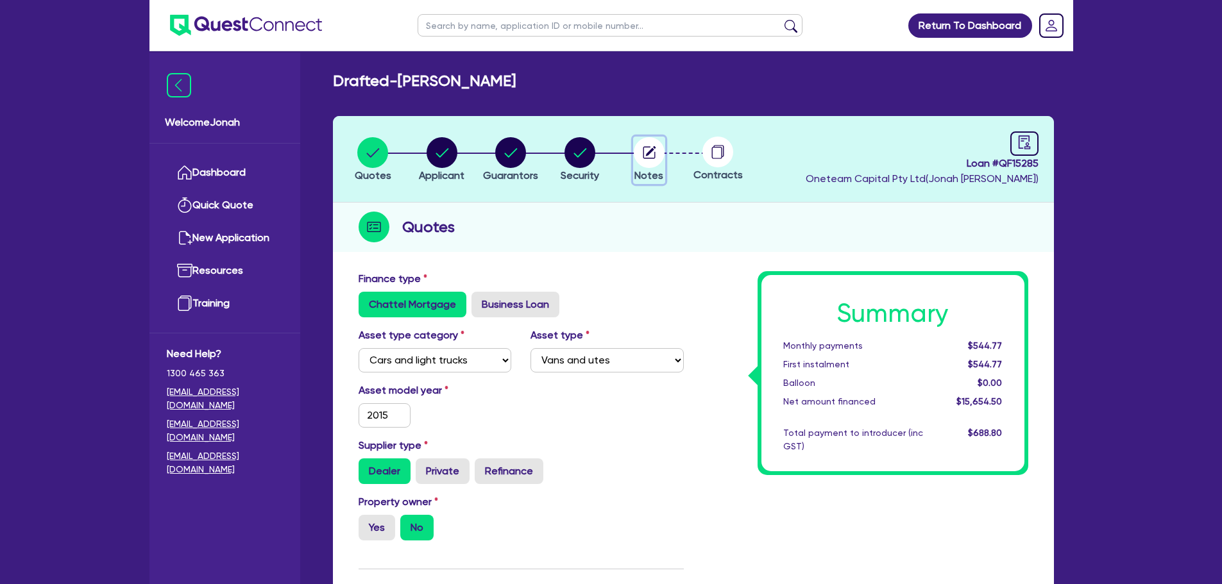
click at [643, 155] on circle "button" at bounding box center [649, 152] width 31 height 31
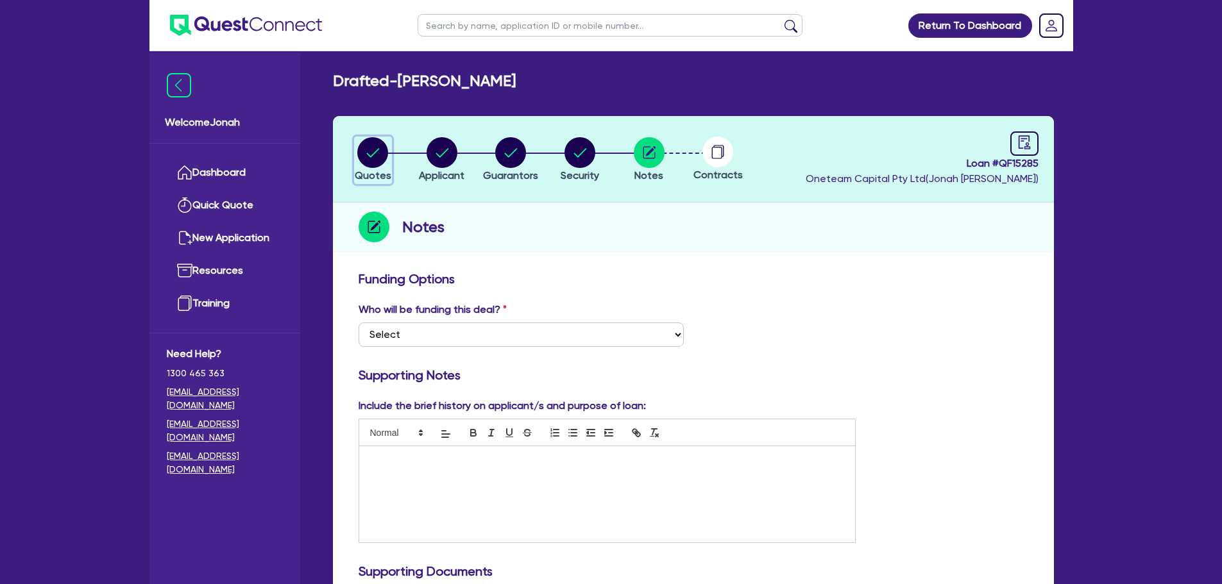
click at [357, 155] on div "button" at bounding box center [373, 152] width 37 height 31
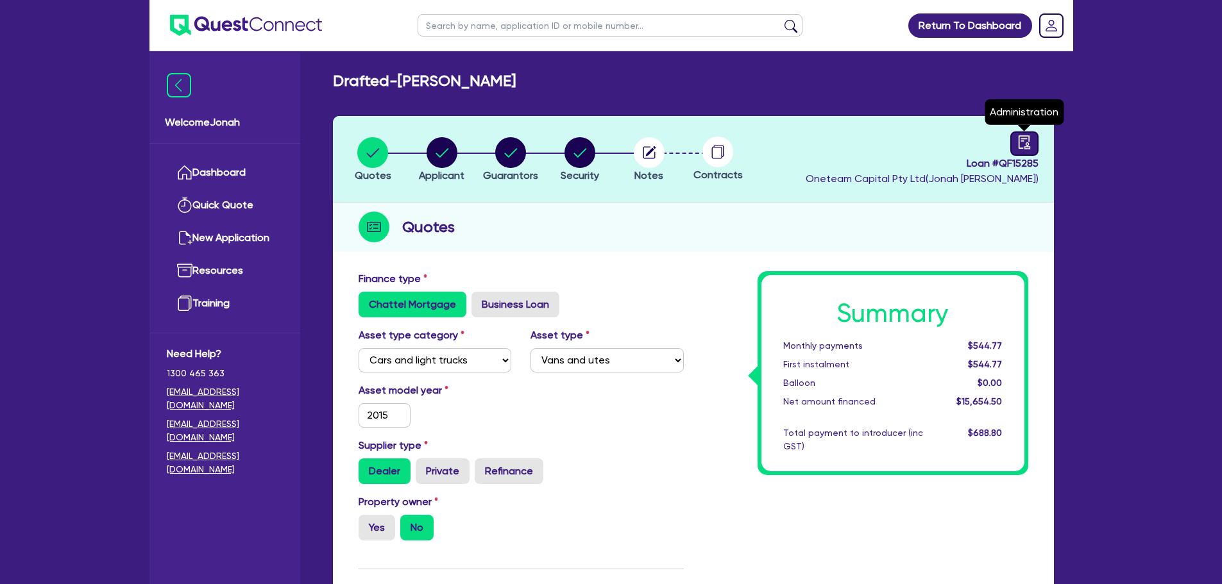
click at [1035, 143] on link at bounding box center [1024, 144] width 28 height 24
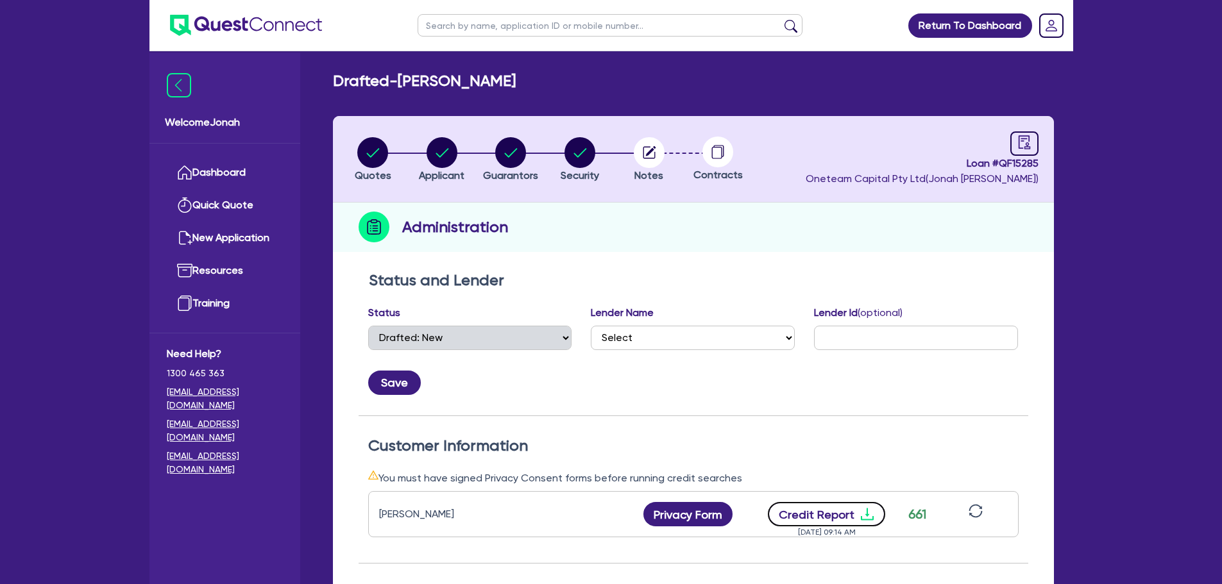
click at [865, 513] on icon "download" at bounding box center [866, 515] width 13 height 12
click at [651, 160] on circle "button" at bounding box center [649, 152] width 31 height 31
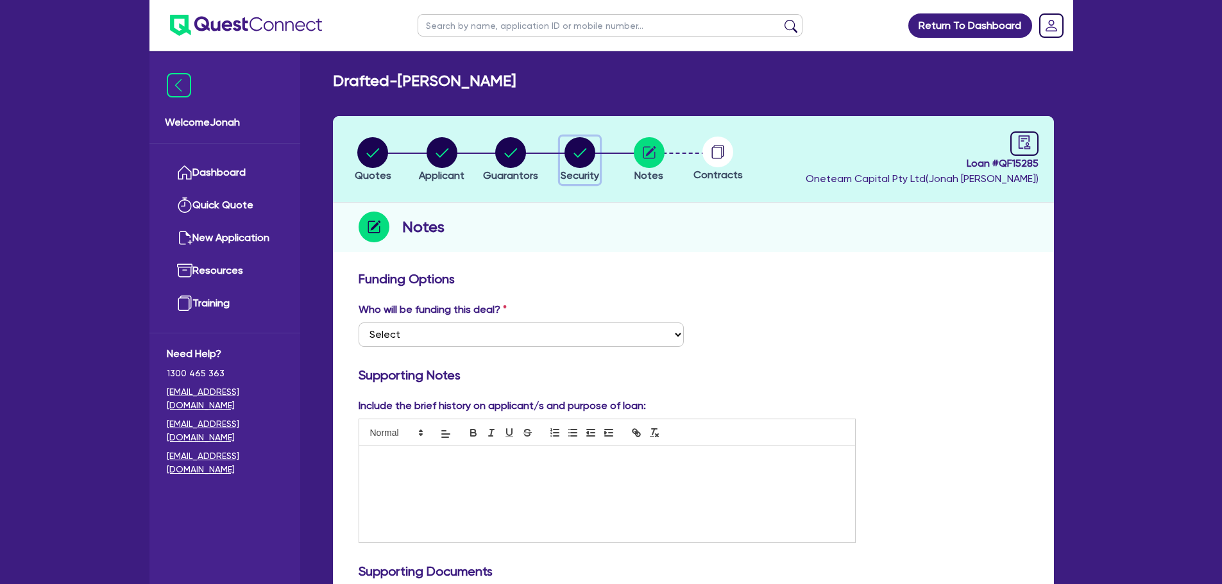
click at [574, 164] on circle "button" at bounding box center [580, 152] width 31 height 31
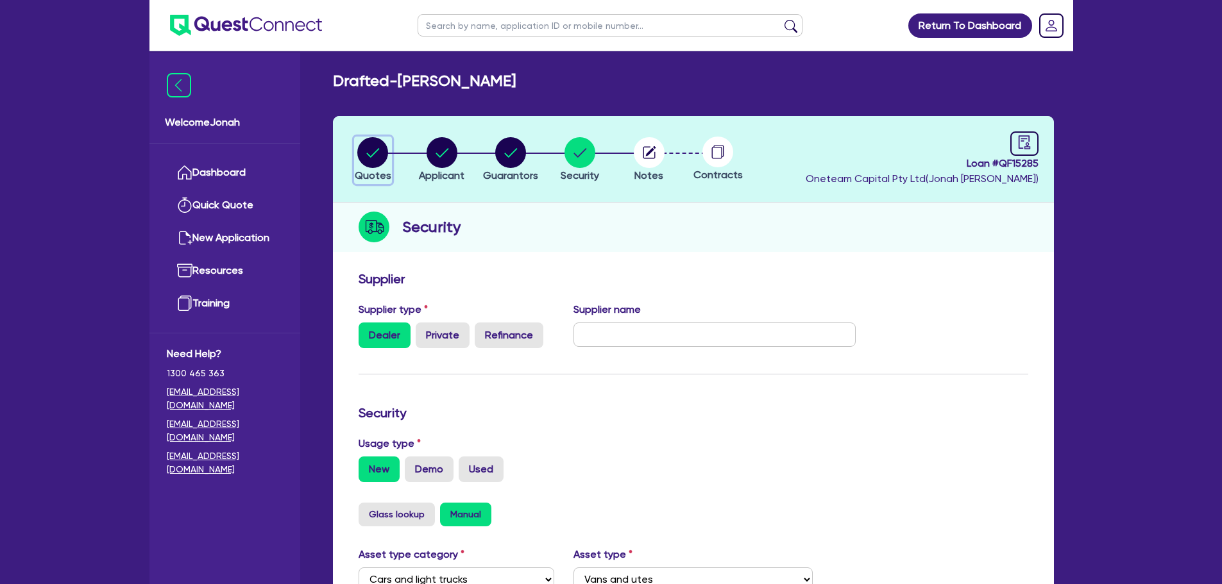
click at [359, 148] on icon "button" at bounding box center [372, 152] width 31 height 31
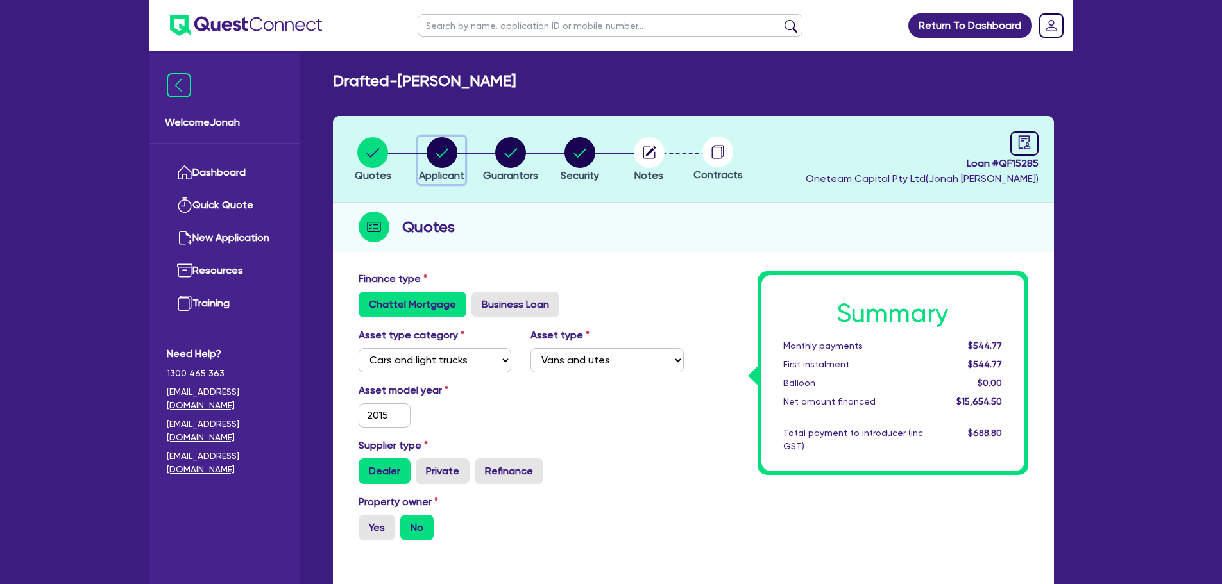
click at [448, 164] on circle "button" at bounding box center [442, 152] width 31 height 31
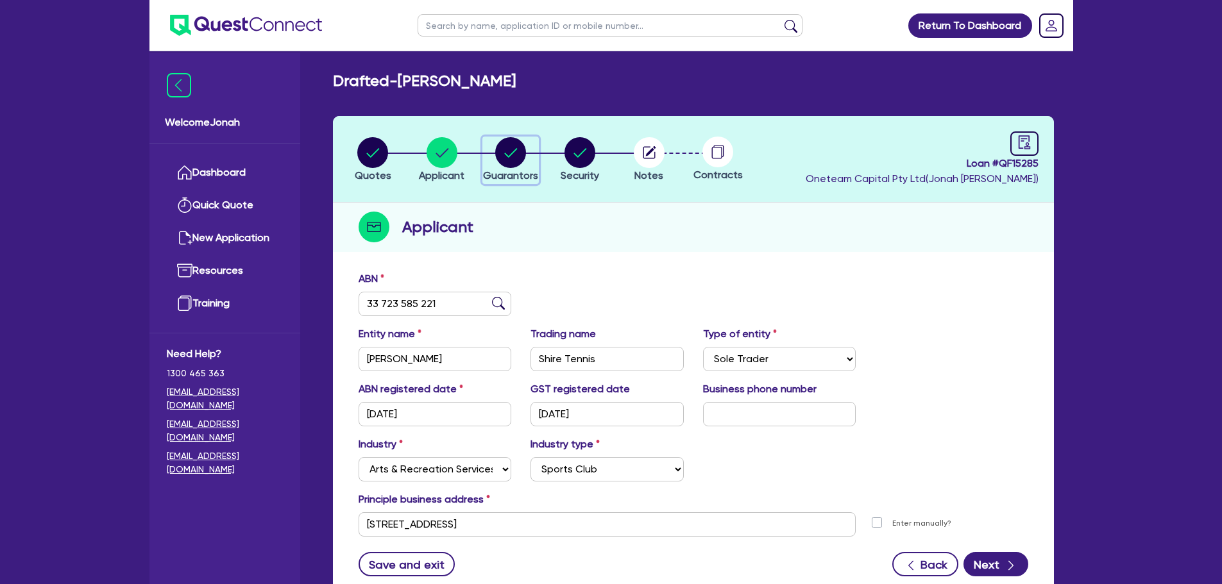
click at [507, 164] on circle "button" at bounding box center [510, 152] width 31 height 31
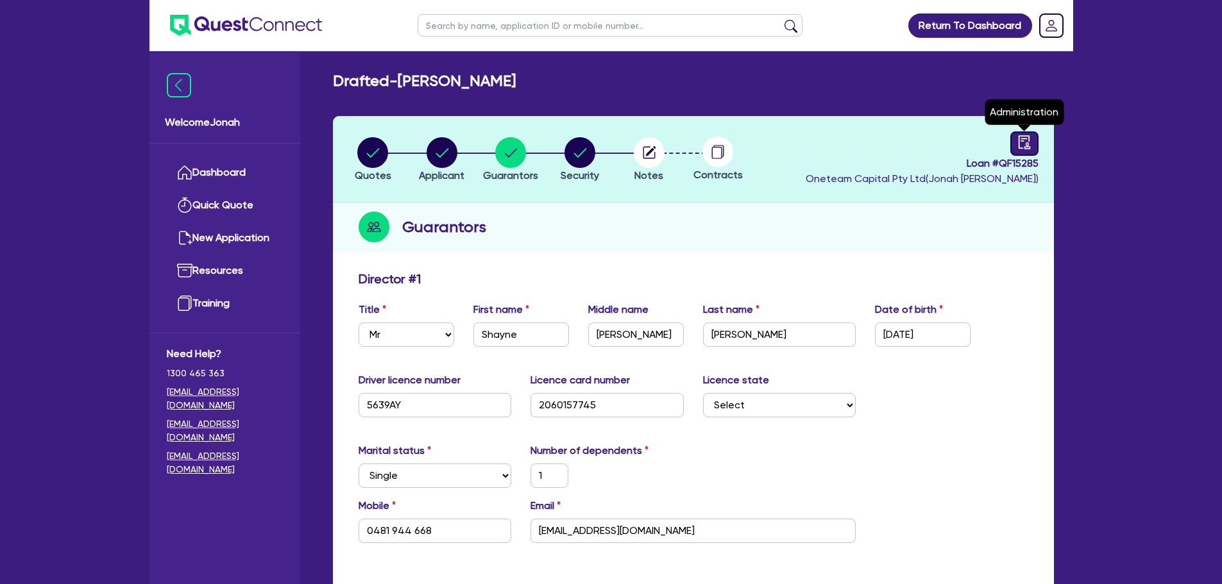
click at [1021, 147] on icon "audit" at bounding box center [1025, 142] width 14 height 14
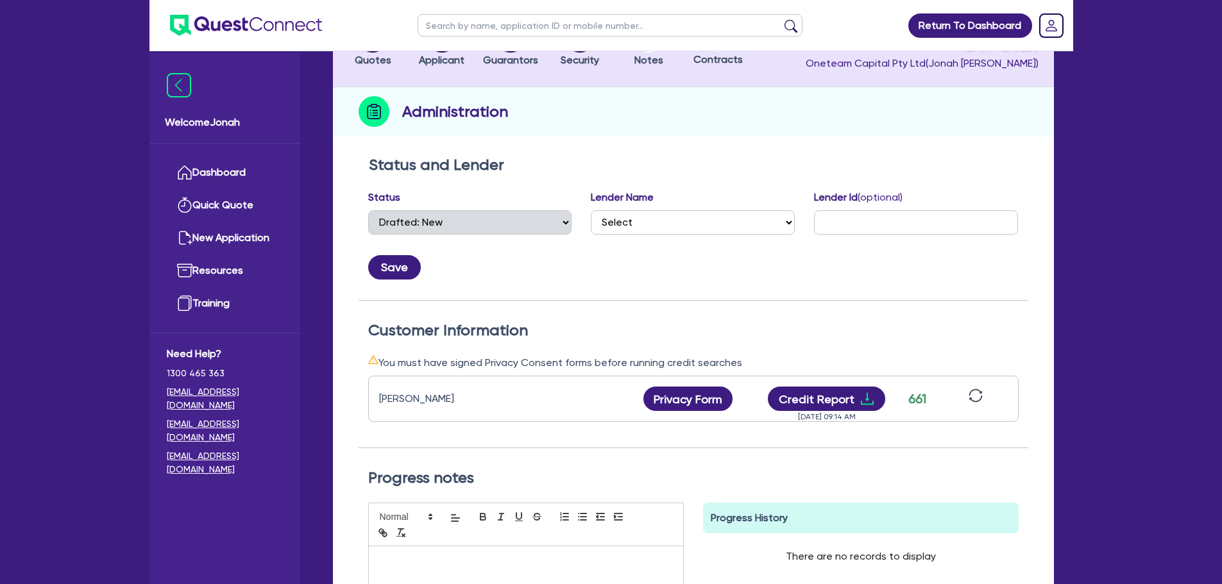
scroll to position [128, 0]
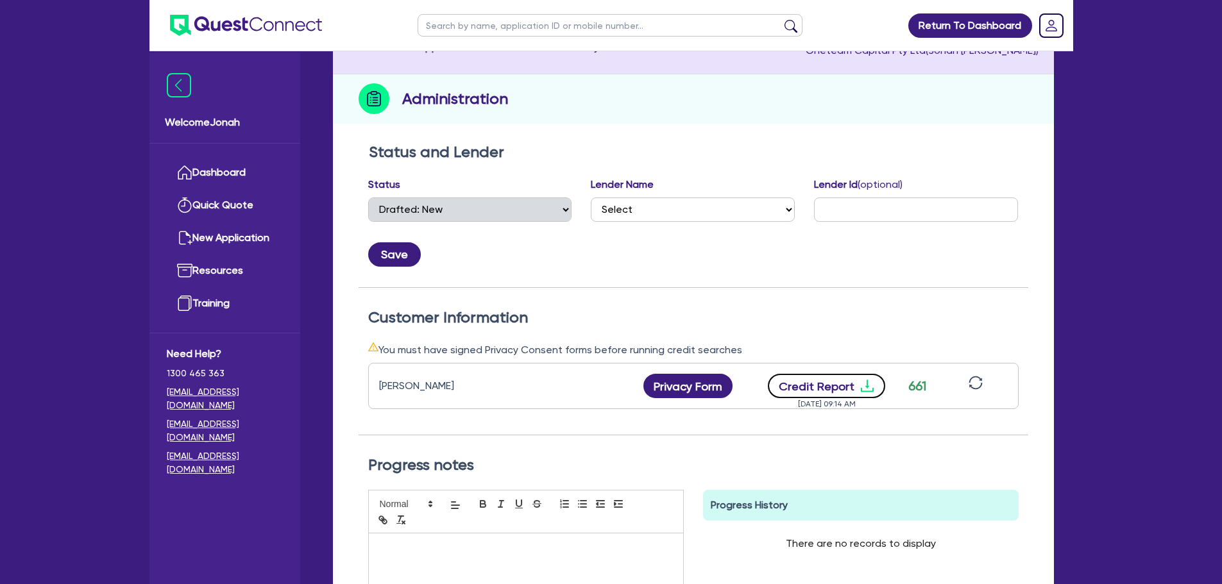
click at [867, 386] on icon "download" at bounding box center [867, 386] width 15 height 15
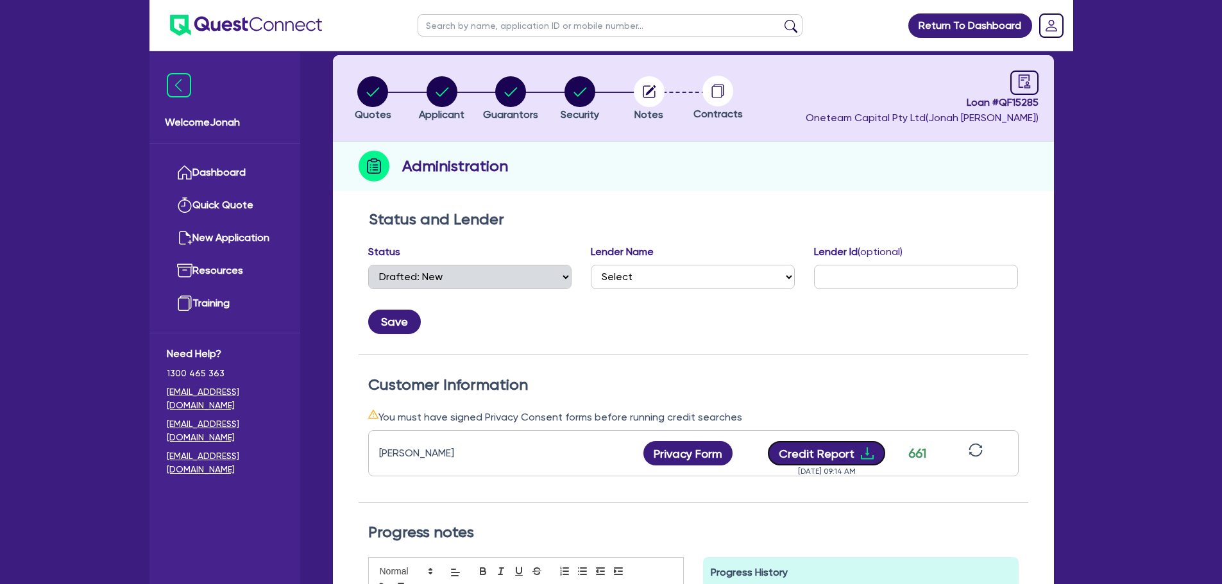
scroll to position [0, 0]
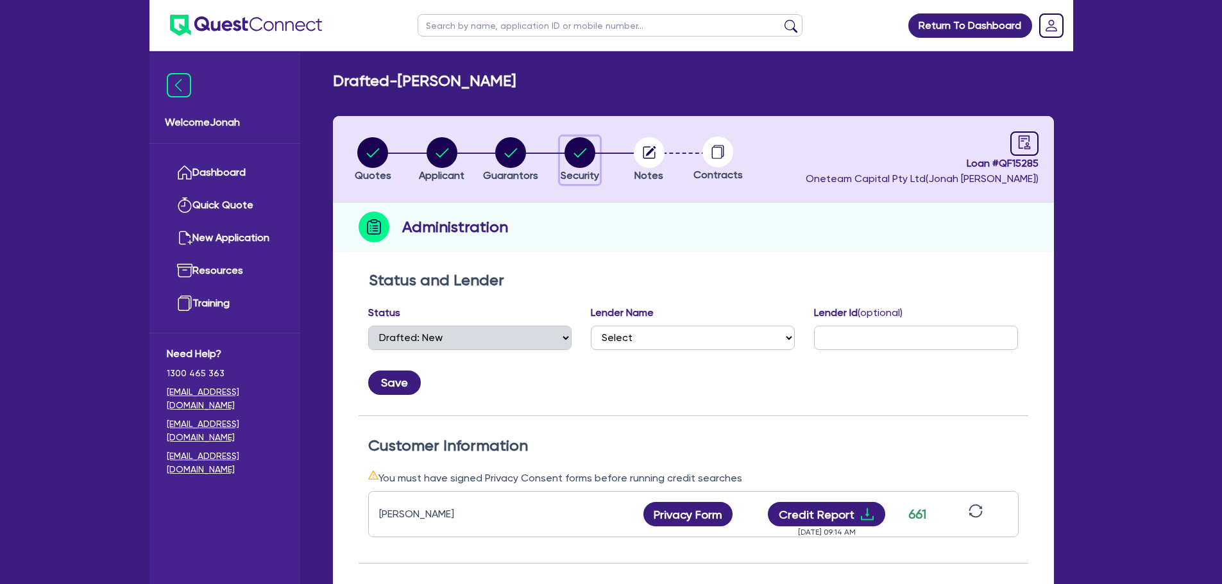
click at [577, 163] on circle "button" at bounding box center [580, 152] width 31 height 31
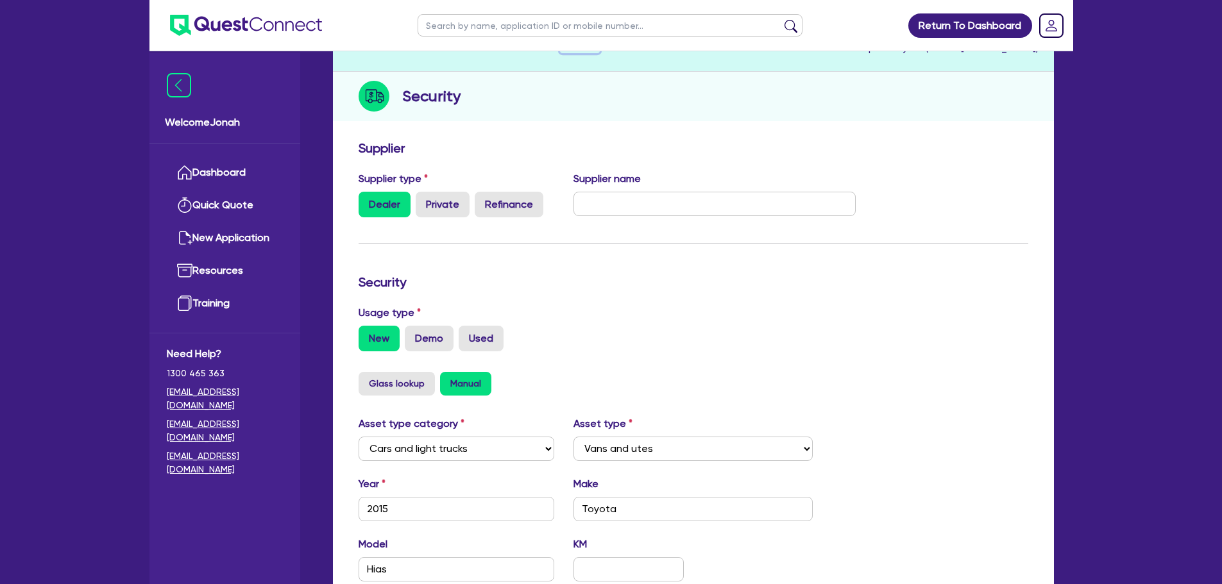
scroll to position [128, 0]
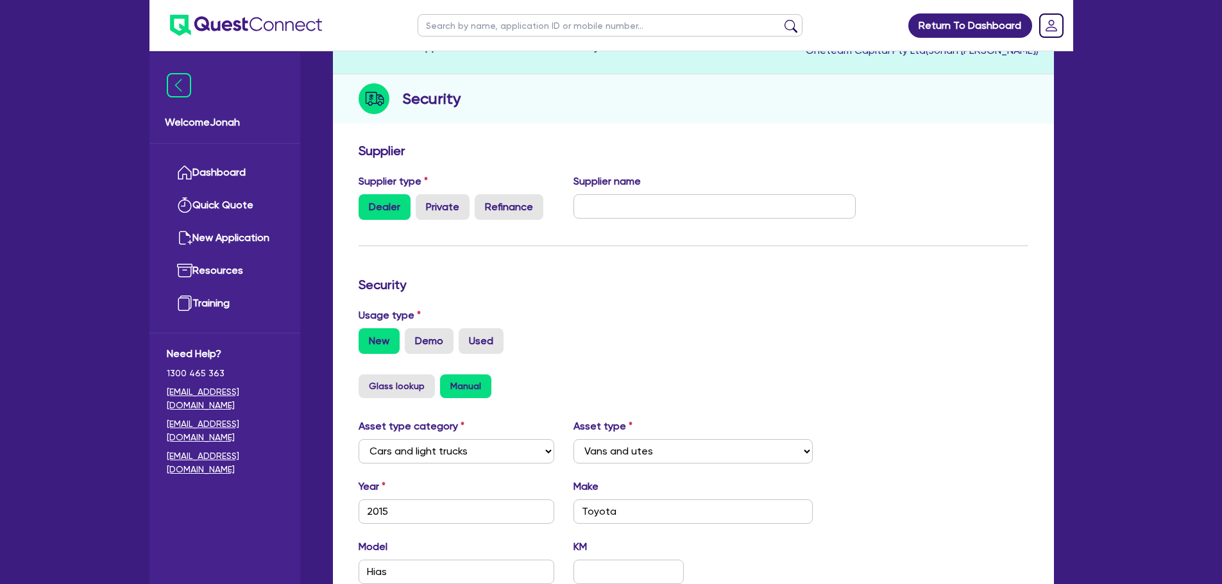
click at [600, 180] on label "Supplier name" at bounding box center [607, 181] width 67 height 15
click at [661, 157] on h3 "Supplier" at bounding box center [694, 150] width 670 height 15
click at [609, 177] on label "Supplier name" at bounding box center [607, 181] width 67 height 15
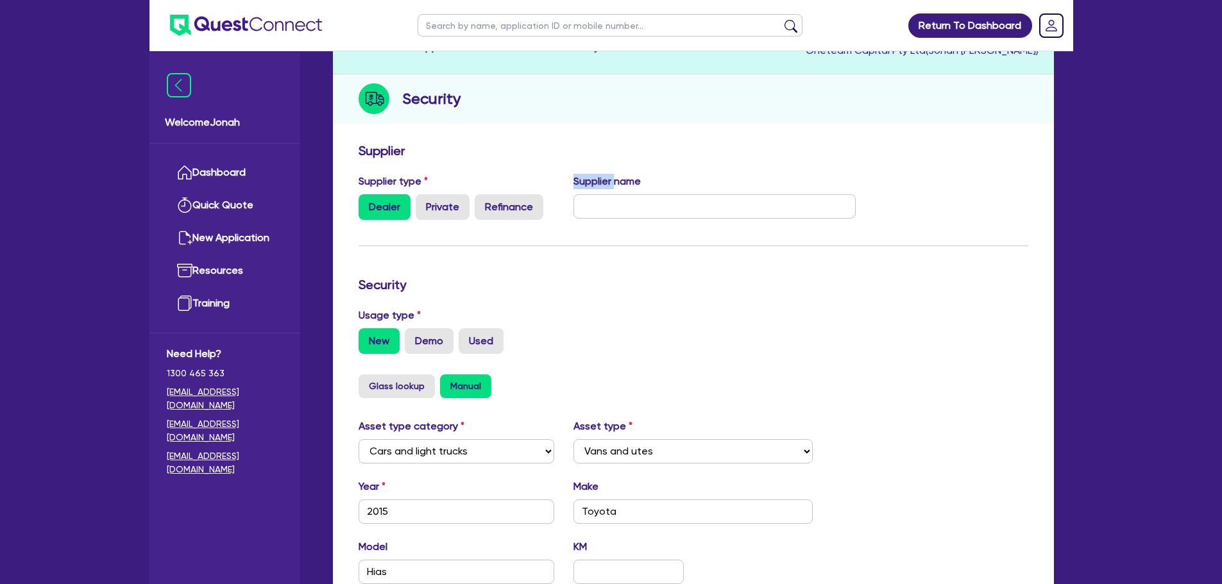
click at [609, 177] on label "Supplier name" at bounding box center [607, 181] width 67 height 15
click at [677, 159] on div "Supplier" at bounding box center [693, 153] width 689 height 21
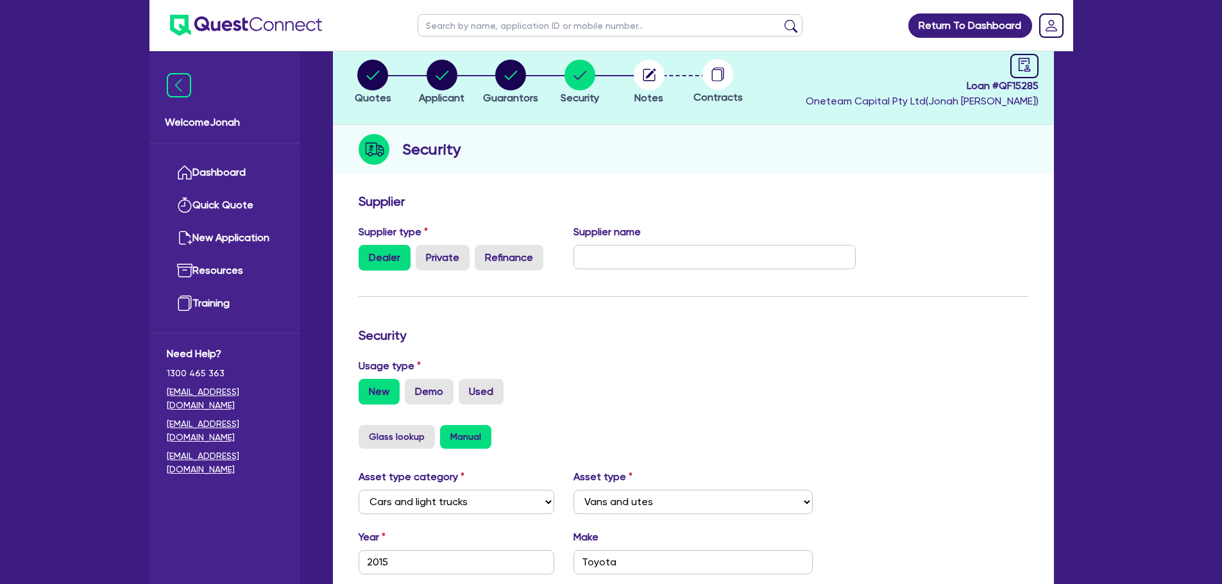
scroll to position [0, 0]
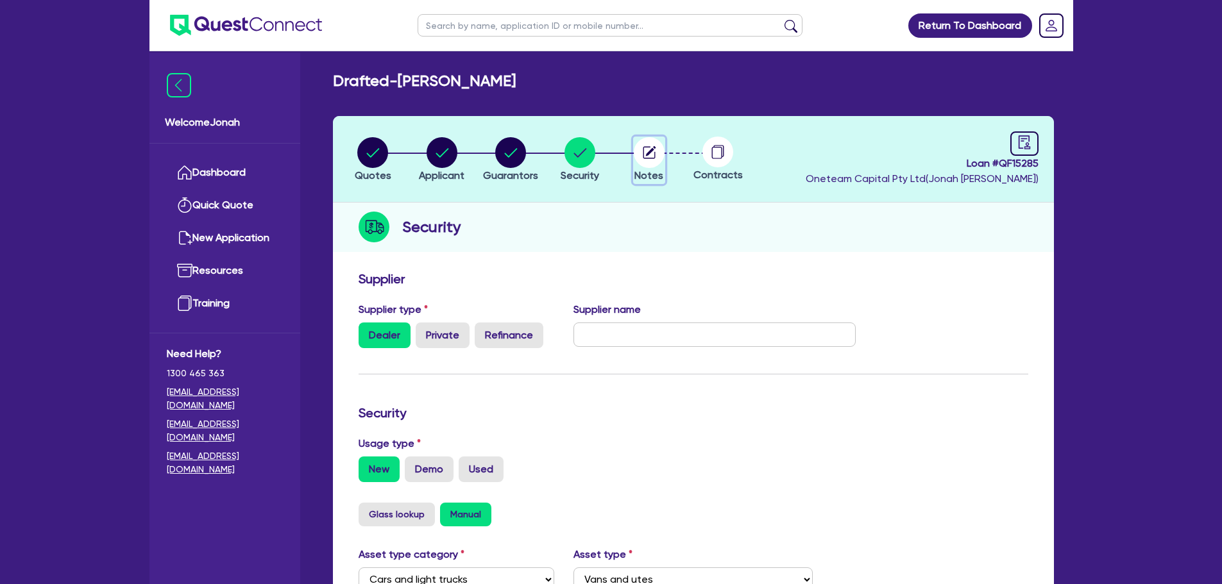
click at [651, 161] on circle "button" at bounding box center [649, 152] width 31 height 31
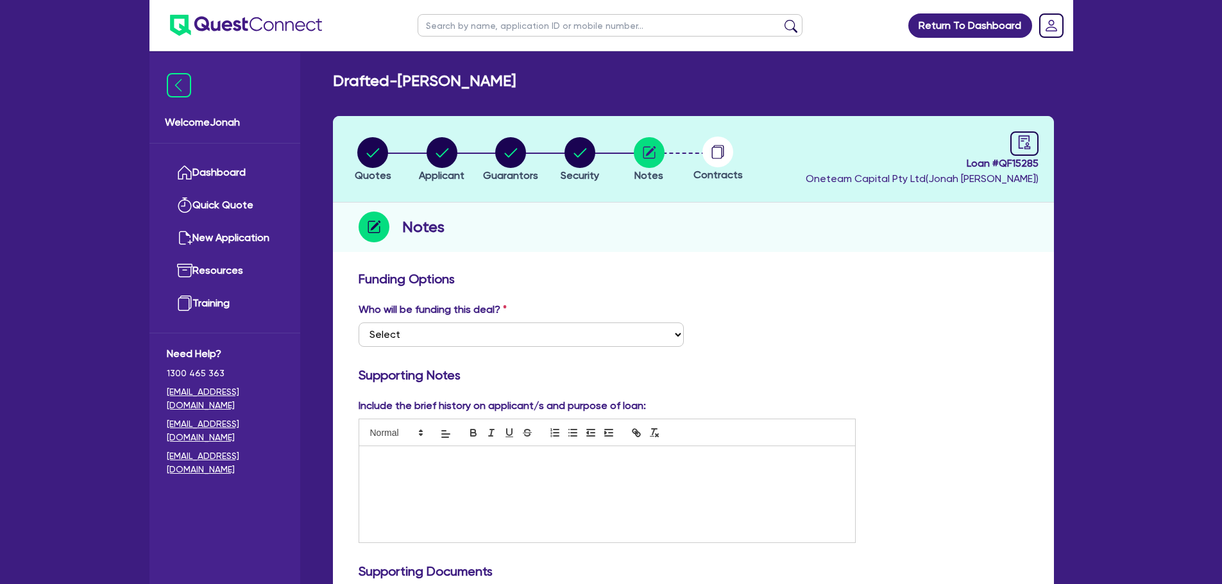
click at [710, 153] on circle at bounding box center [718, 152] width 31 height 31
click at [1033, 146] on link at bounding box center [1024, 144] width 28 height 24
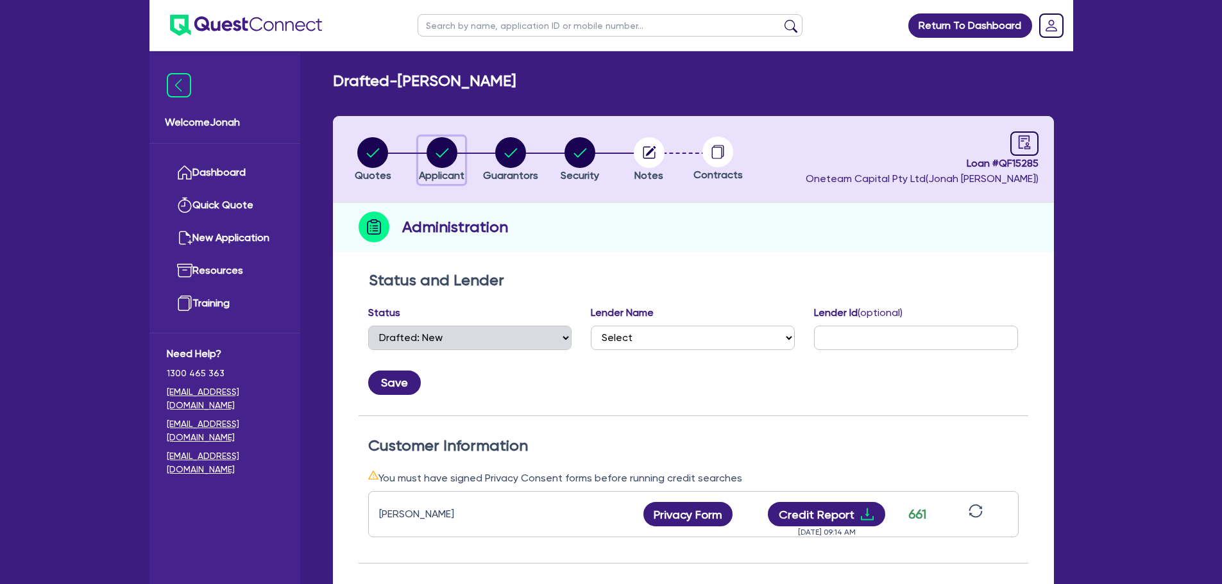
click at [429, 147] on circle "button" at bounding box center [442, 152] width 31 height 31
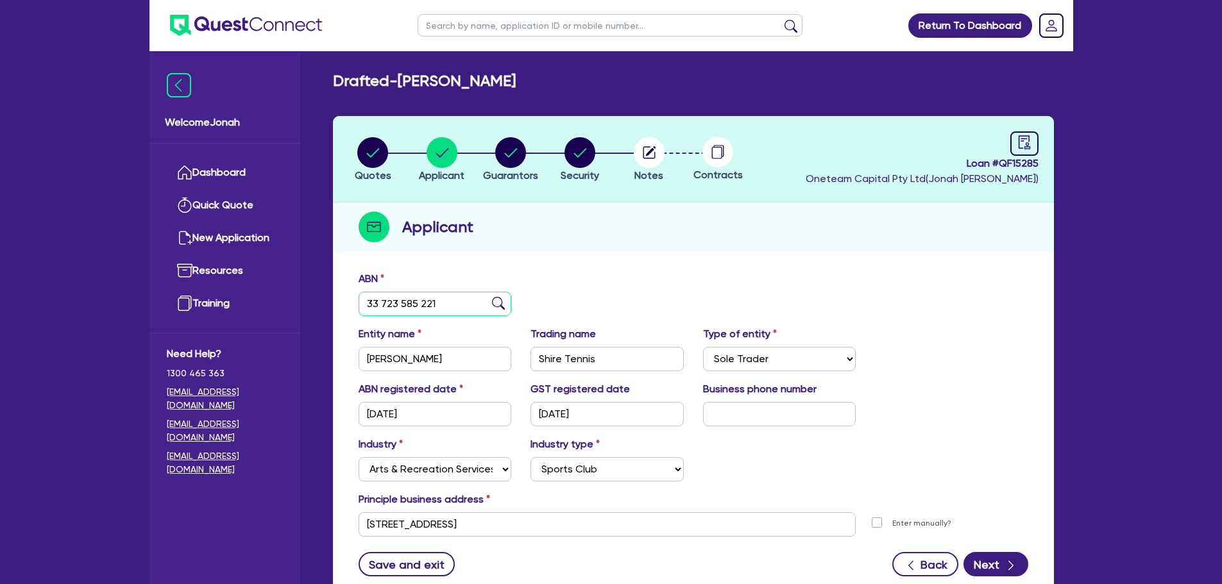
click at [413, 307] on input "33 723 585 221" at bounding box center [435, 304] width 153 height 24
paste input "67 129 235 56"
click at [498, 304] on img at bounding box center [498, 303] width 13 height 13
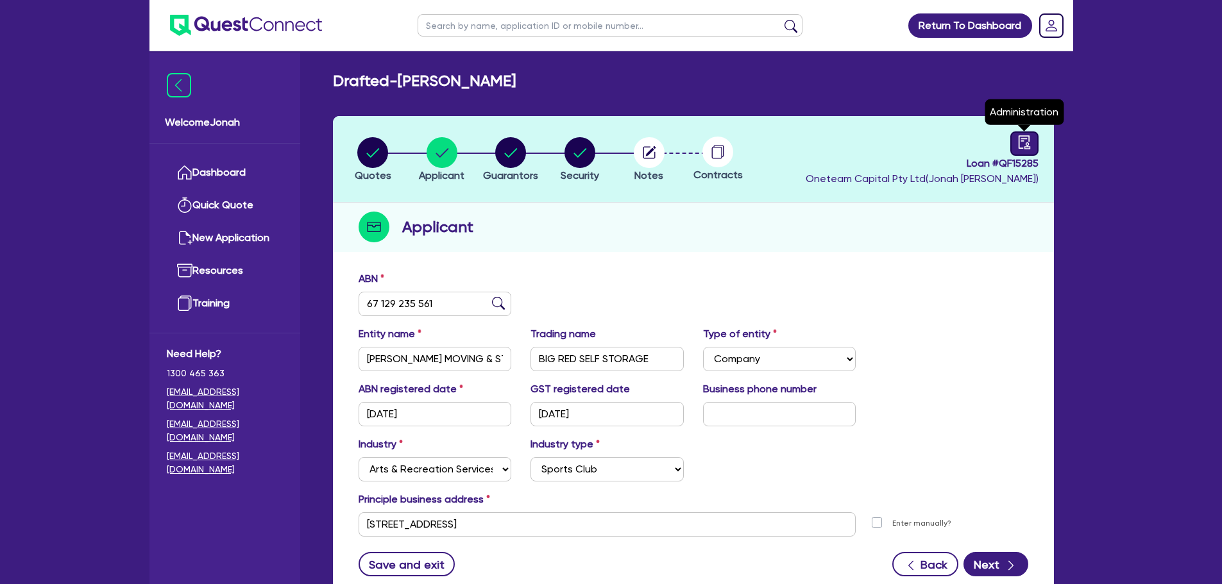
click at [1015, 146] on link at bounding box center [1024, 144] width 28 height 24
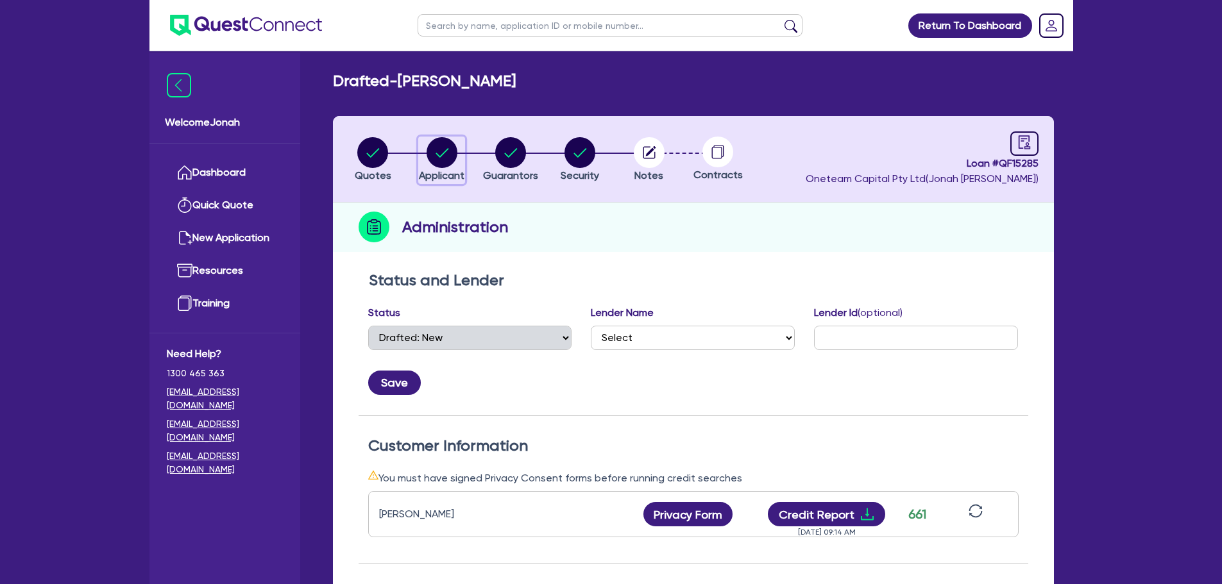
click at [434, 146] on circle "button" at bounding box center [442, 152] width 31 height 31
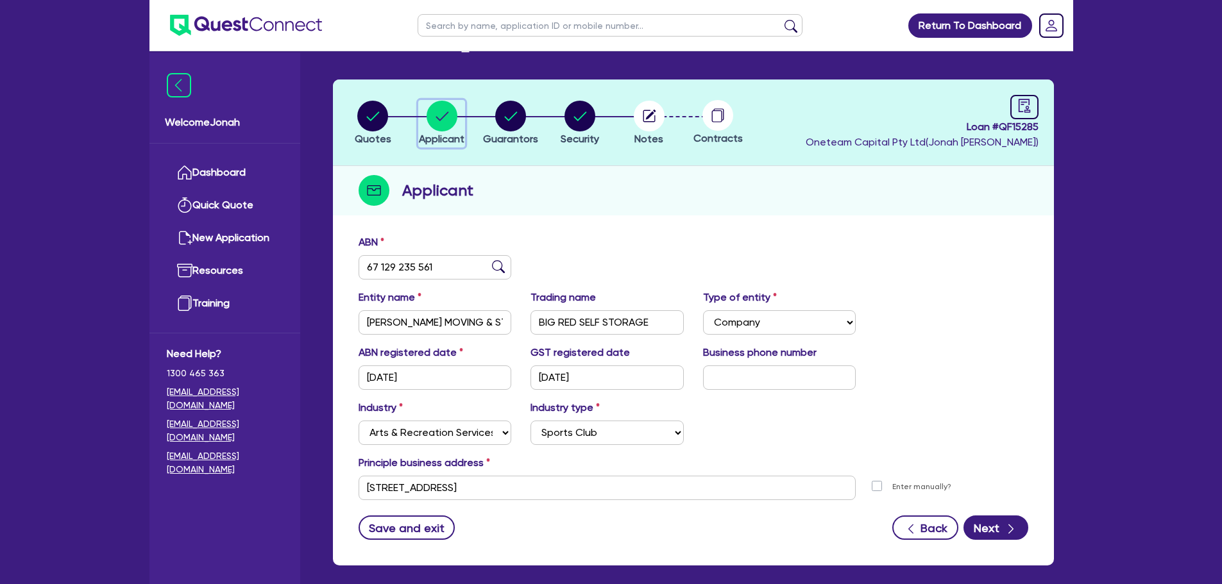
scroll to position [96, 0]
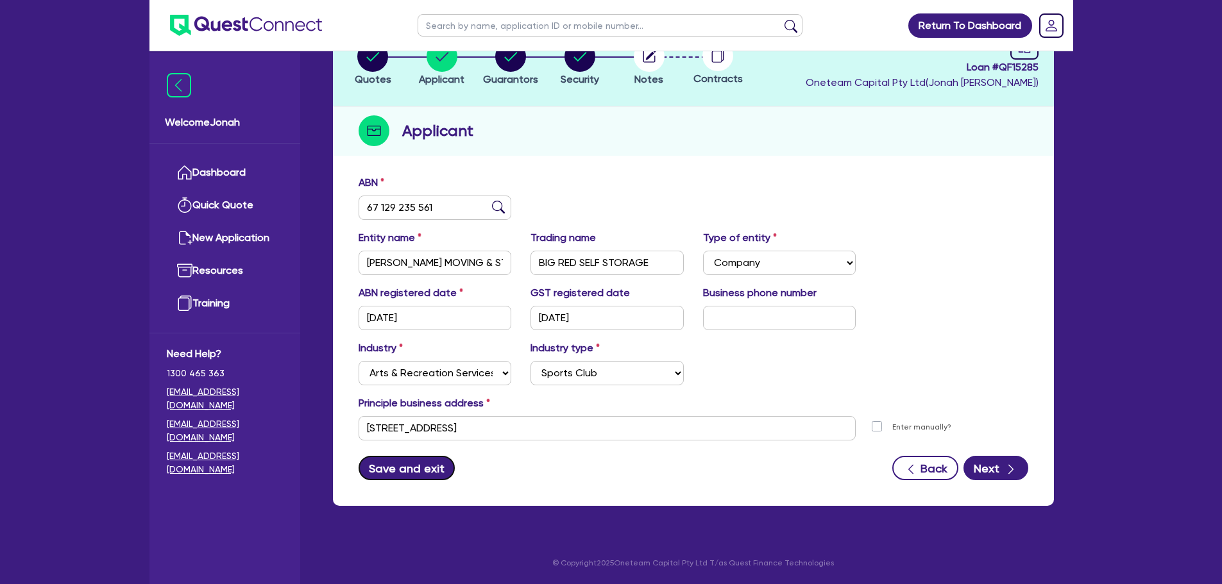
click at [441, 466] on button "Save and exit" at bounding box center [407, 468] width 97 height 24
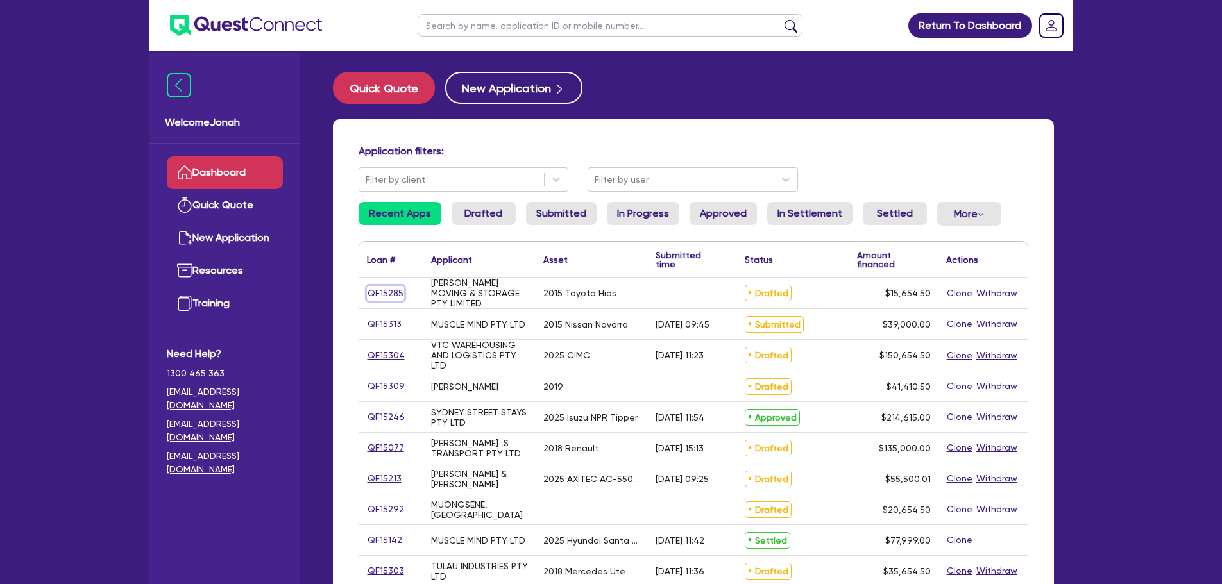
click at [383, 291] on link "QF15285" at bounding box center [385, 293] width 37 height 15
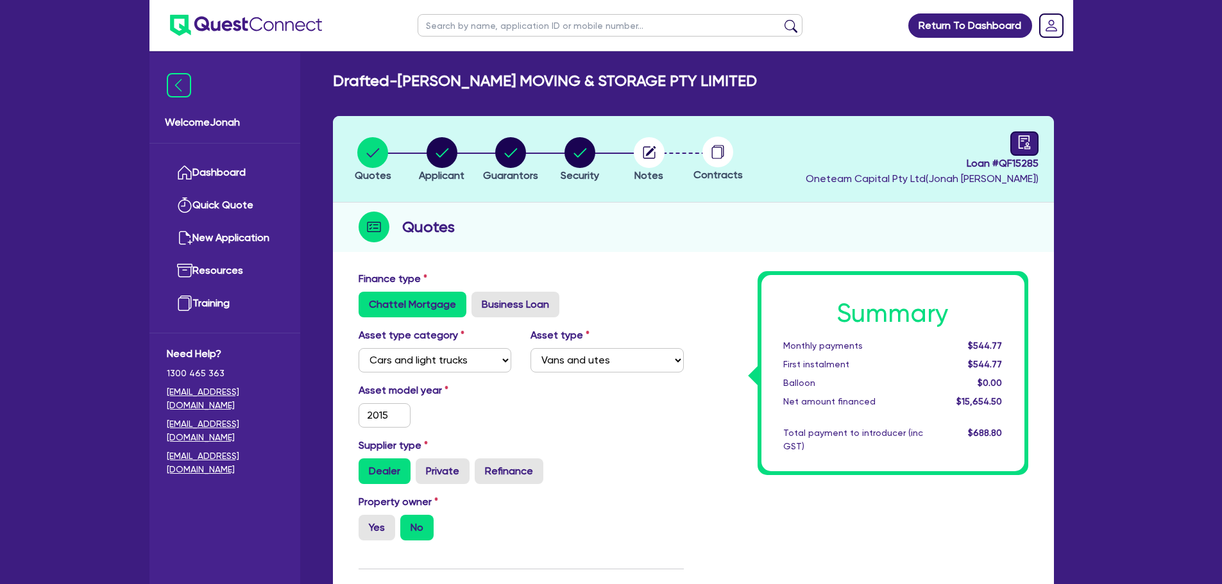
click at [1018, 141] on icon "audit" at bounding box center [1025, 142] width 14 height 14
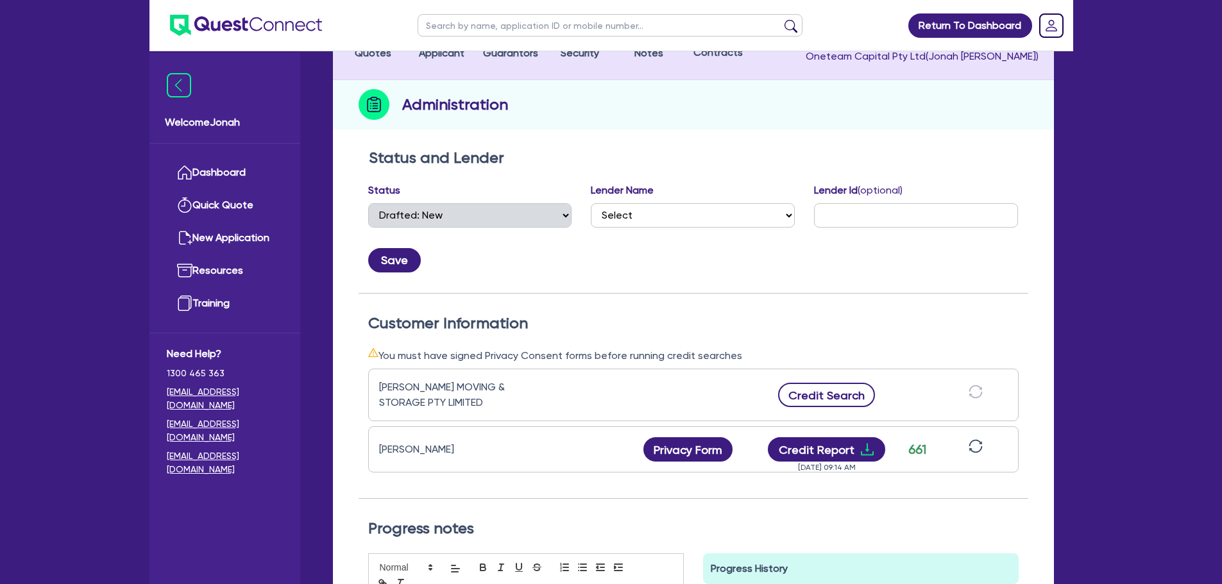
scroll to position [128, 0]
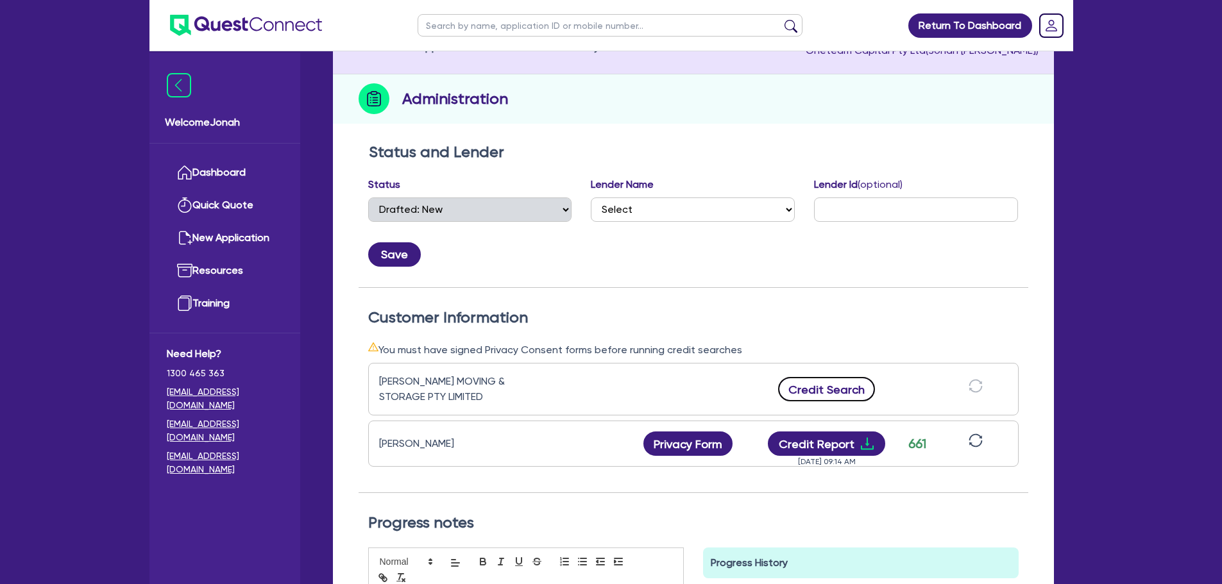
click at [851, 395] on button "Credit Search" at bounding box center [827, 389] width 98 height 24
click at [866, 393] on icon "download" at bounding box center [867, 389] width 15 height 15
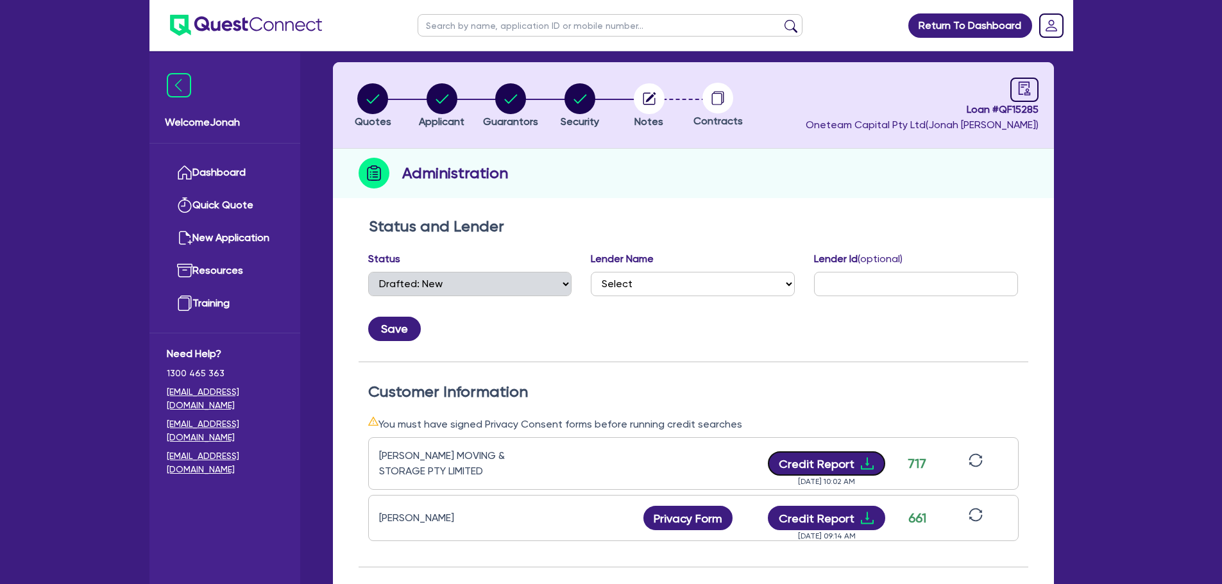
scroll to position [0, 0]
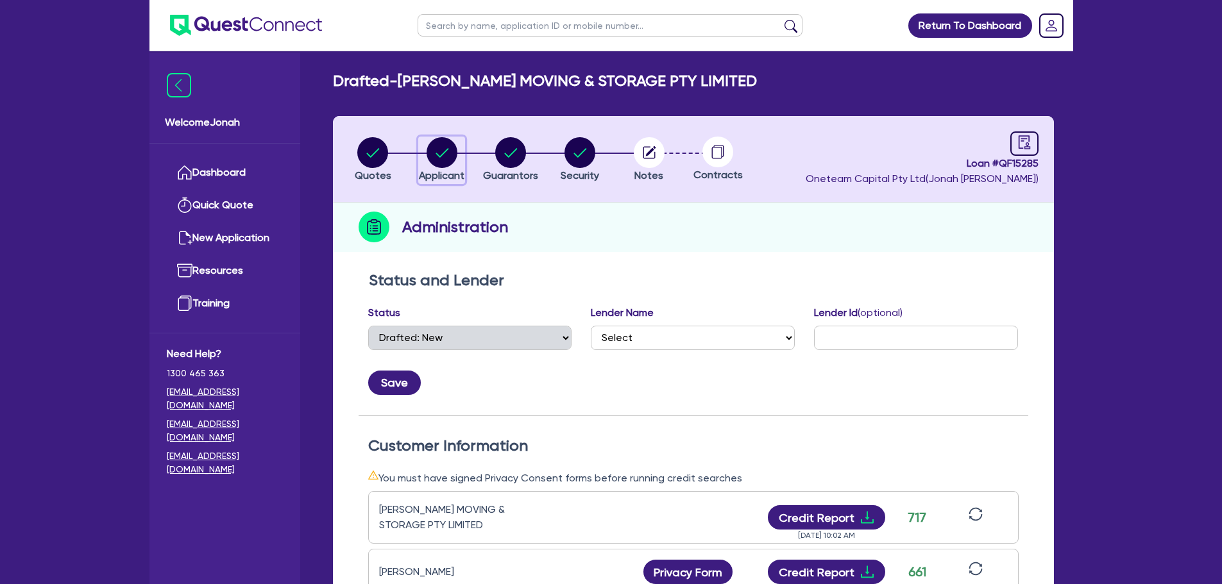
click at [430, 160] on circle "button" at bounding box center [442, 152] width 31 height 31
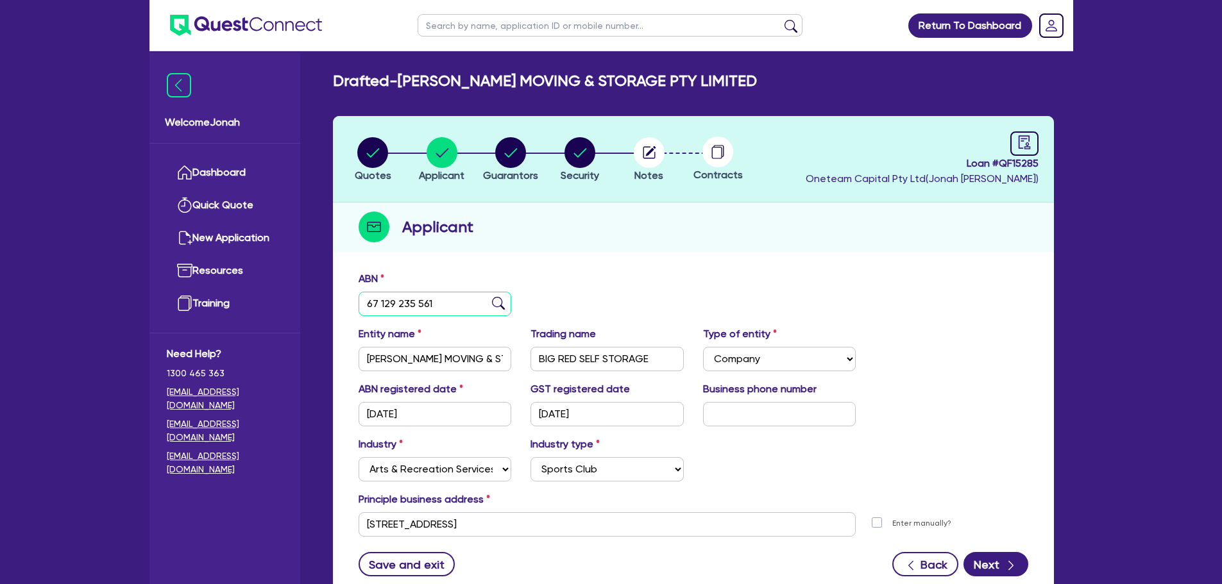
click at [440, 300] on input "67 129 235 561" at bounding box center [435, 304] width 153 height 24
paste input "33 723 585 22"
click at [498, 300] on img at bounding box center [498, 303] width 13 height 13
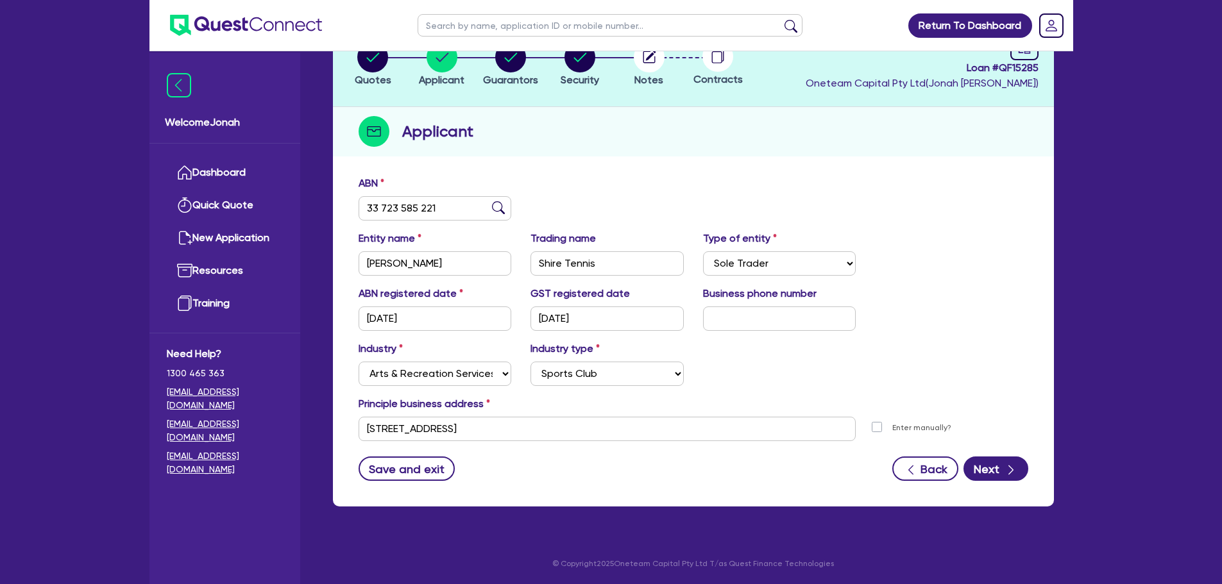
scroll to position [96, 0]
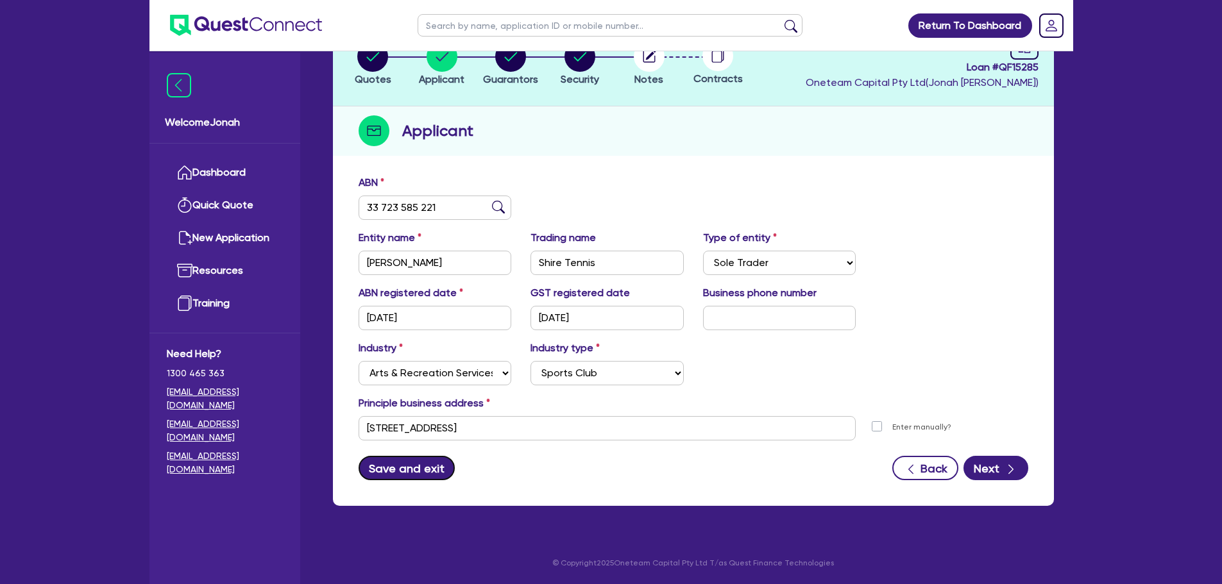
click at [445, 460] on button "Save and exit" at bounding box center [407, 468] width 97 height 24
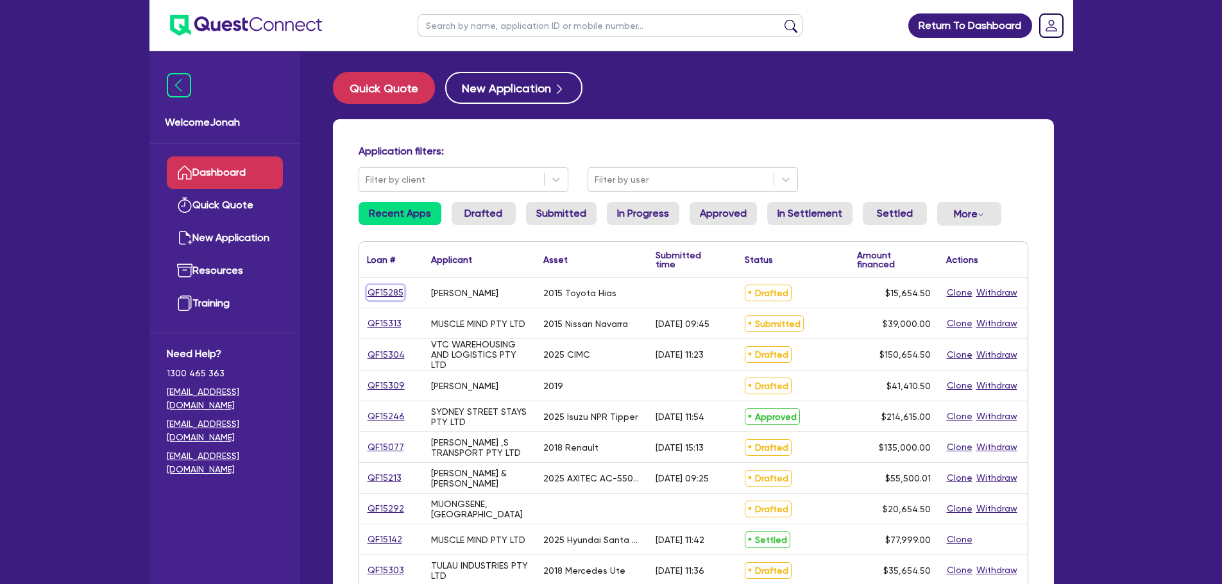
click at [395, 291] on link "QF15285" at bounding box center [385, 292] width 37 height 15
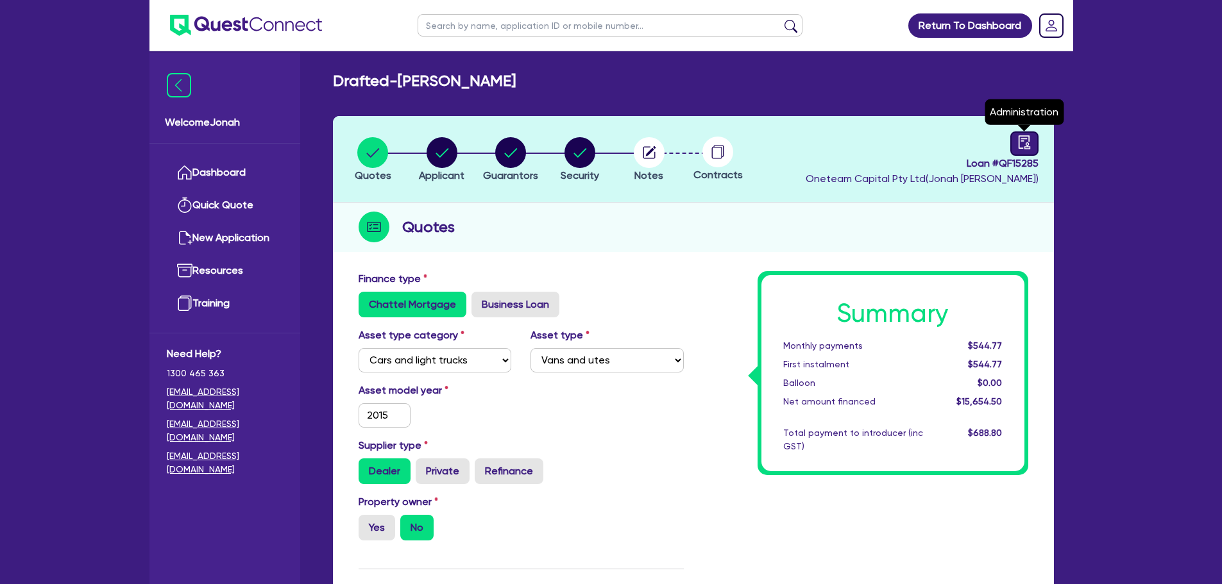
click at [1040, 132] on header "Quotes Applicant Guarantors Security Notes Contracts Loan # QF15285 Oneteam Cap…" at bounding box center [693, 159] width 721 height 87
click at [1025, 141] on icon "audit" at bounding box center [1025, 142] width 14 height 14
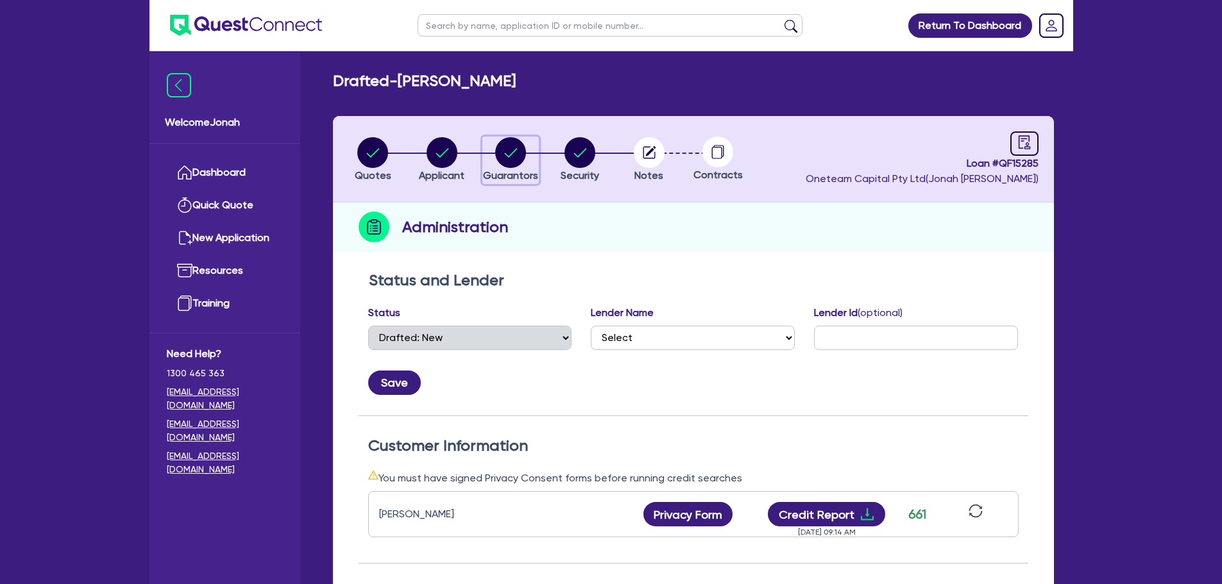
click at [516, 153] on circle "button" at bounding box center [510, 152] width 31 height 31
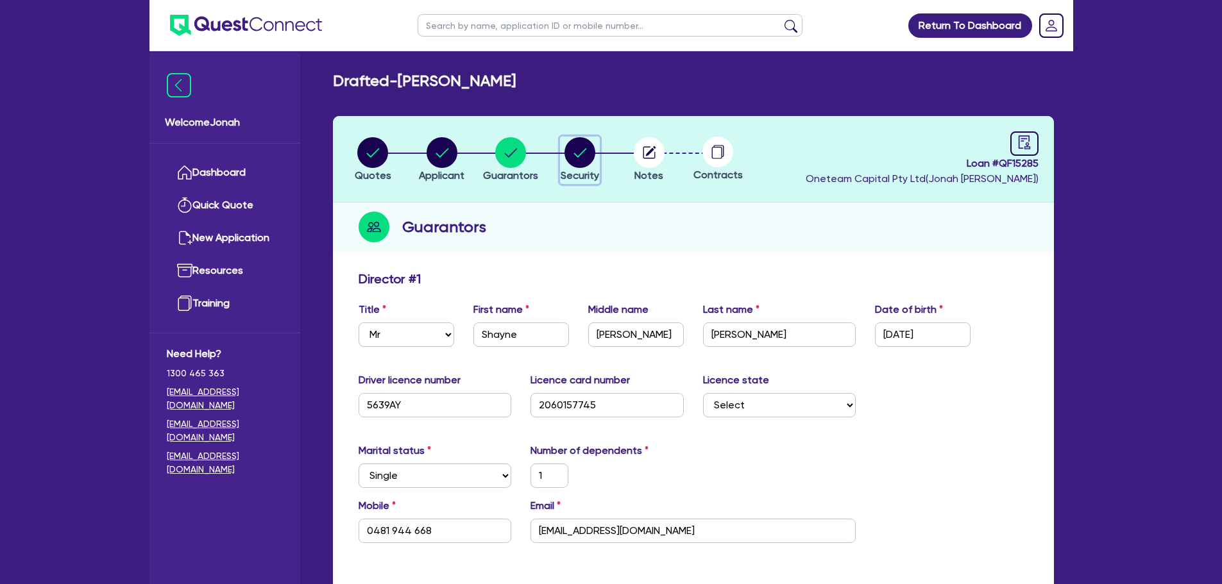
click at [569, 150] on circle "button" at bounding box center [580, 152] width 31 height 31
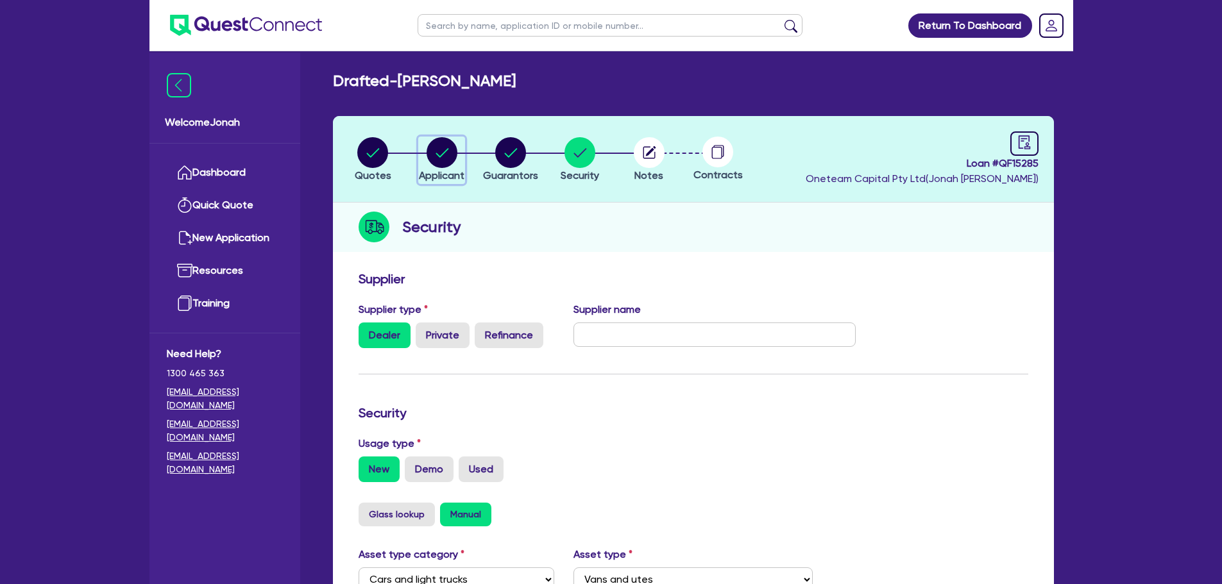
click at [428, 159] on icon "button" at bounding box center [442, 152] width 31 height 31
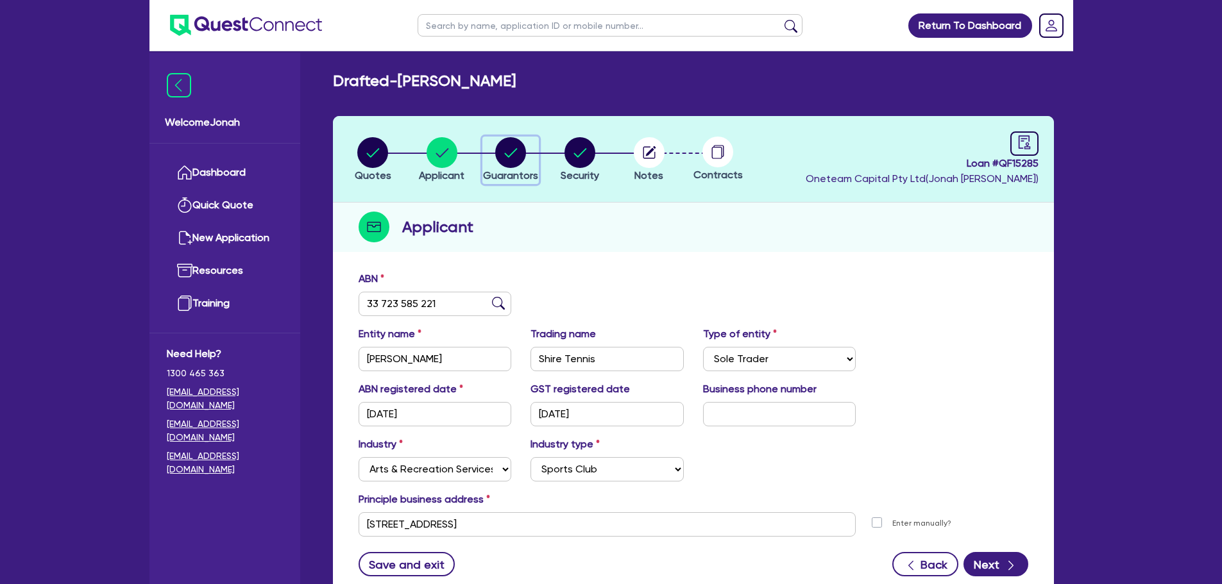
click at [505, 153] on circle "button" at bounding box center [510, 152] width 31 height 31
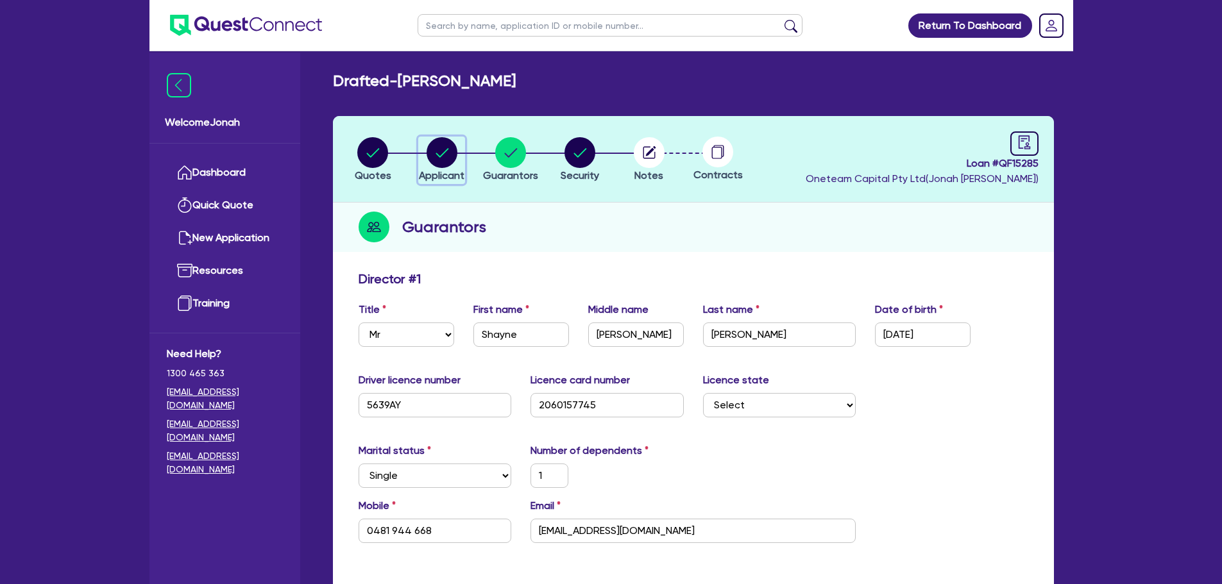
click at [442, 154] on circle "button" at bounding box center [442, 152] width 31 height 31
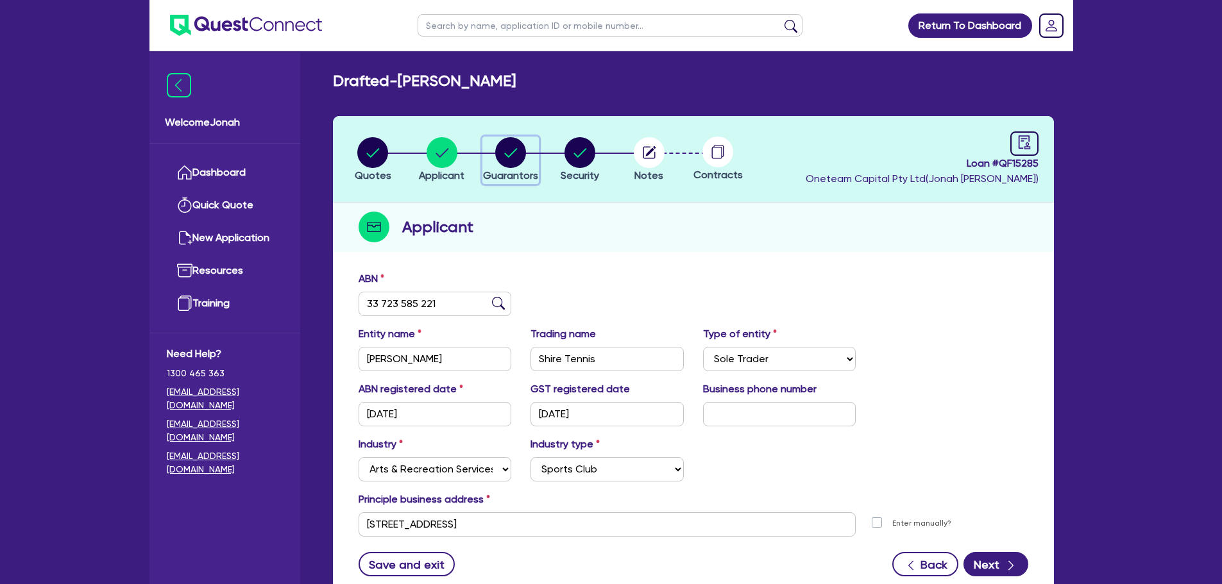
click at [513, 154] on circle "button" at bounding box center [510, 152] width 31 height 31
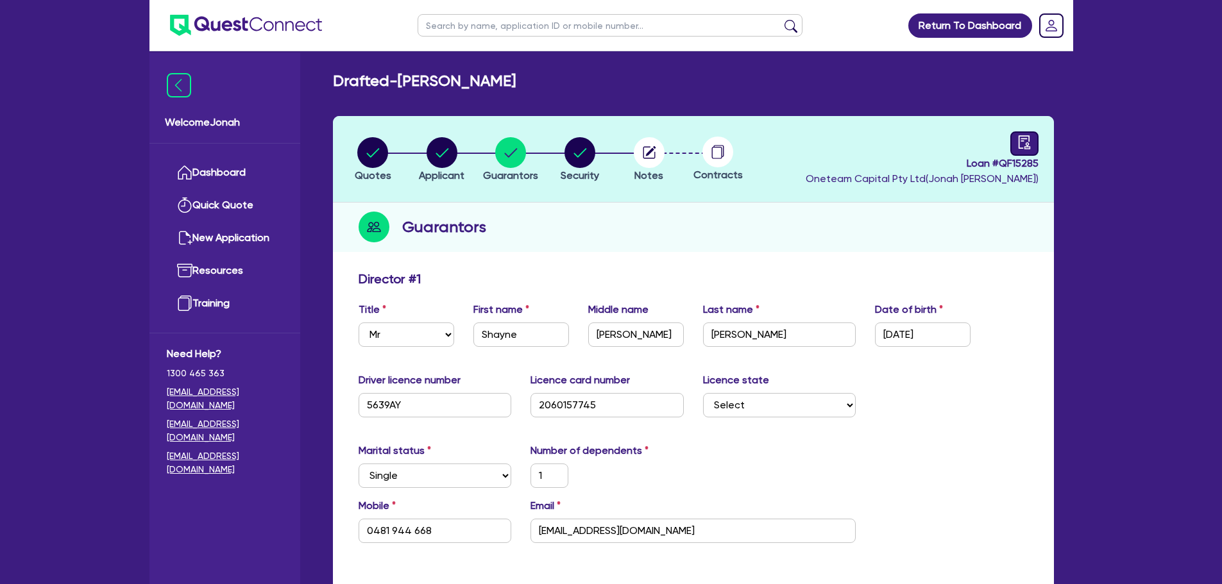
click at [1009, 141] on div "Loan # QF15285 Oneteam Capital Pty Ltd ( Jonah Faigen )" at bounding box center [922, 159] width 233 height 55
click at [1010, 141] on link at bounding box center [1024, 144] width 28 height 24
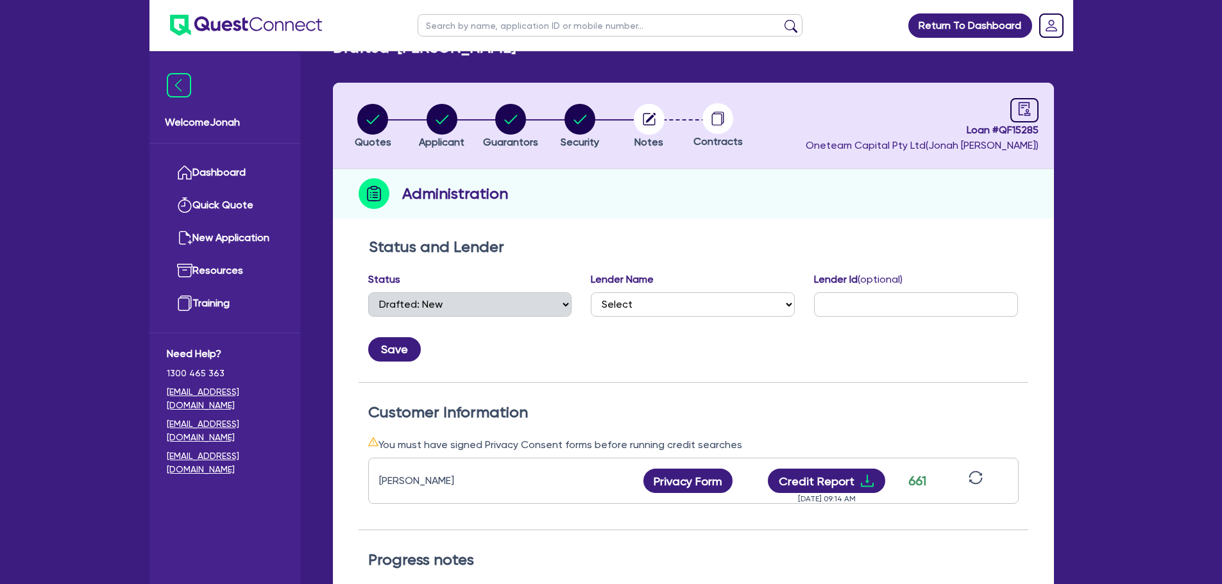
scroll to position [23, 0]
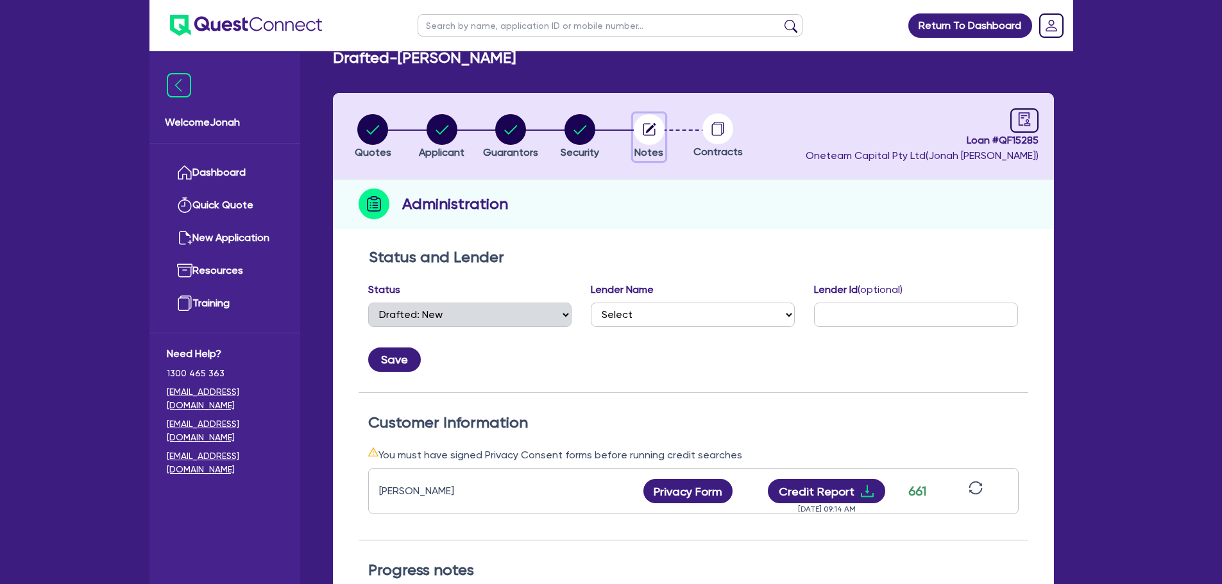
click at [649, 131] on icon "button" at bounding box center [650, 128] width 10 height 10
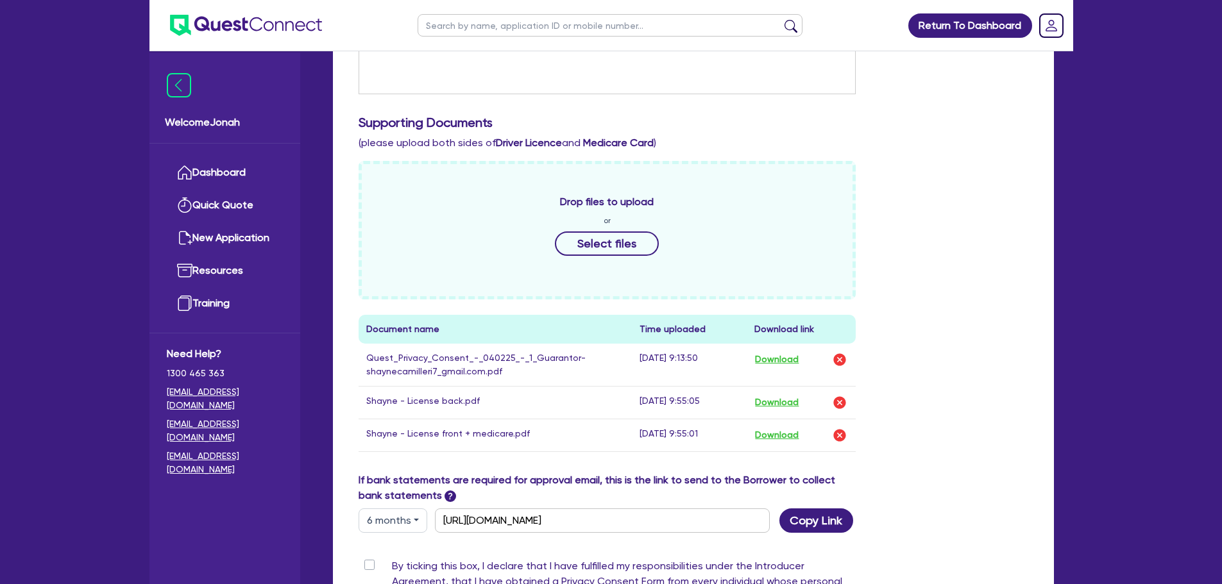
scroll to position [650, 0]
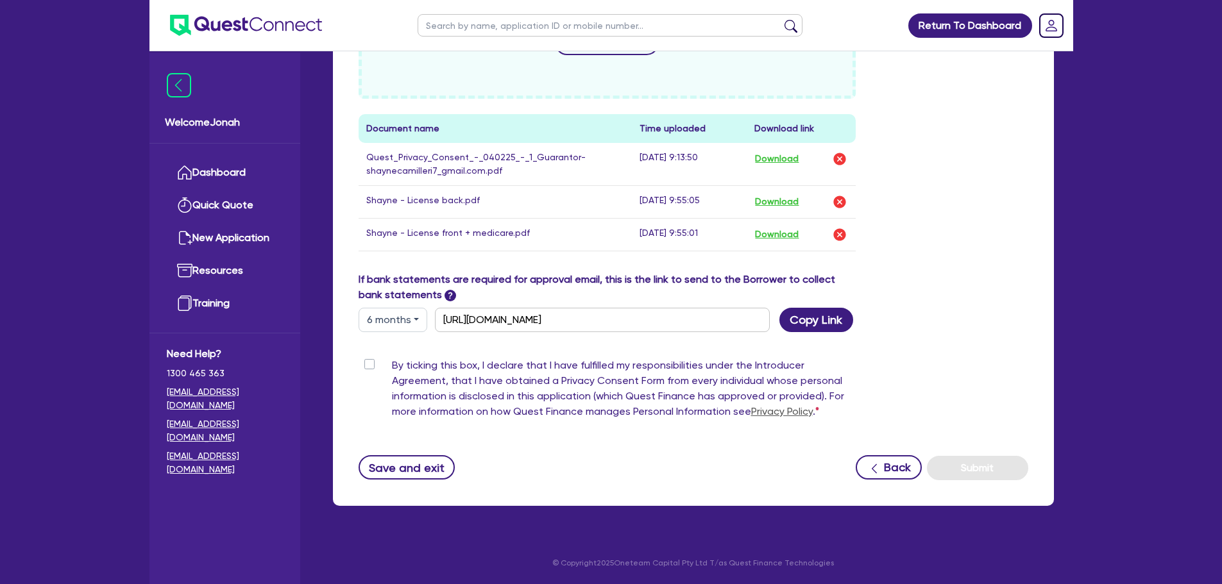
click at [407, 323] on button "6 months" at bounding box center [393, 320] width 69 height 24
click at [406, 353] on link "3 months" at bounding box center [409, 350] width 101 height 24
click at [820, 319] on button "Copy Link" at bounding box center [816, 320] width 74 height 24
click at [779, 318] on button "Copy Link" at bounding box center [816, 320] width 74 height 24
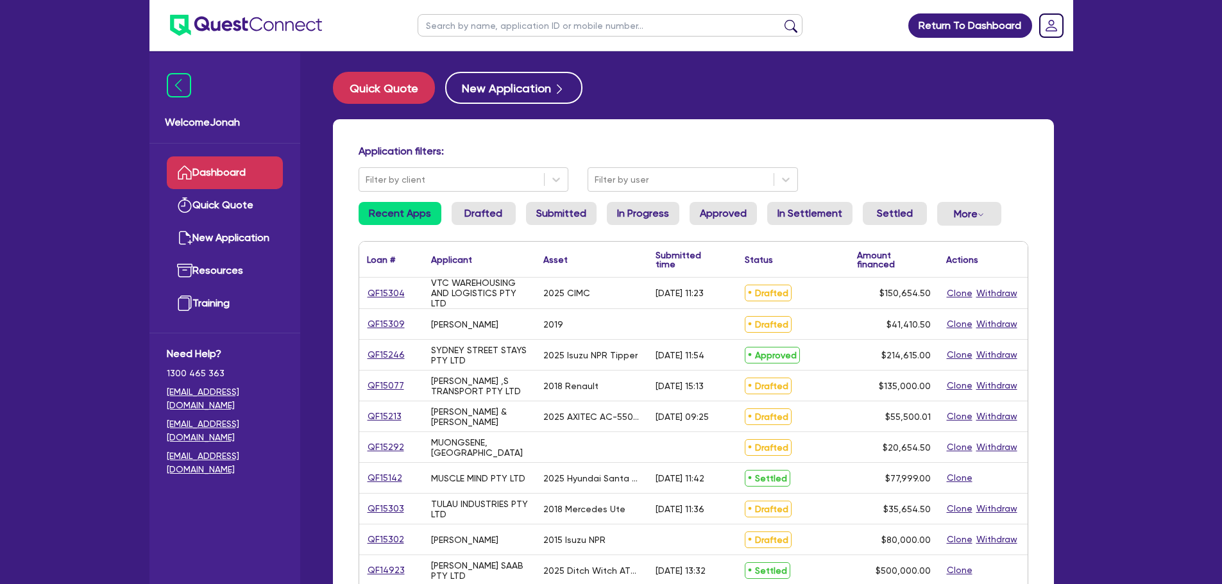
click at [571, 15] on input "text" at bounding box center [610, 25] width 385 height 22
click at [735, 89] on div "Quick Quote New Application" at bounding box center [693, 88] width 721 height 32
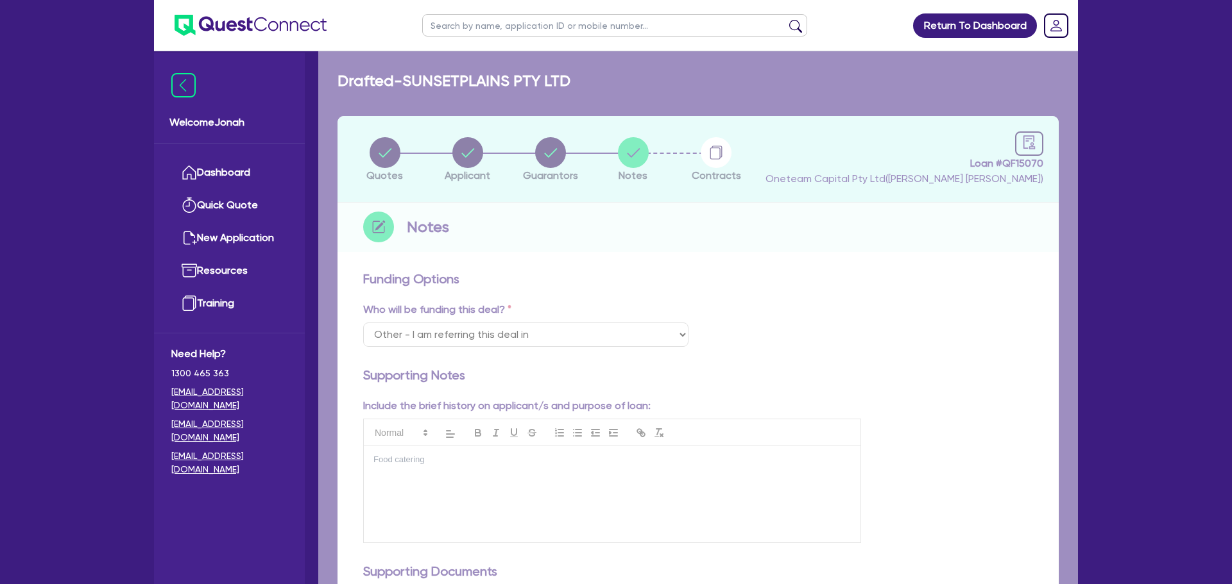
select select "Other"
